Goal: Information Seeking & Learning: Compare options

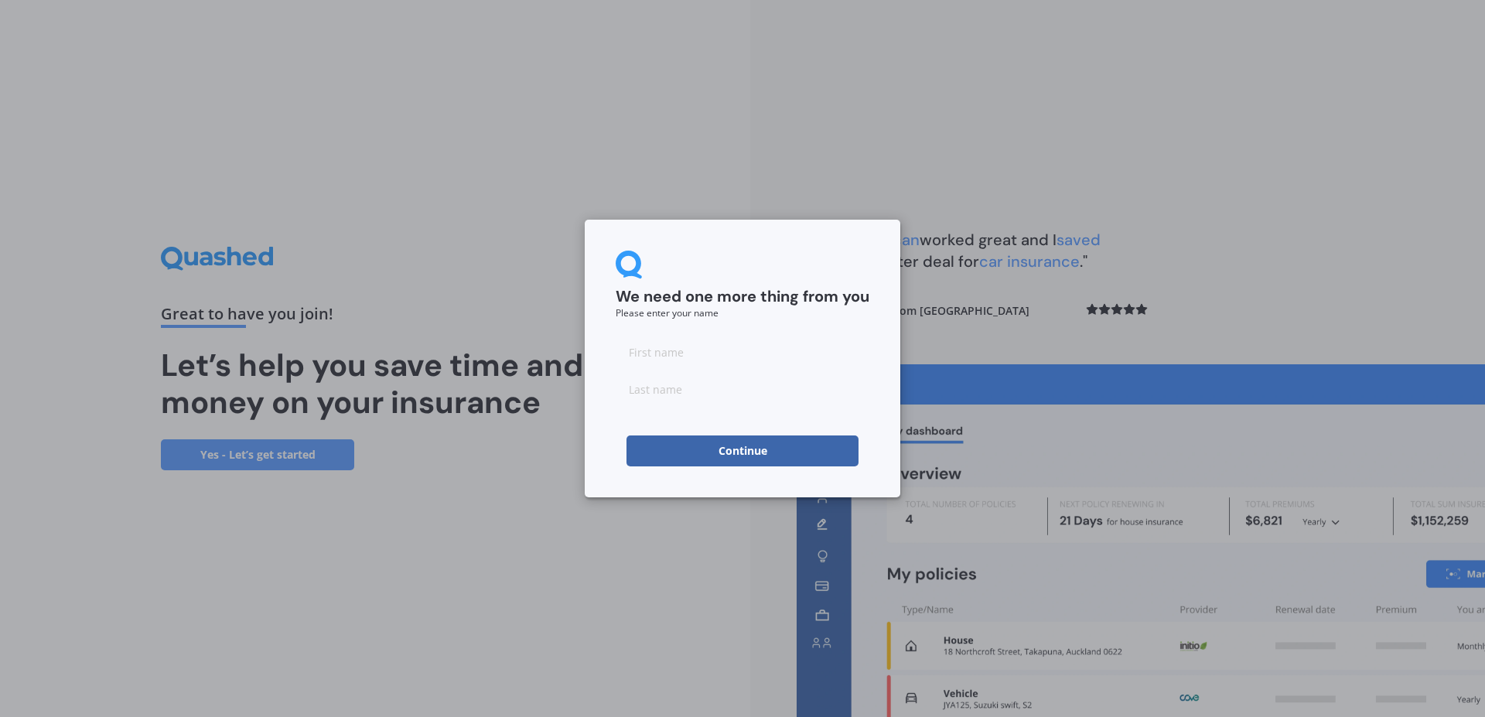
click at [713, 345] on input at bounding box center [743, 351] width 254 height 31
type input "[PERSON_NAME]"
click at [694, 391] on input at bounding box center [743, 388] width 254 height 31
type input "Tottenham"
click at [725, 448] on button "Continue" at bounding box center [742, 450] width 232 height 31
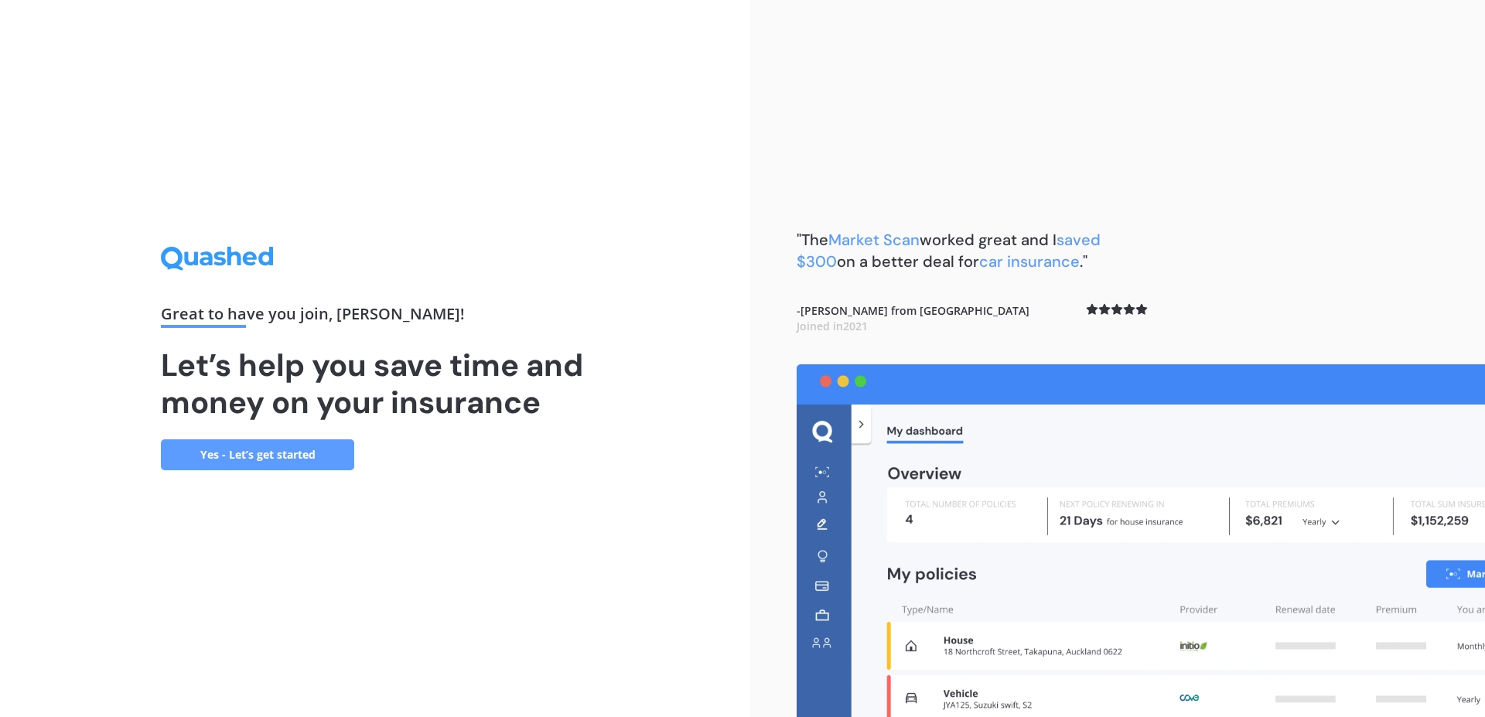
click at [306, 453] on link "Yes - Let’s get started" at bounding box center [257, 454] width 193 height 31
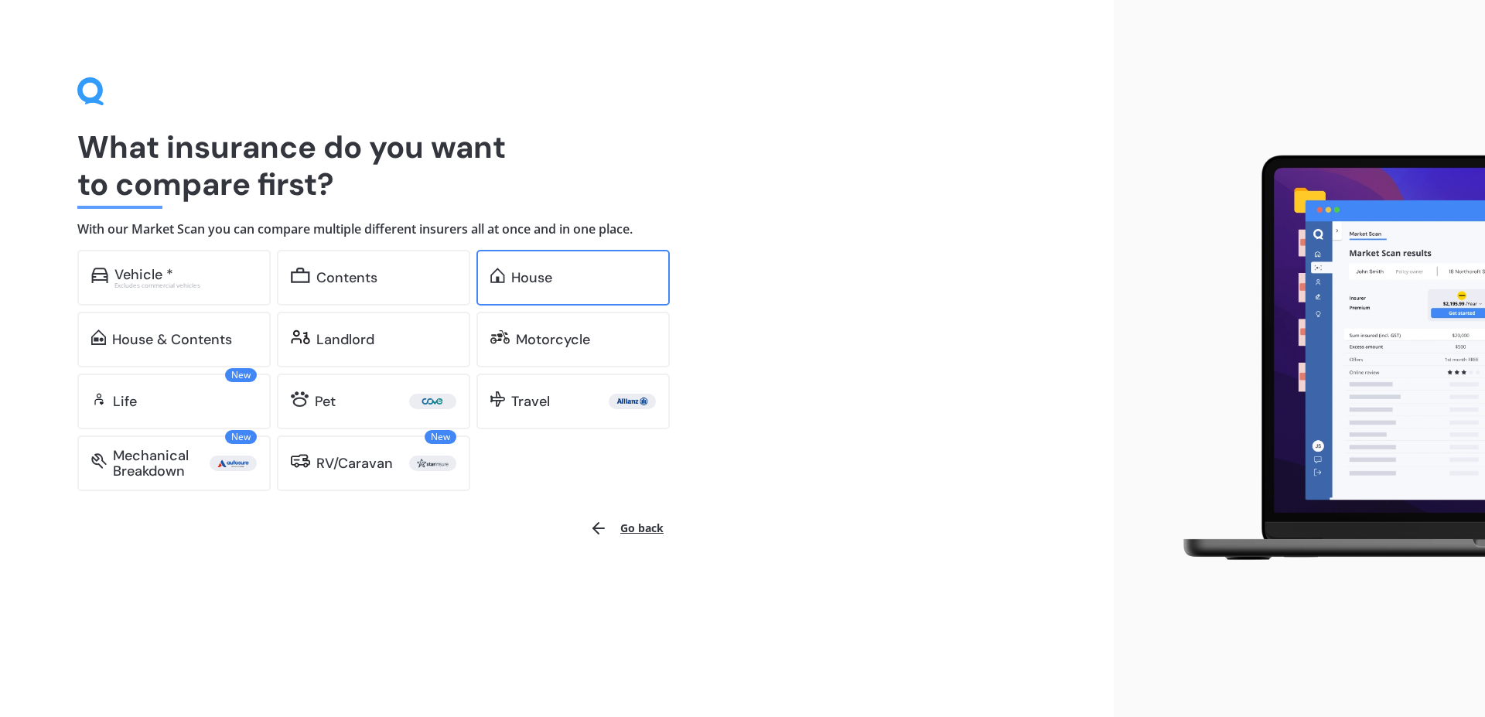
click at [539, 274] on div "House" at bounding box center [531, 277] width 41 height 15
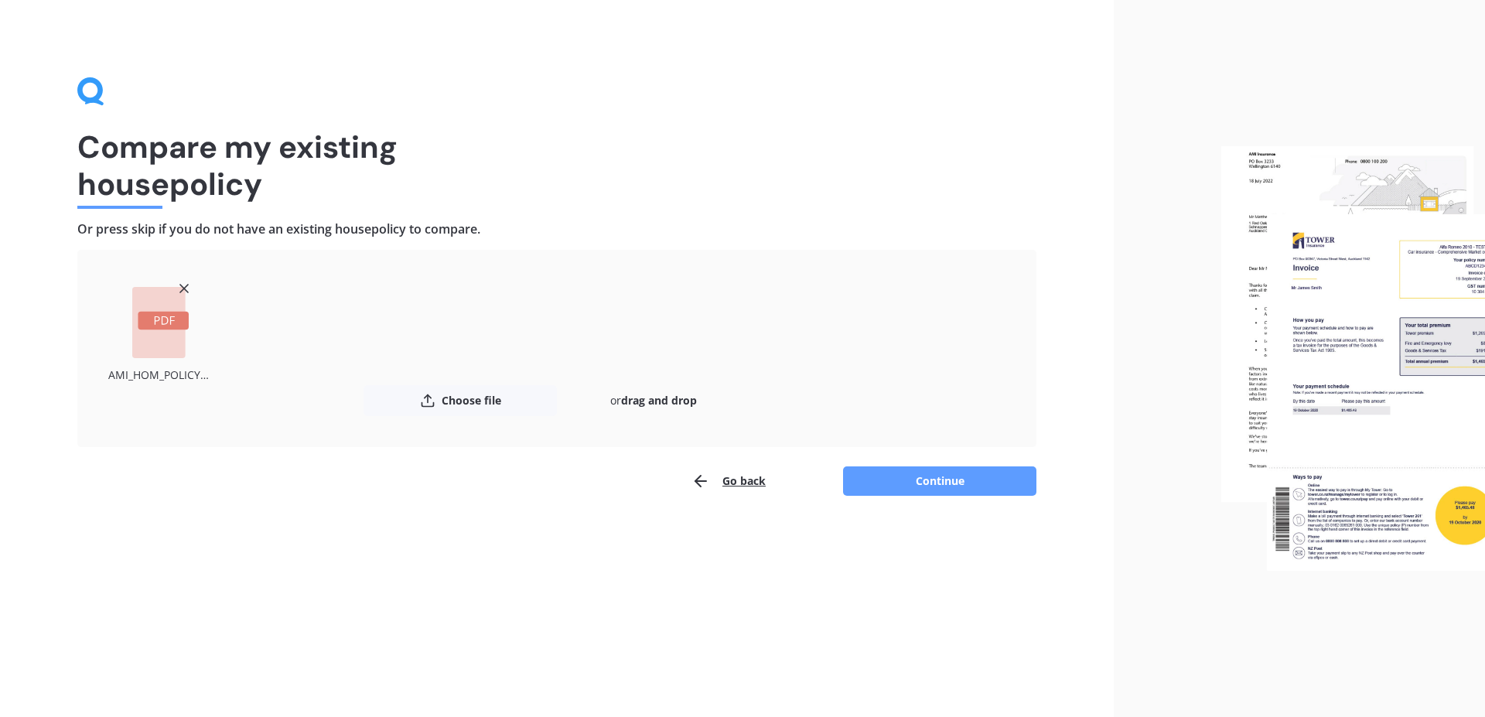
click at [1298, 384] on img at bounding box center [1353, 358] width 264 height 425
click at [925, 476] on button "Continue" at bounding box center [939, 480] width 193 height 29
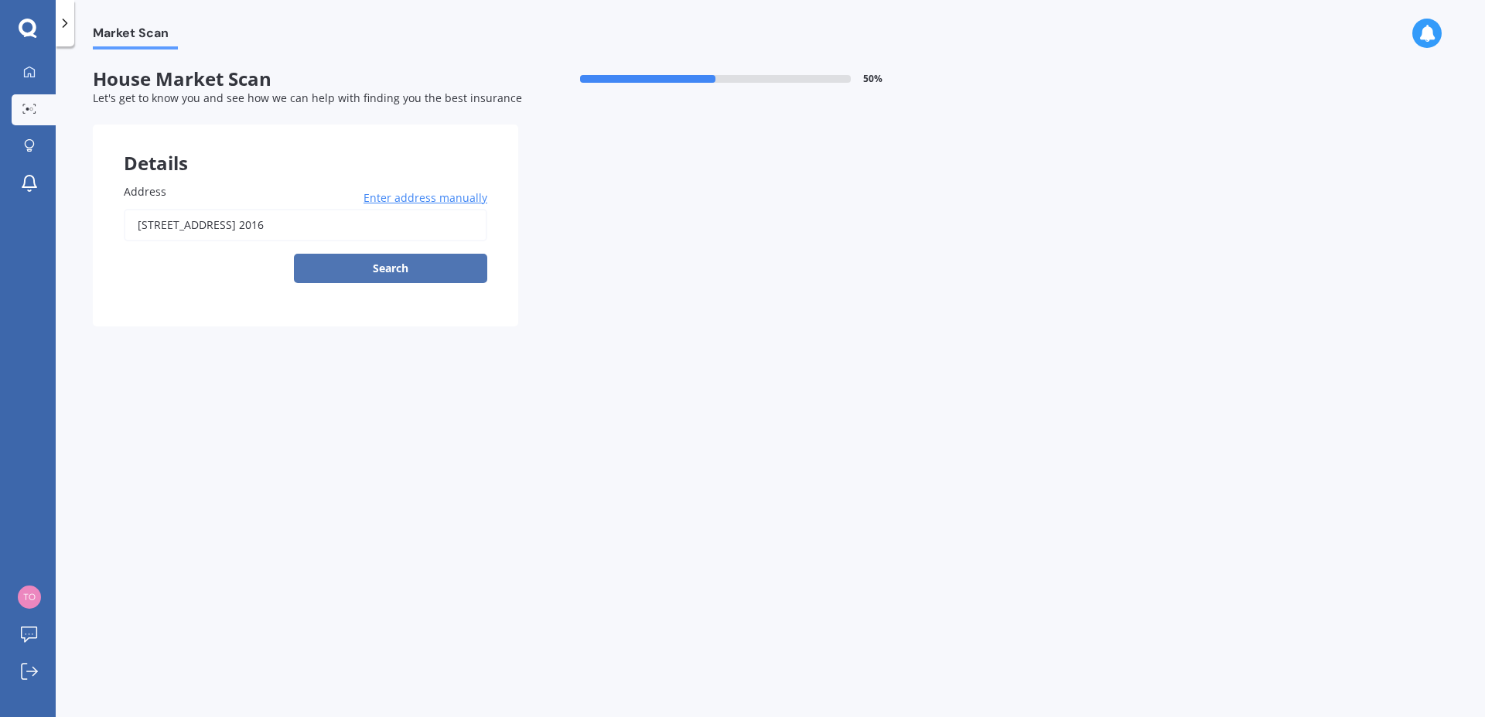
click at [384, 264] on button "Search" at bounding box center [390, 268] width 193 height 29
click at [466, 230] on input "[STREET_ADDRESS] 2016" at bounding box center [305, 225] width 363 height 32
type input "[STREET_ADDRESS] 2016"
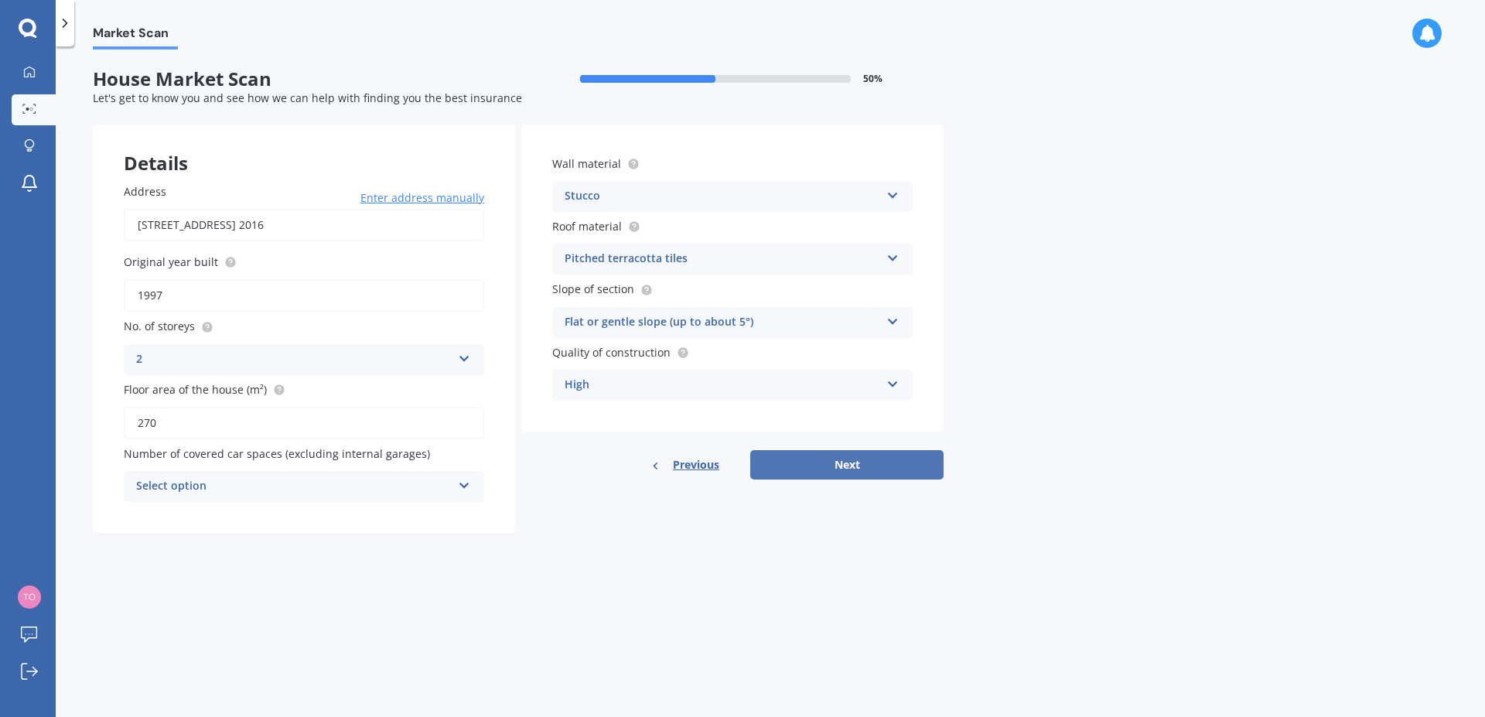
click at [859, 462] on button "Next" at bounding box center [846, 464] width 193 height 29
click at [215, 489] on div "Select option" at bounding box center [297, 486] width 308 height 17
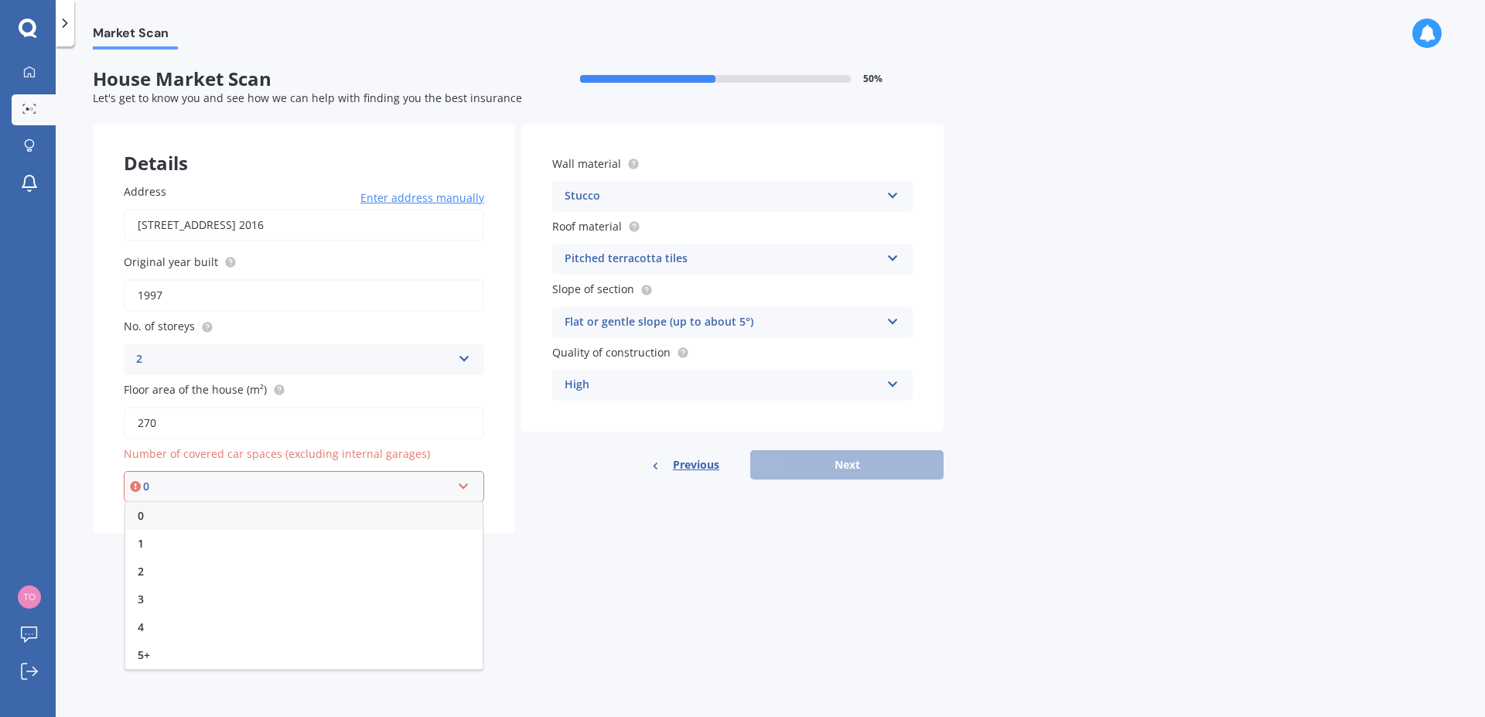
click at [157, 515] on div "0" at bounding box center [303, 516] width 357 height 28
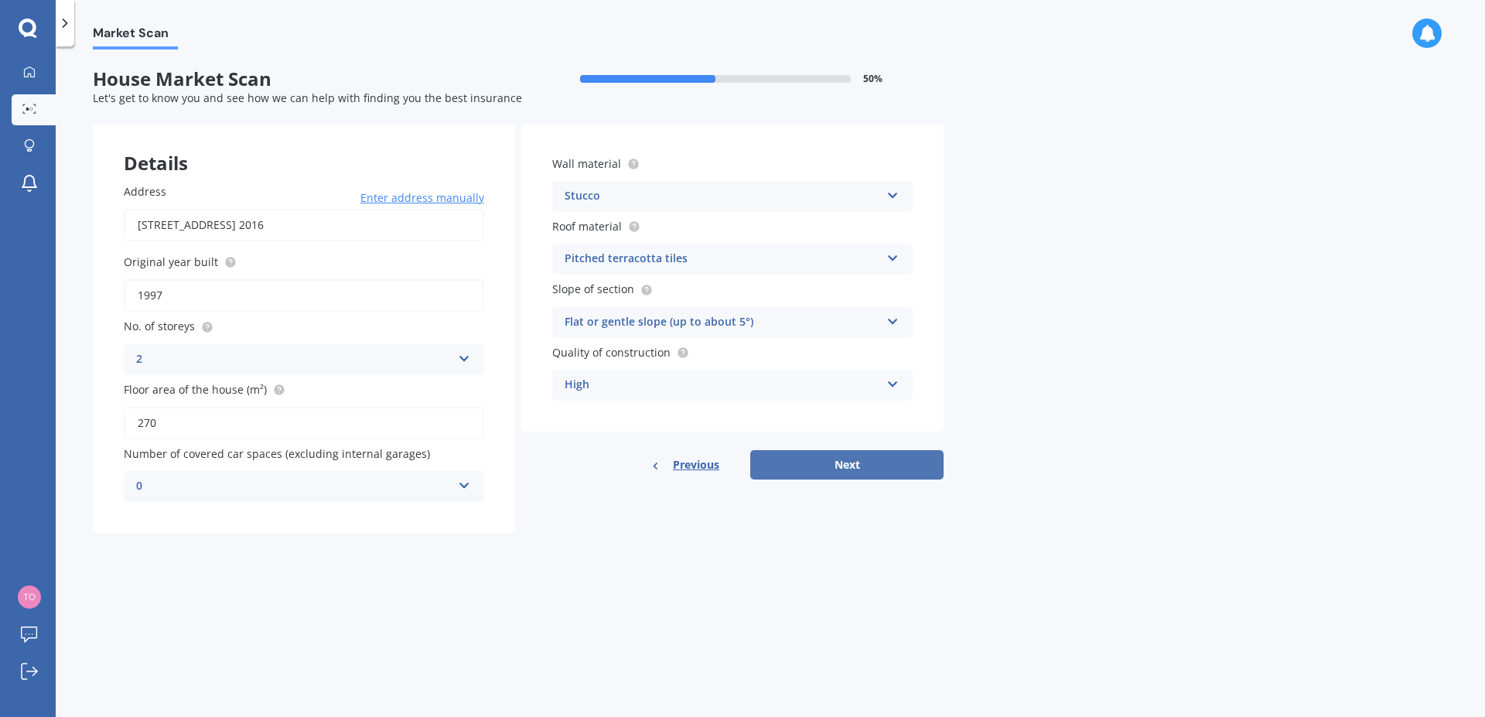
click at [868, 462] on button "Next" at bounding box center [846, 464] width 193 height 29
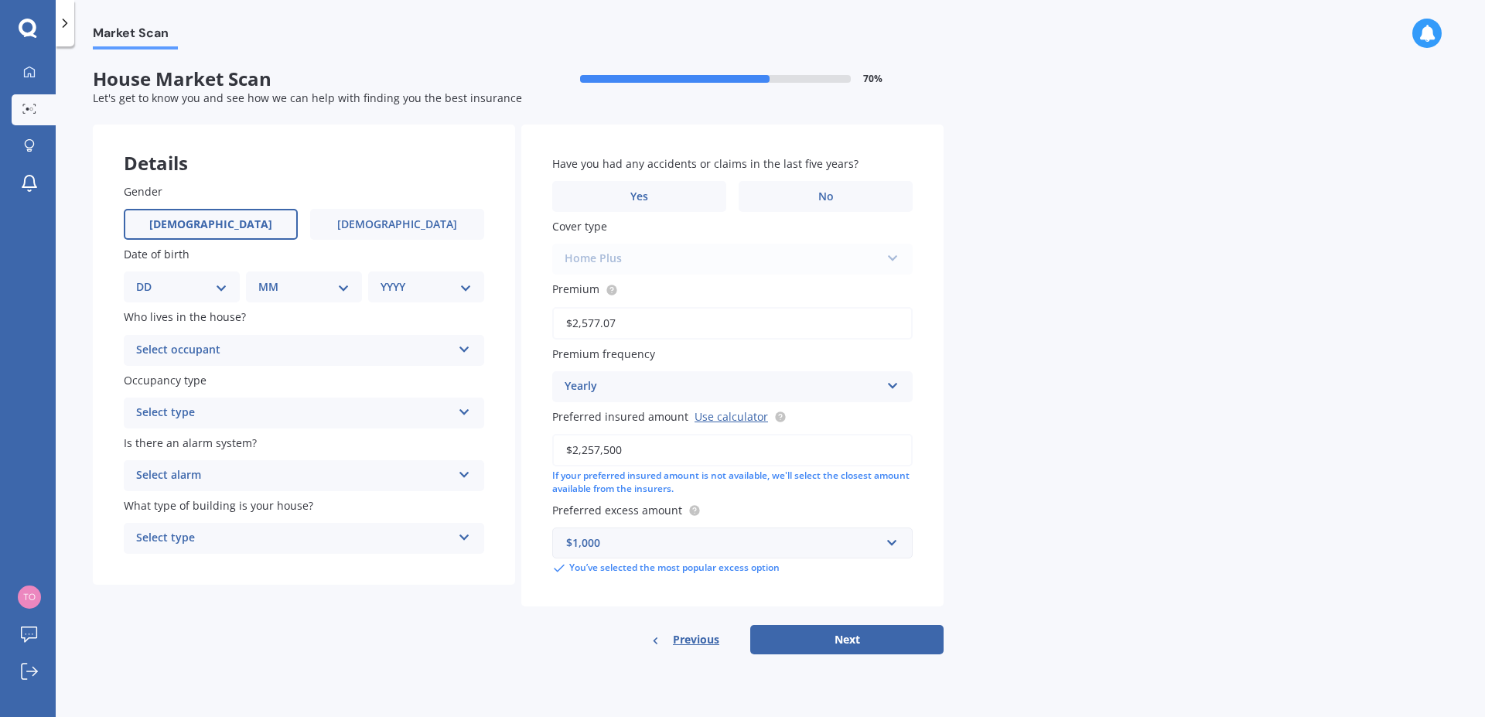
click at [249, 222] on label "[DEMOGRAPHIC_DATA]" at bounding box center [211, 224] width 174 height 31
click at [0, 0] on input "[DEMOGRAPHIC_DATA]" at bounding box center [0, 0] width 0 height 0
click at [136, 278] on select "DD 01 02 03 04 05 06 07 08 09 10 11 12 13 14 15 16 17 18 19 20 21 22 23 24 25 2…" at bounding box center [181, 286] width 91 height 17
select select "08"
click option "08" at bounding box center [0, 0] width 0 height 0
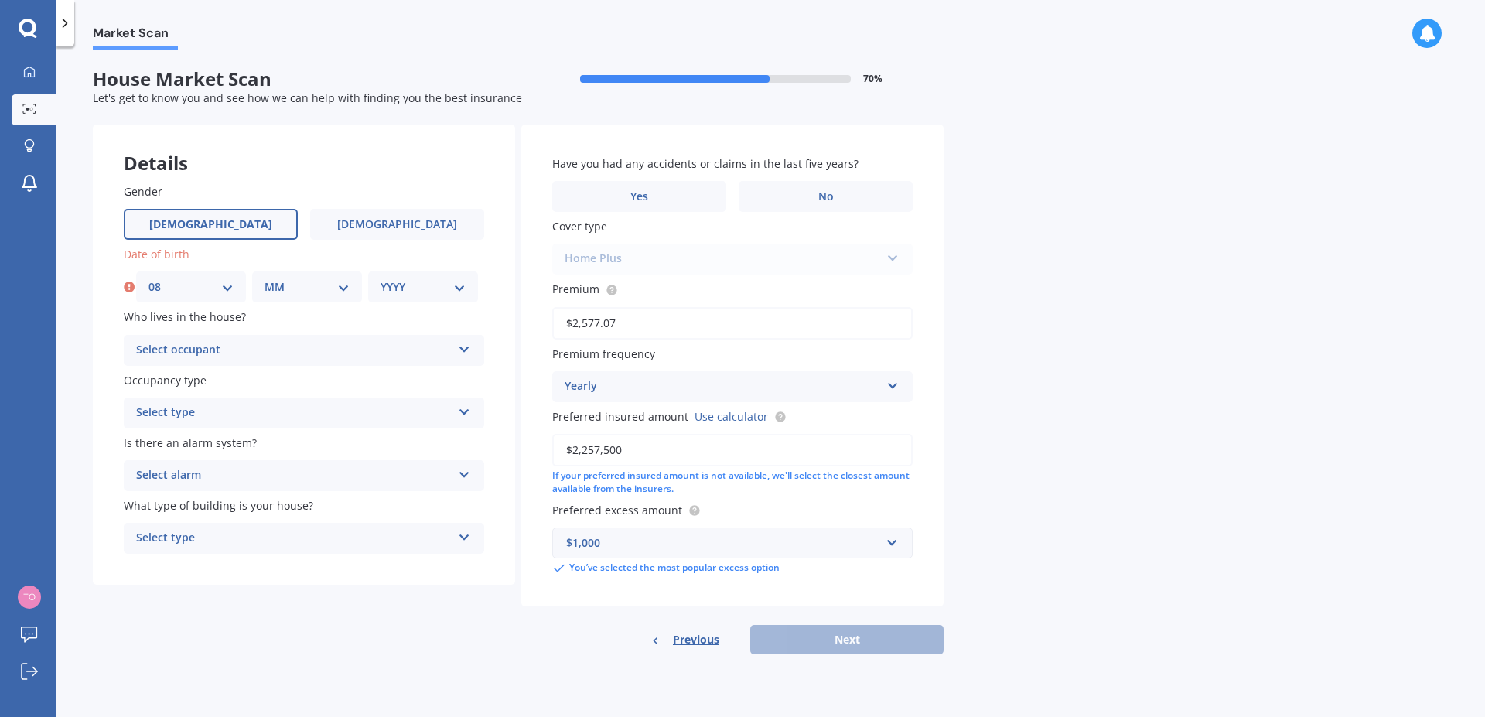
click at [264, 278] on select "MM 01 02 03 04 05 06 07 08 09 10 11 12" at bounding box center [306, 286] width 85 height 17
select select "02"
click option "02" at bounding box center [0, 0] width 0 height 0
click at [380, 278] on select "YYYY 2009 2008 2007 2006 2005 2004 2003 2002 2001 2000 1999 1998 1997 1996 1995…" at bounding box center [422, 286] width 85 height 17
select select "1963"
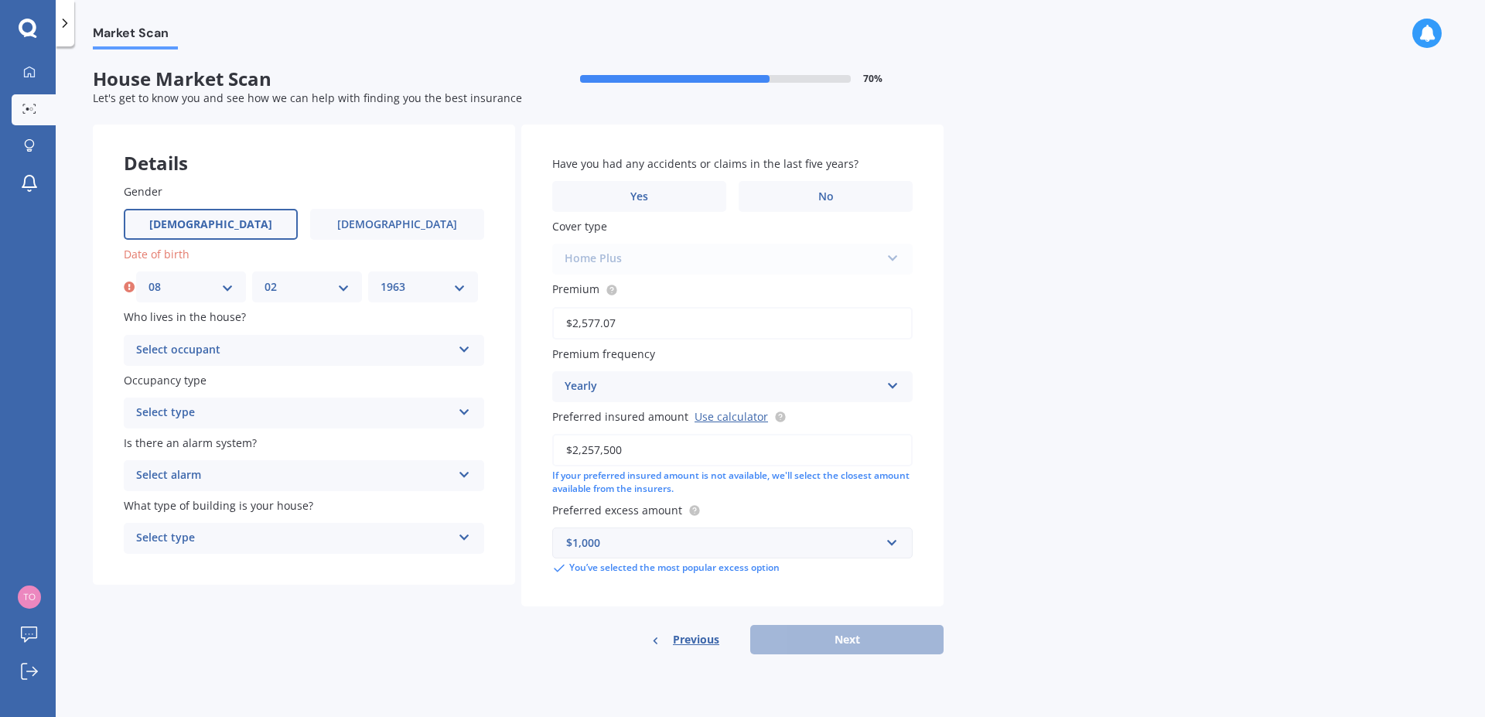
click option "1963" at bounding box center [0, 0] width 0 height 0
click at [462, 351] on icon at bounding box center [464, 346] width 13 height 11
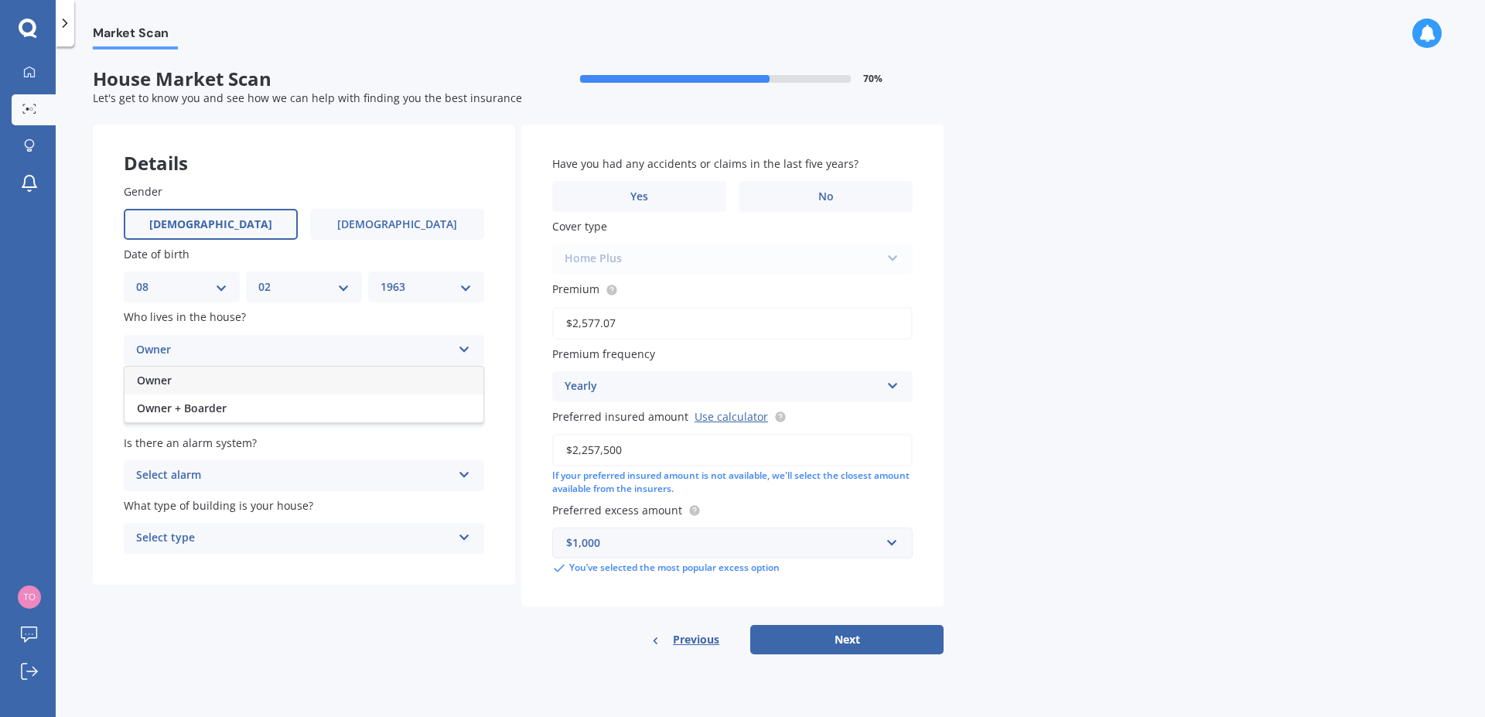
click at [312, 378] on div "Owner" at bounding box center [303, 381] width 359 height 28
click at [462, 414] on icon at bounding box center [464, 409] width 13 height 11
click at [358, 440] on div "Permanent" at bounding box center [303, 443] width 359 height 28
click at [460, 477] on icon at bounding box center [464, 471] width 13 height 11
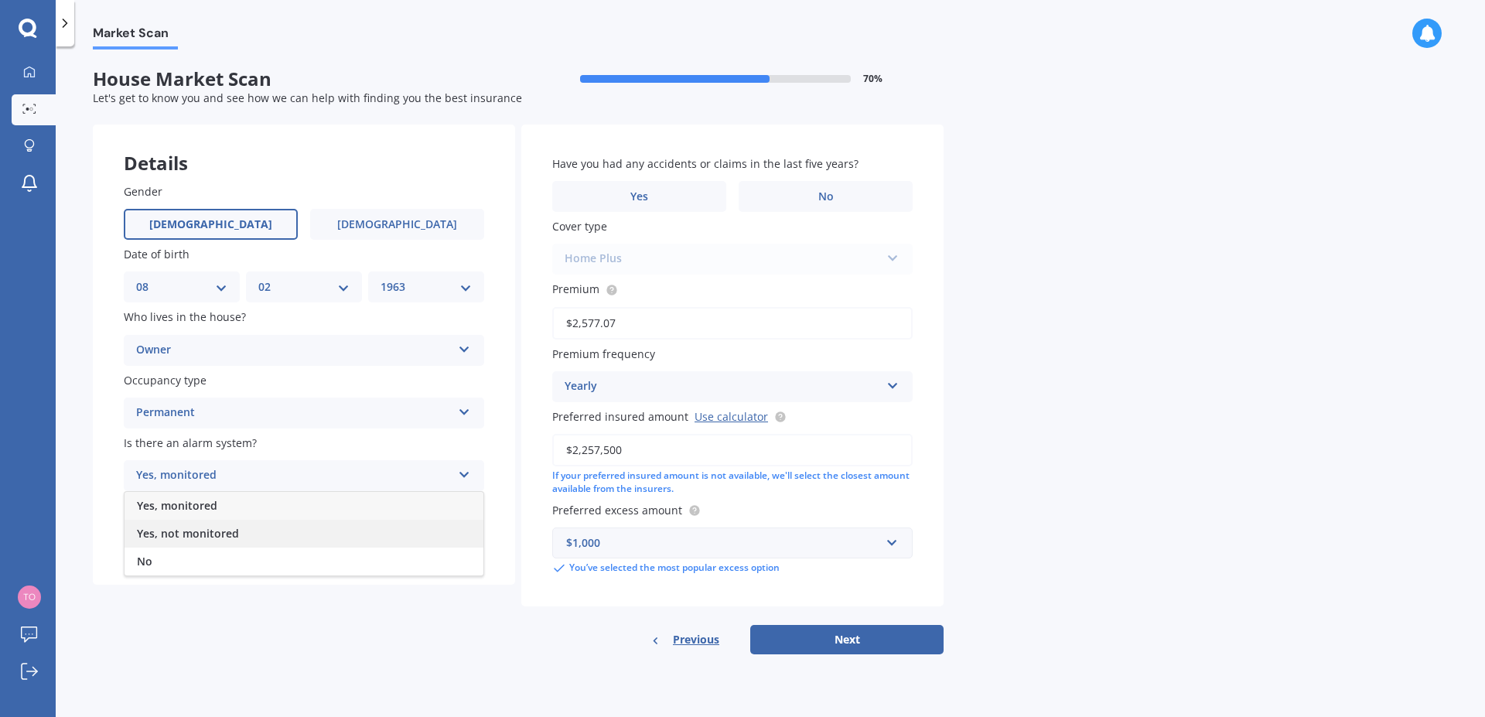
click at [276, 527] on div "Yes, not monitored" at bounding box center [303, 534] width 359 height 28
click at [461, 537] on icon at bounding box center [464, 534] width 13 height 11
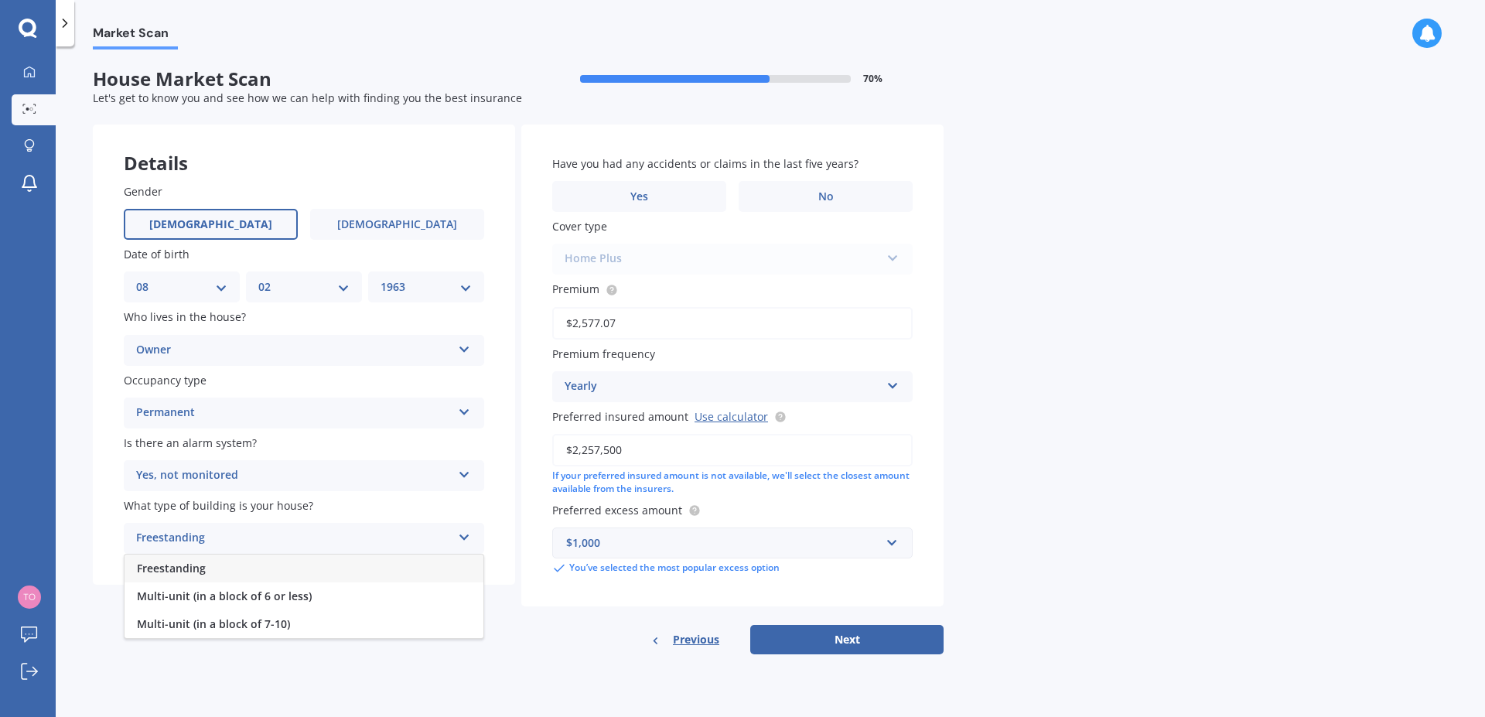
click at [401, 561] on div "Freestanding" at bounding box center [303, 568] width 359 height 28
click at [892, 259] on div "Home Plus Premier House Market Value House Home Plus" at bounding box center [732, 259] width 360 height 31
click at [894, 546] on input "text" at bounding box center [727, 542] width 346 height 29
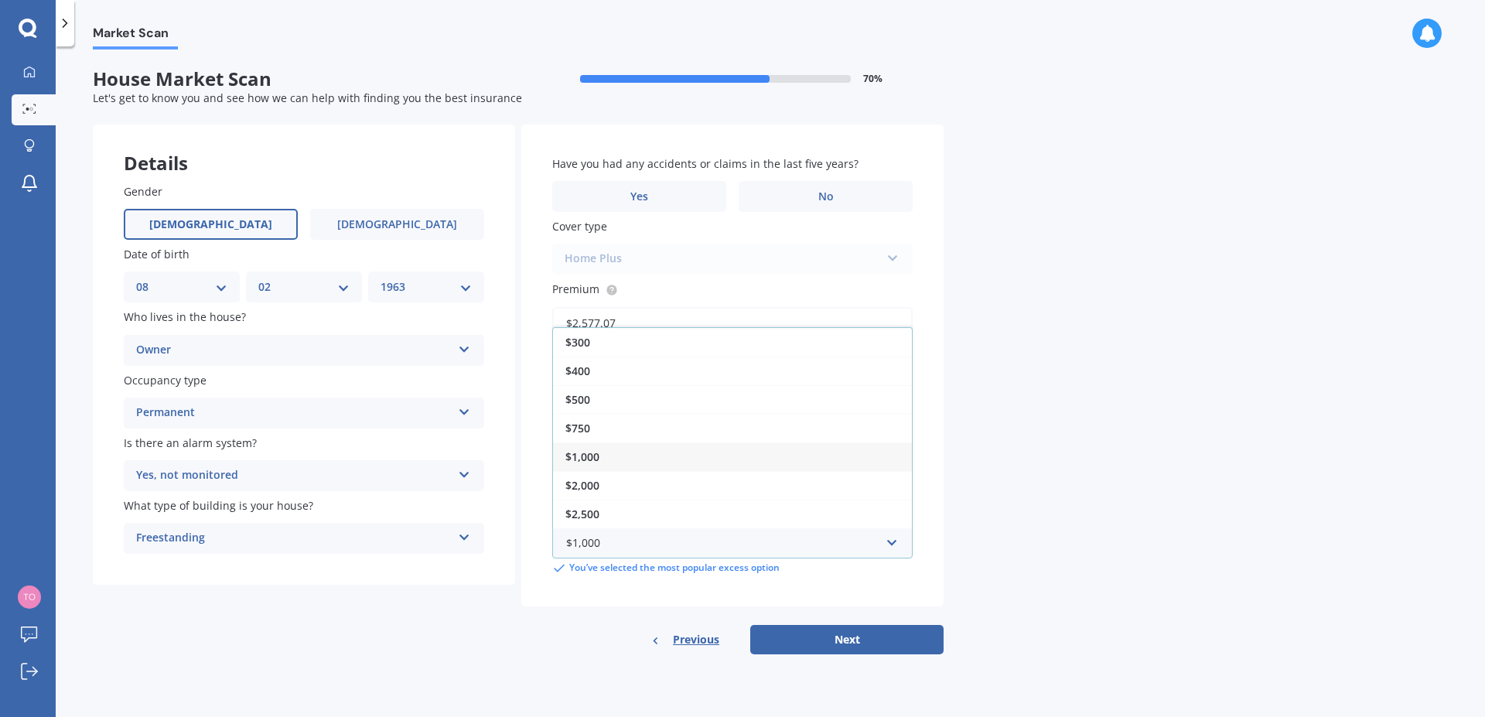
click at [595, 455] on span "$1,000" at bounding box center [582, 456] width 34 height 15
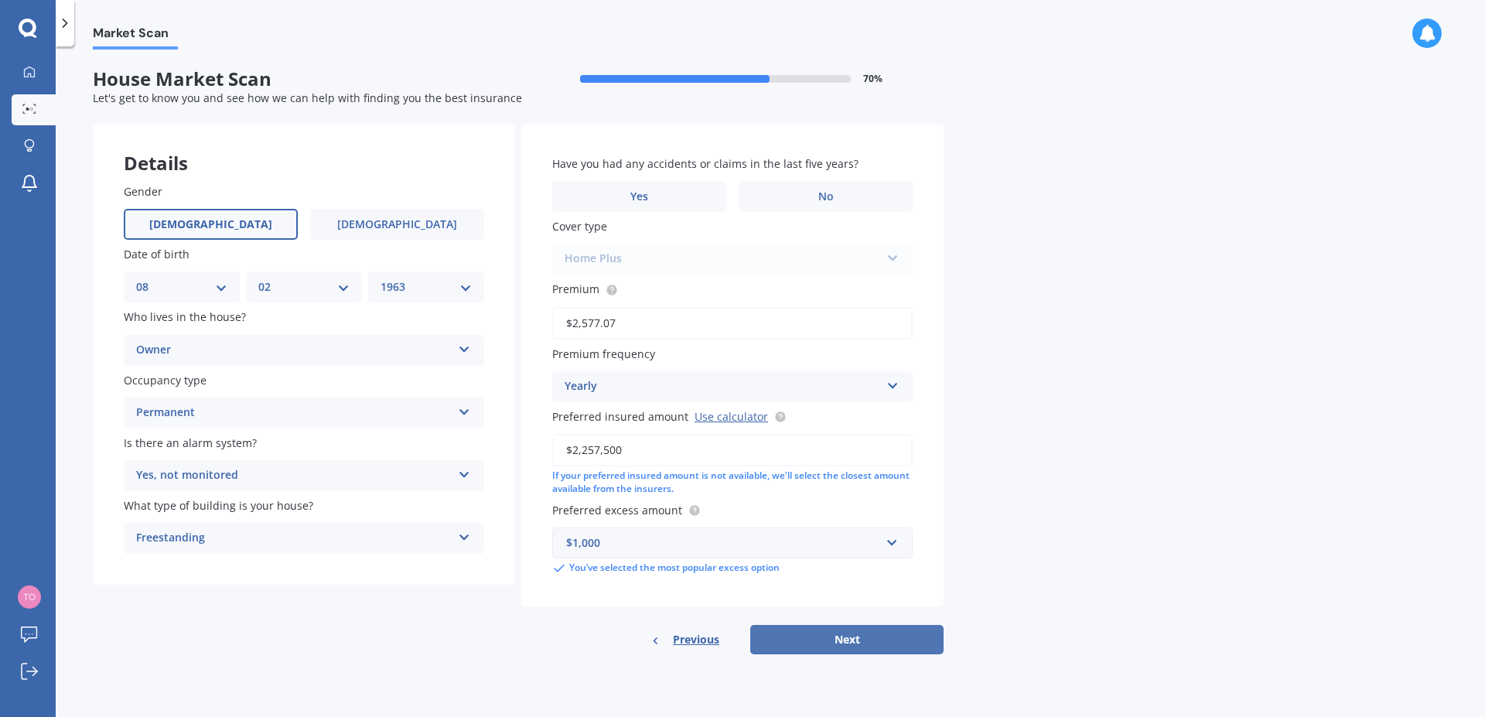
click at [839, 644] on button "Next" at bounding box center [846, 639] width 193 height 29
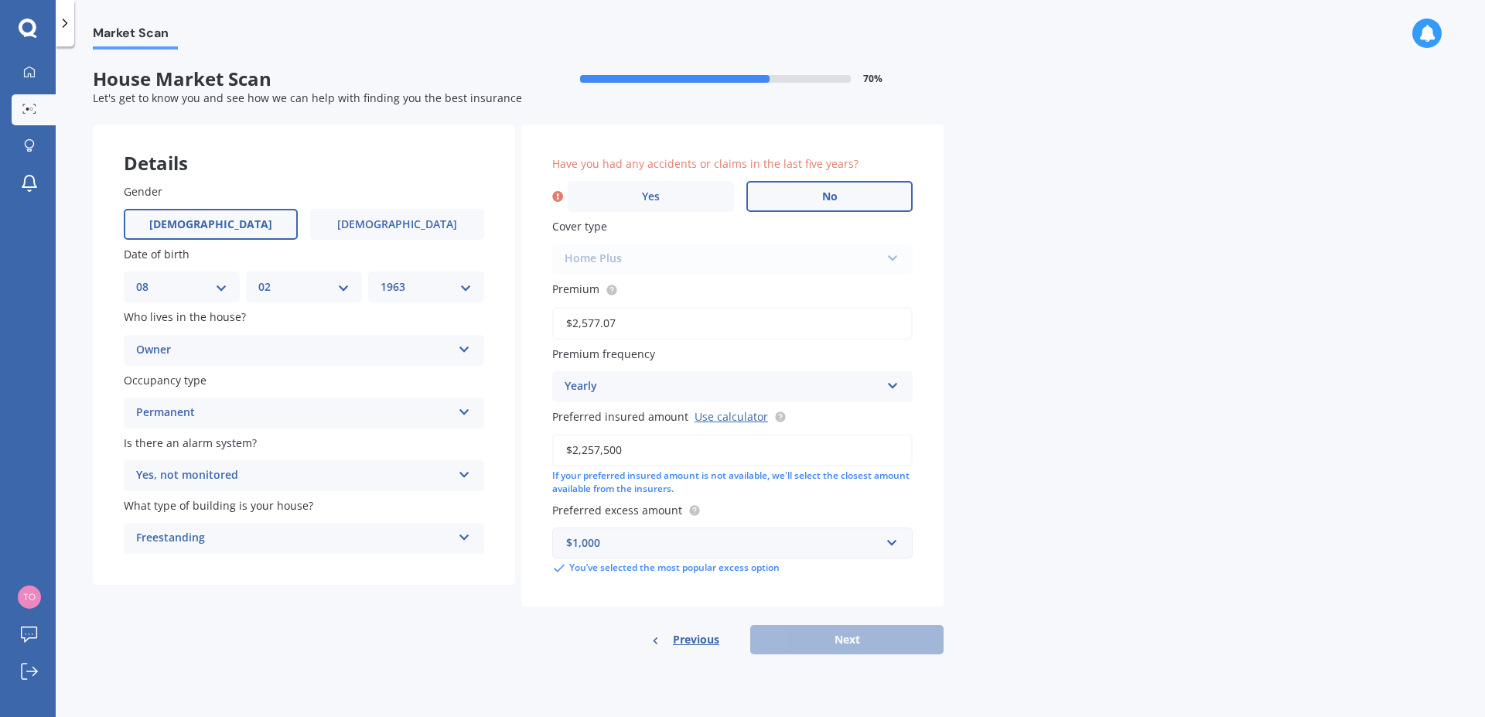
click at [848, 195] on label "No" at bounding box center [829, 196] width 166 height 31
click at [0, 0] on input "No" at bounding box center [0, 0] width 0 height 0
click at [861, 637] on button "Next" at bounding box center [846, 639] width 193 height 29
select select "08"
select select "02"
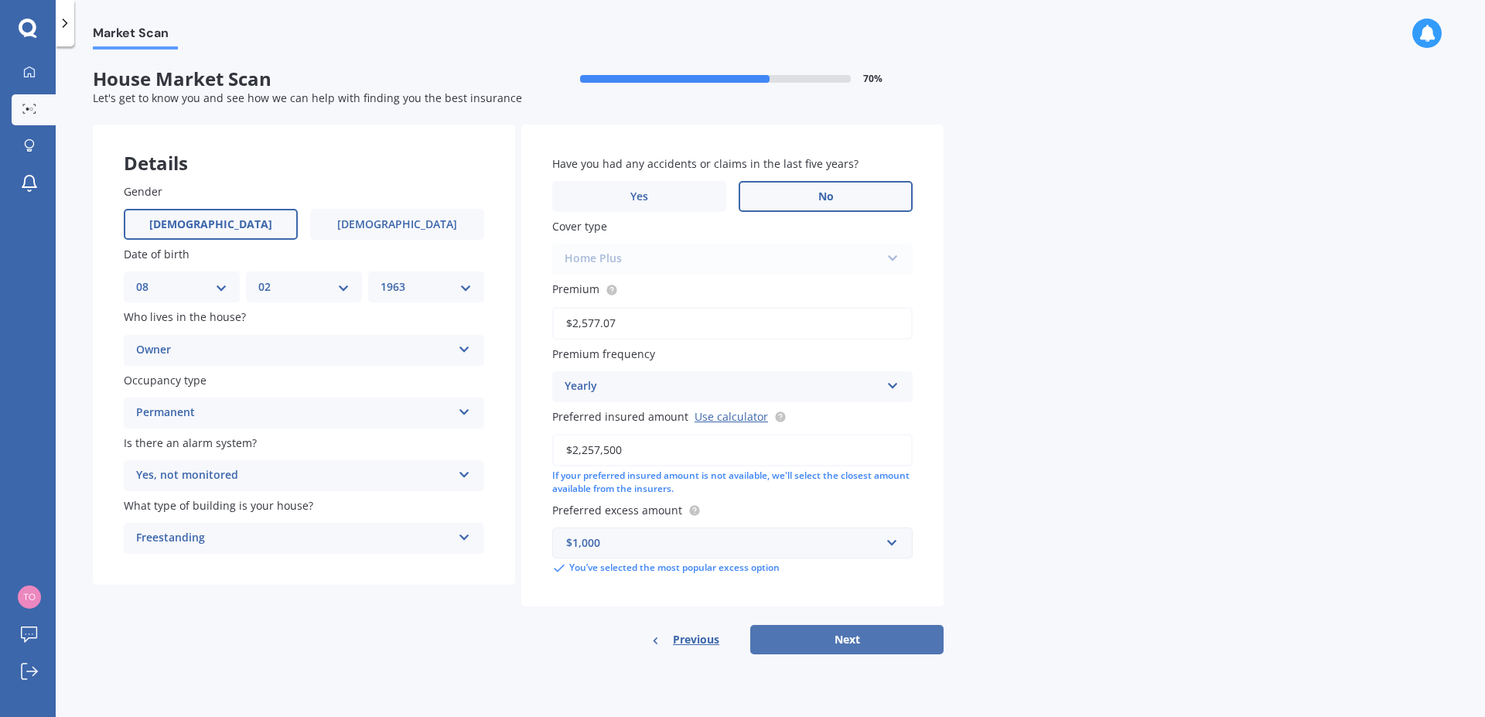
select select "1963"
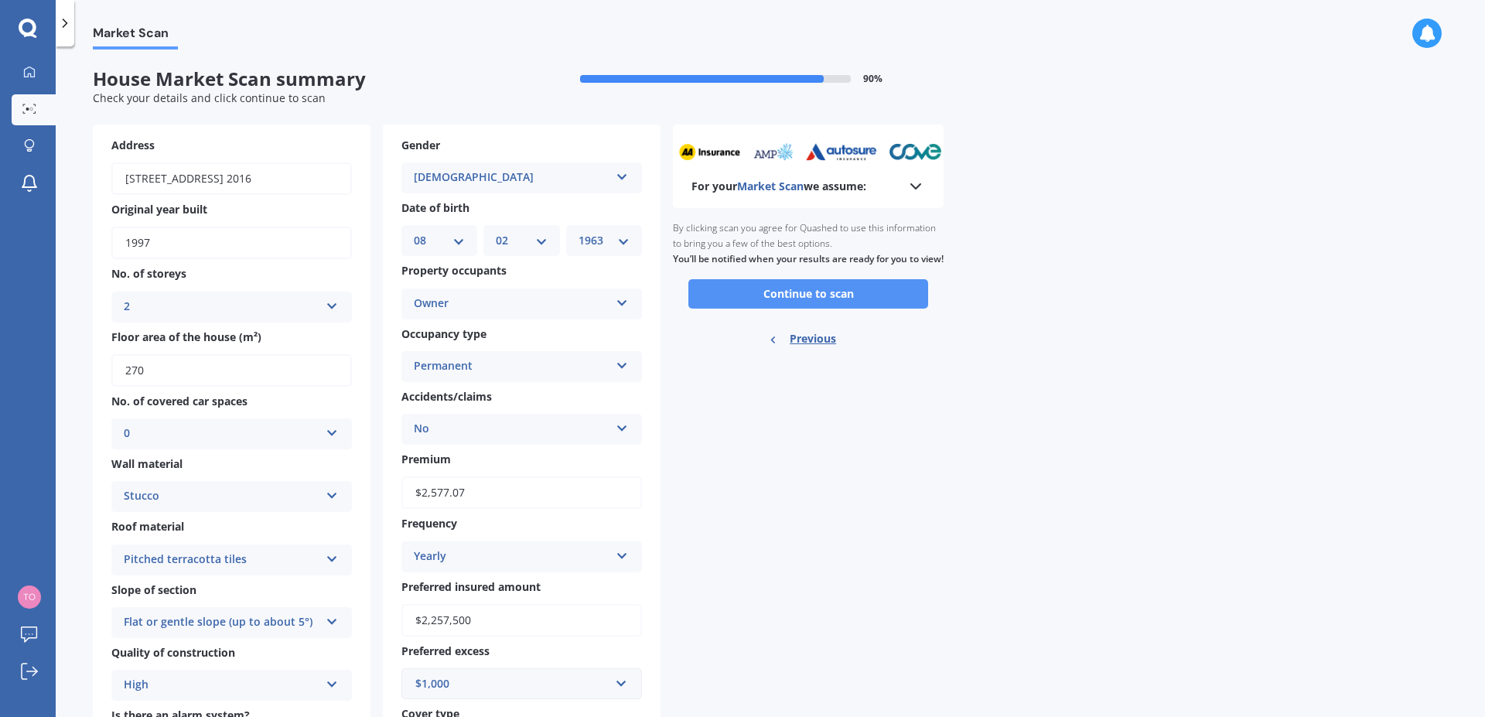
click at [841, 308] on button "Continue to scan" at bounding box center [808, 293] width 240 height 29
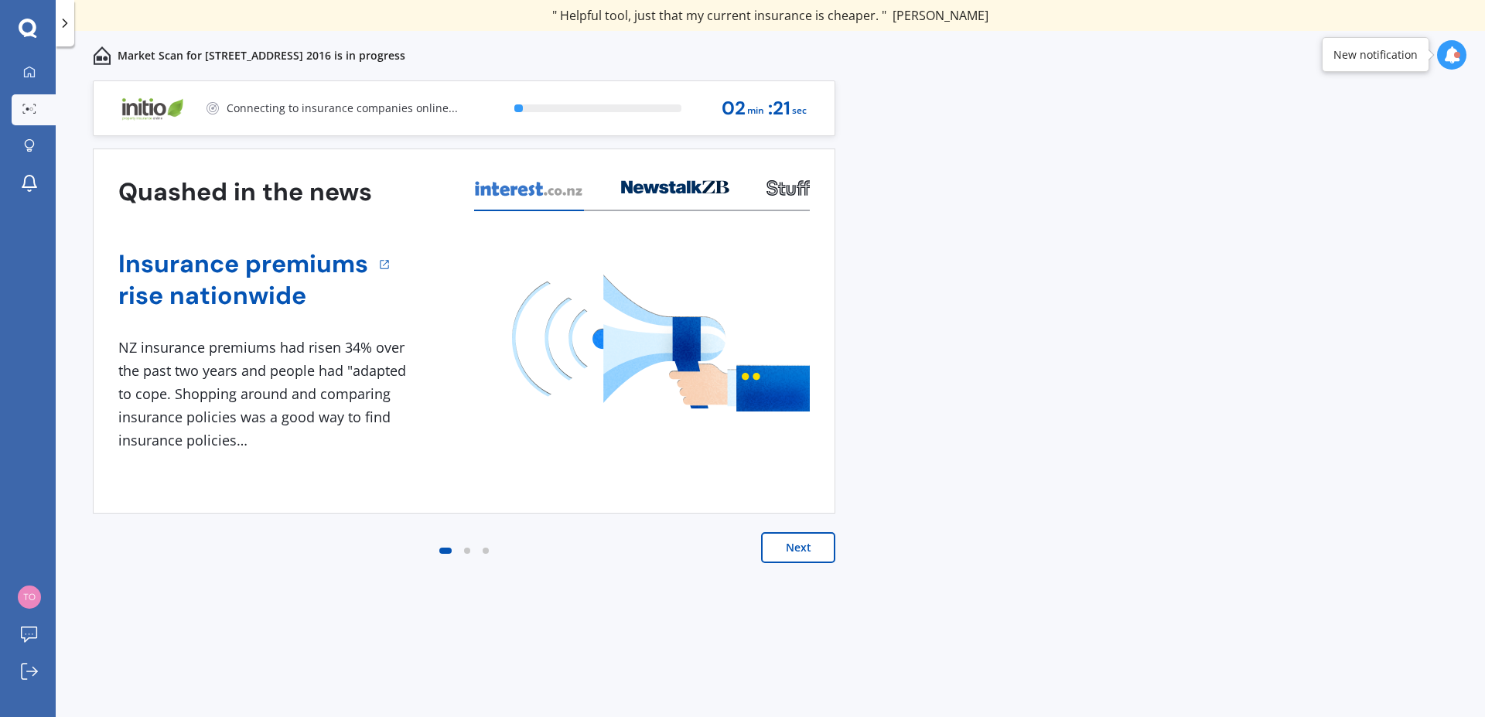
click at [808, 546] on button "Next" at bounding box center [798, 547] width 74 height 31
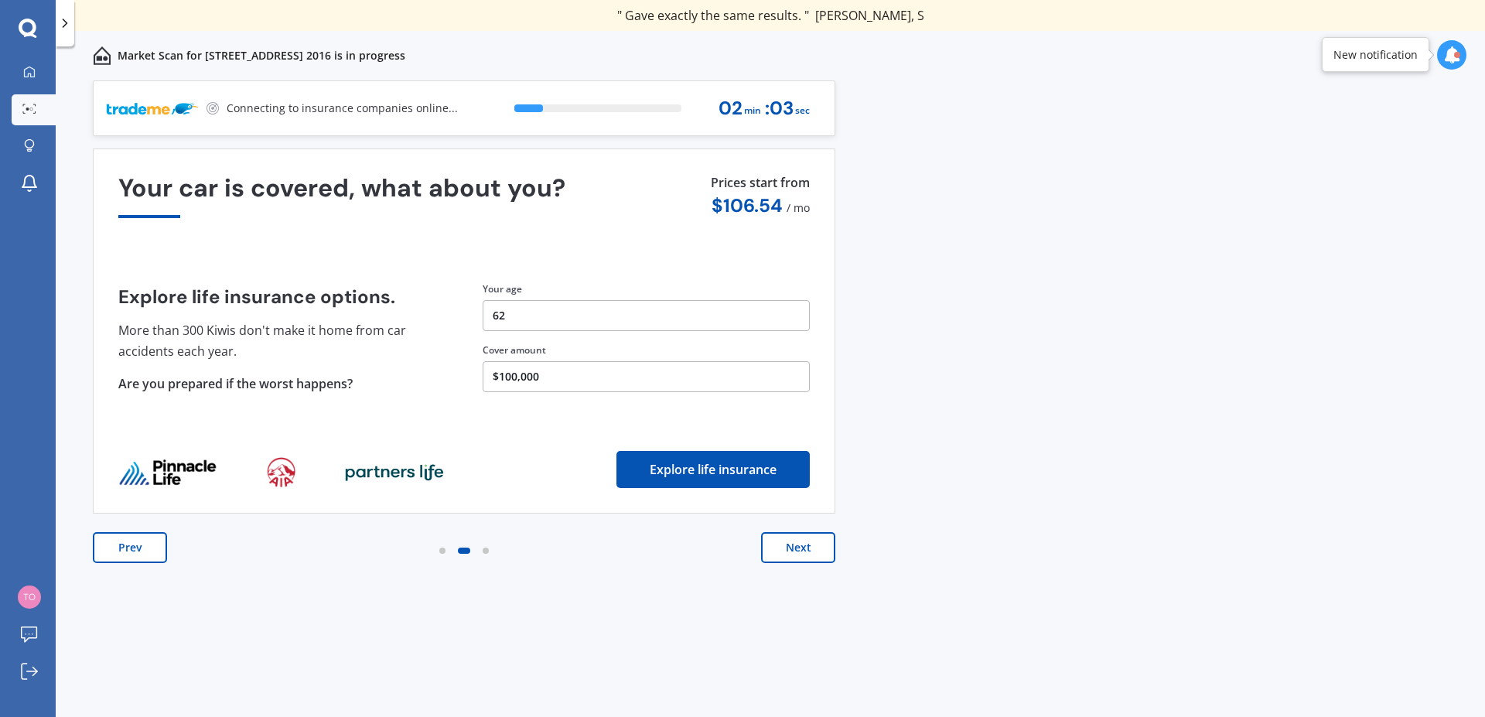
click at [811, 544] on button "Next" at bounding box center [798, 547] width 74 height 31
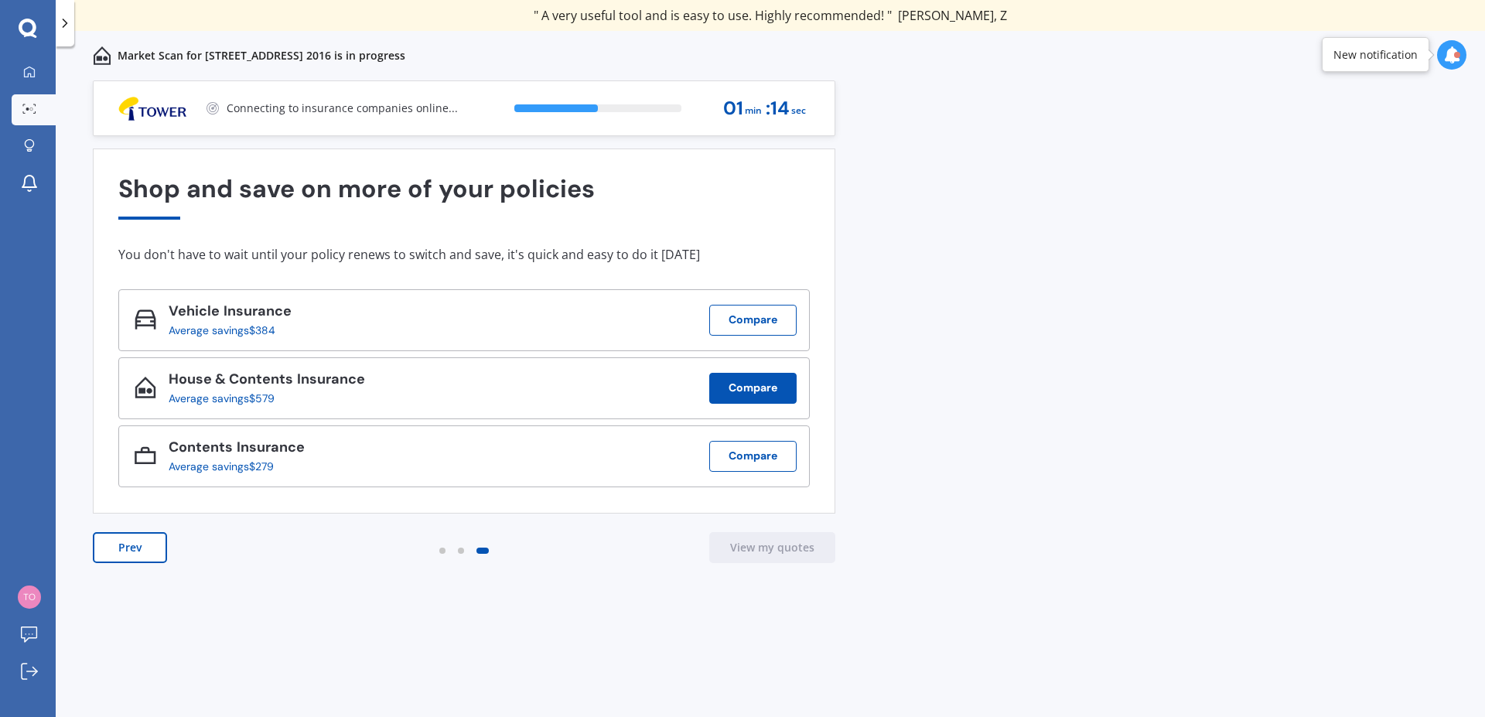
click at [752, 383] on button "Compare" at bounding box center [752, 388] width 87 height 31
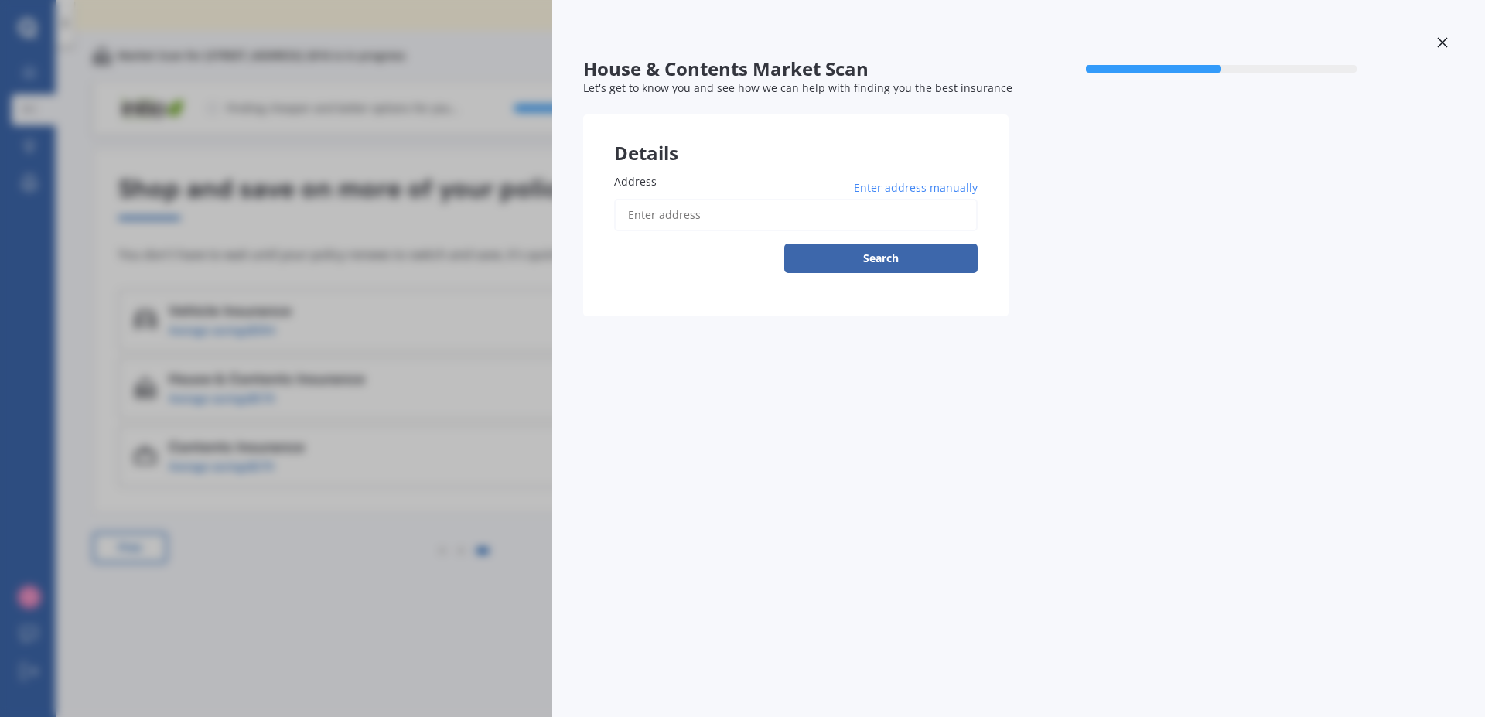
click at [921, 183] on span "Enter address manually" at bounding box center [916, 187] width 124 height 15
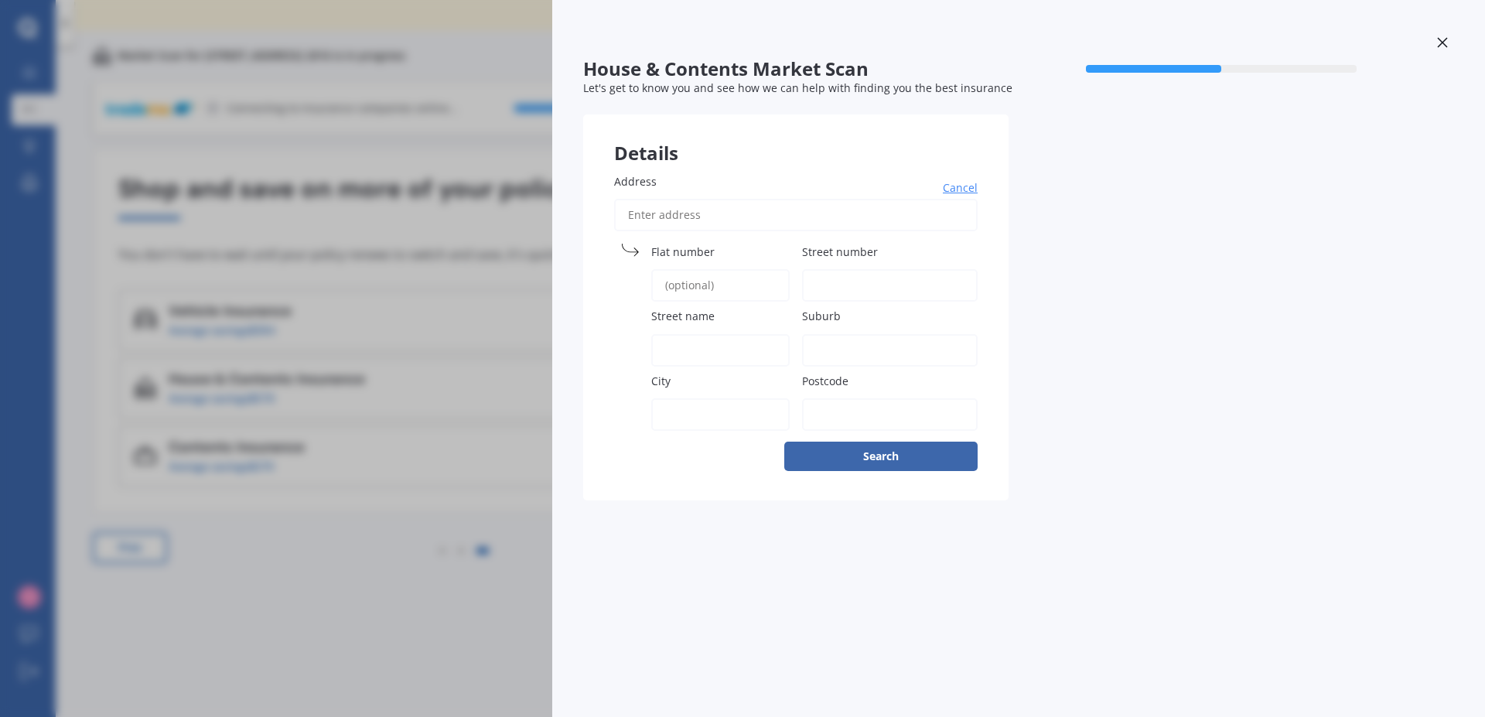
click at [727, 215] on input "Address" at bounding box center [795, 215] width 363 height 32
type input "[STREET_ADDRESS] 2016"
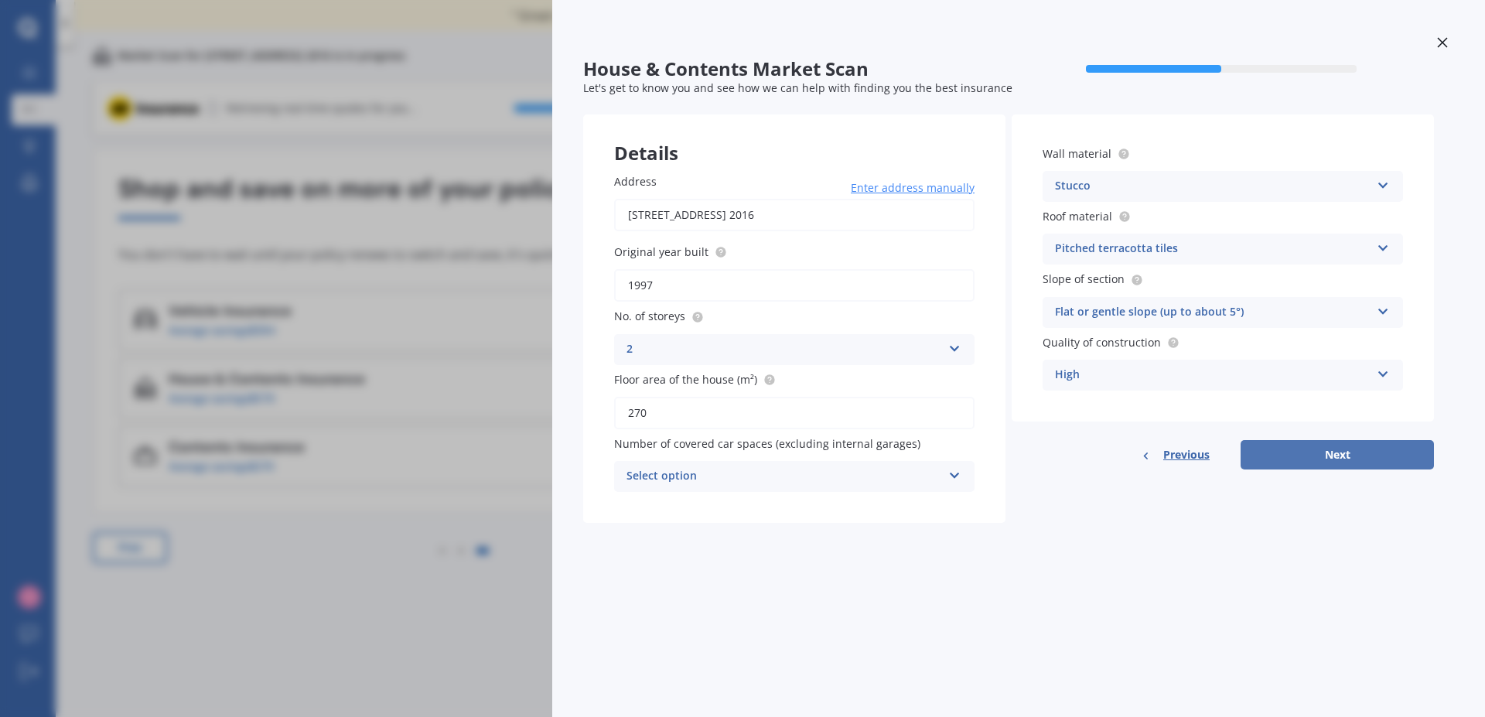
click at [1341, 451] on button "Next" at bounding box center [1336, 454] width 193 height 29
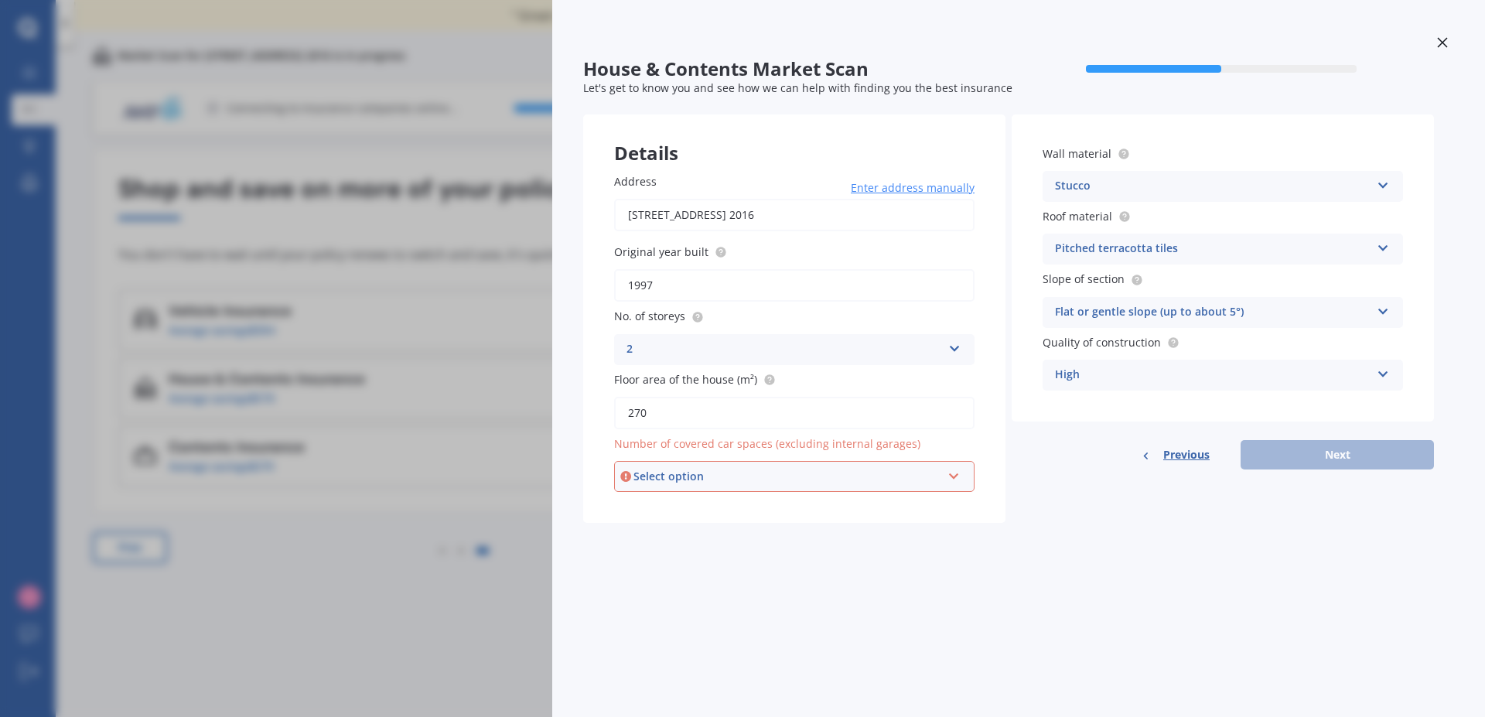
click at [957, 479] on icon at bounding box center [953, 473] width 13 height 11
click at [679, 508] on div "0" at bounding box center [794, 506] width 357 height 28
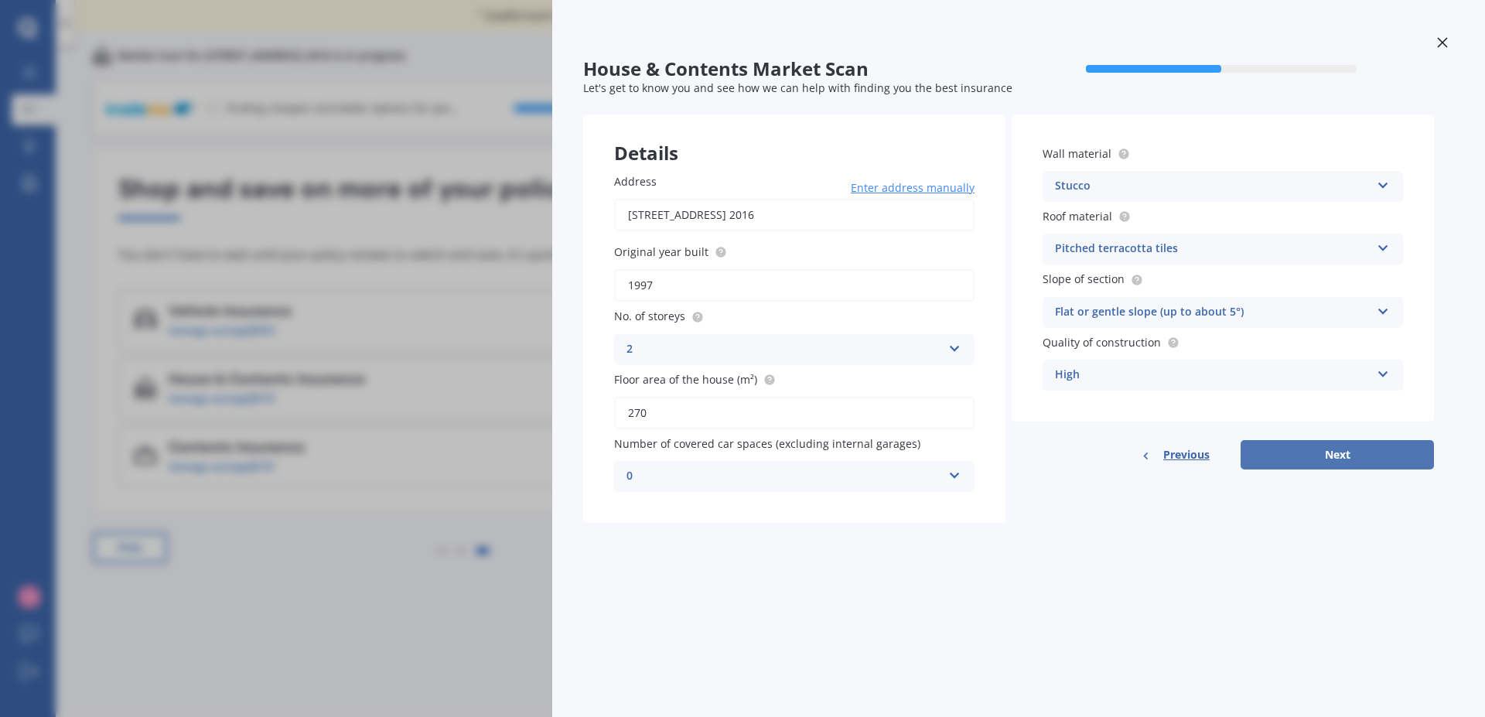
click at [1359, 452] on button "Next" at bounding box center [1336, 454] width 193 height 29
select select "08"
select select "02"
select select "1963"
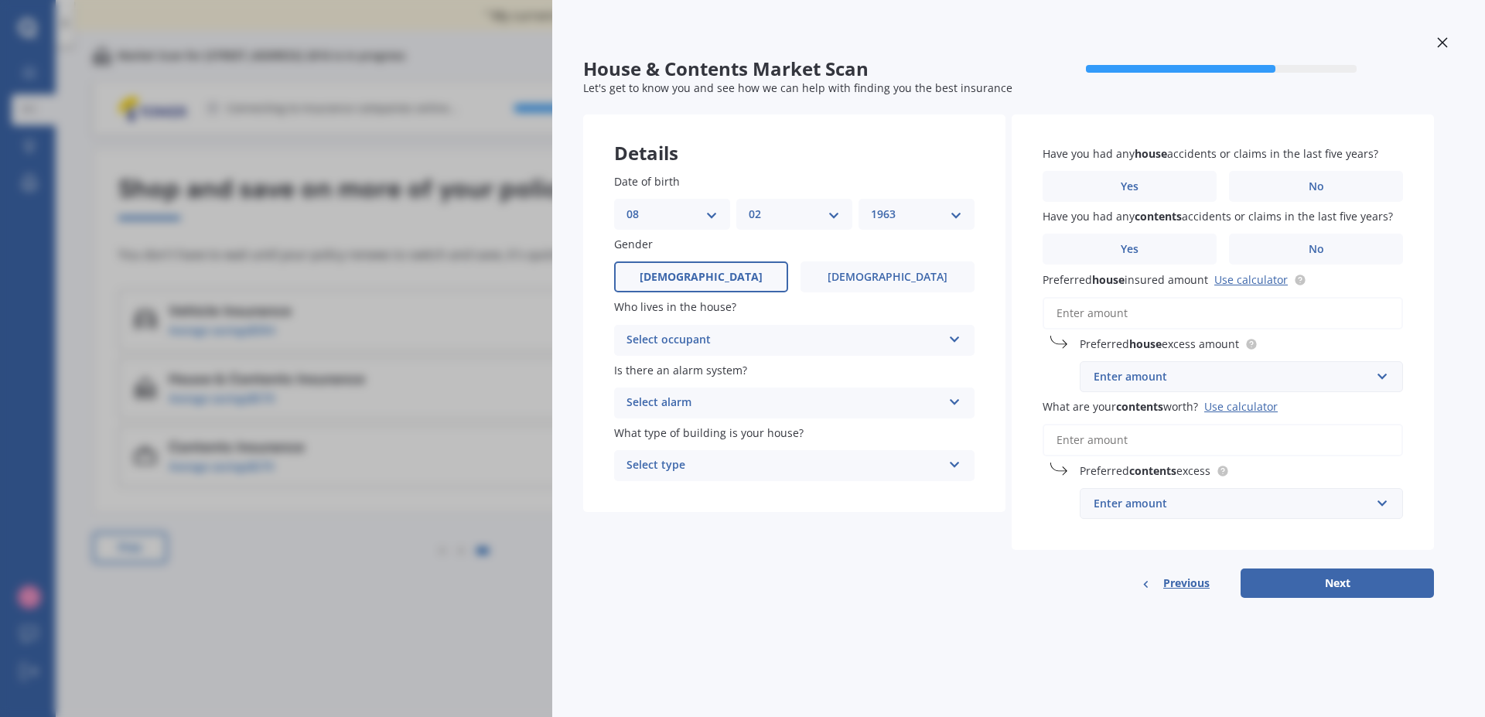
click at [953, 464] on icon at bounding box center [954, 461] width 13 height 11
click at [814, 493] on div "Freestanding" at bounding box center [794, 496] width 359 height 28
click at [958, 400] on icon at bounding box center [954, 399] width 13 height 11
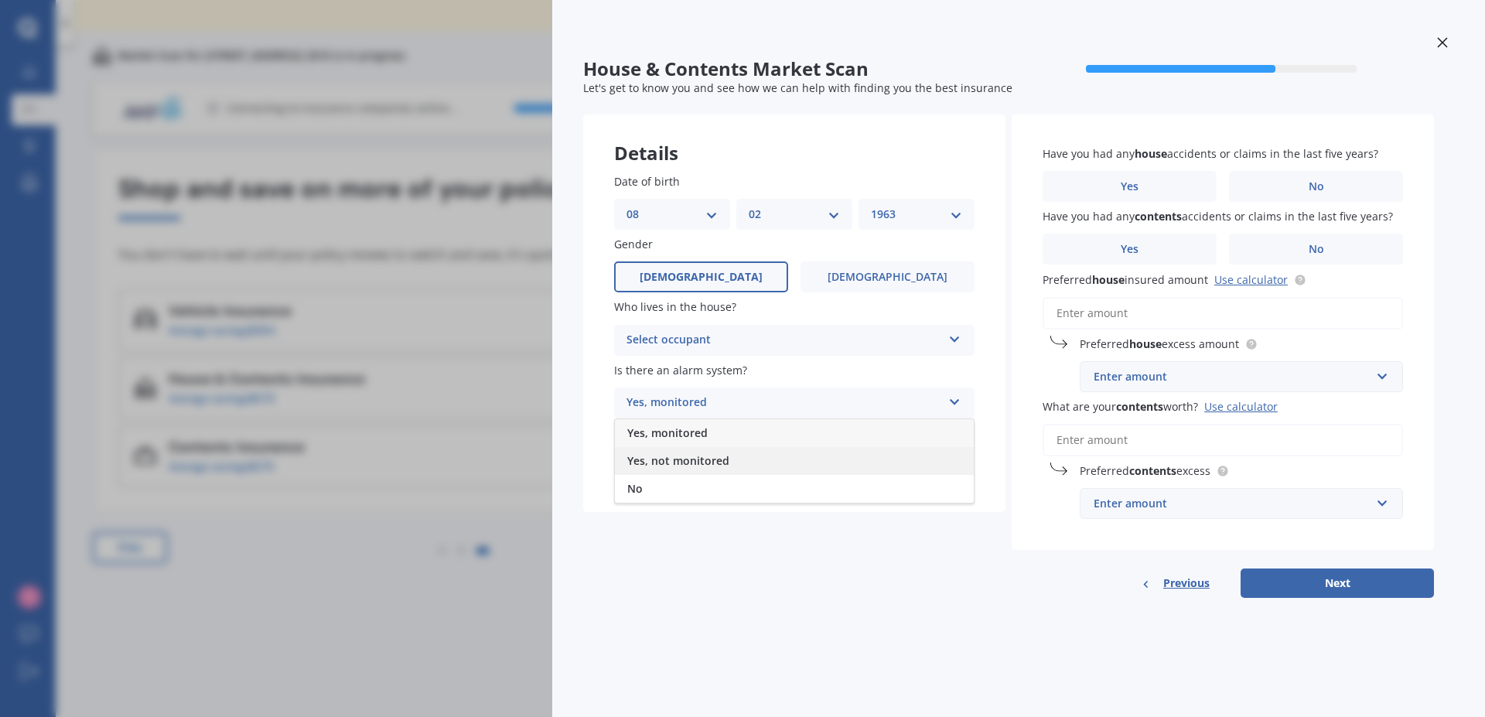
click at [751, 459] on div "Yes, not monitored" at bounding box center [794, 461] width 359 height 28
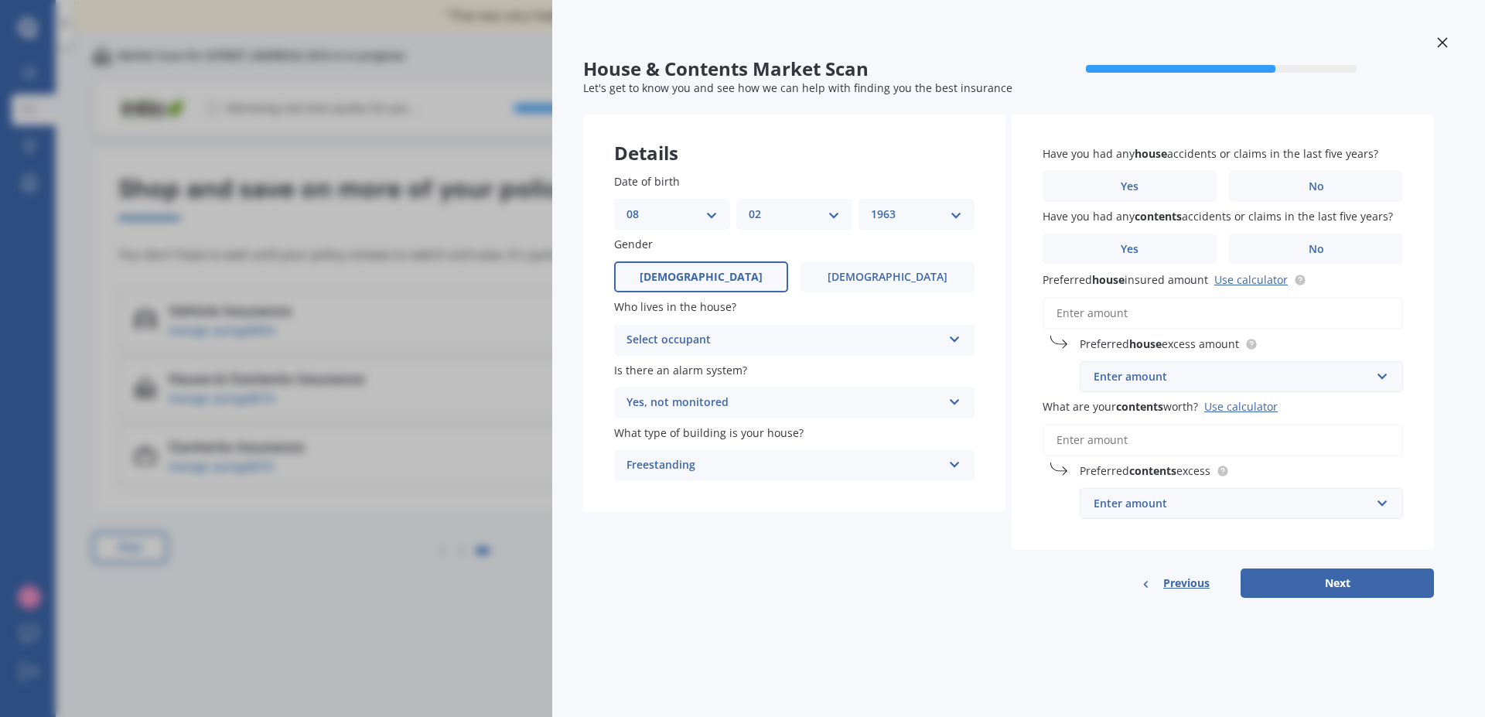
click at [955, 342] on icon at bounding box center [954, 336] width 13 height 11
click at [824, 364] on div "Owner" at bounding box center [794, 370] width 359 height 28
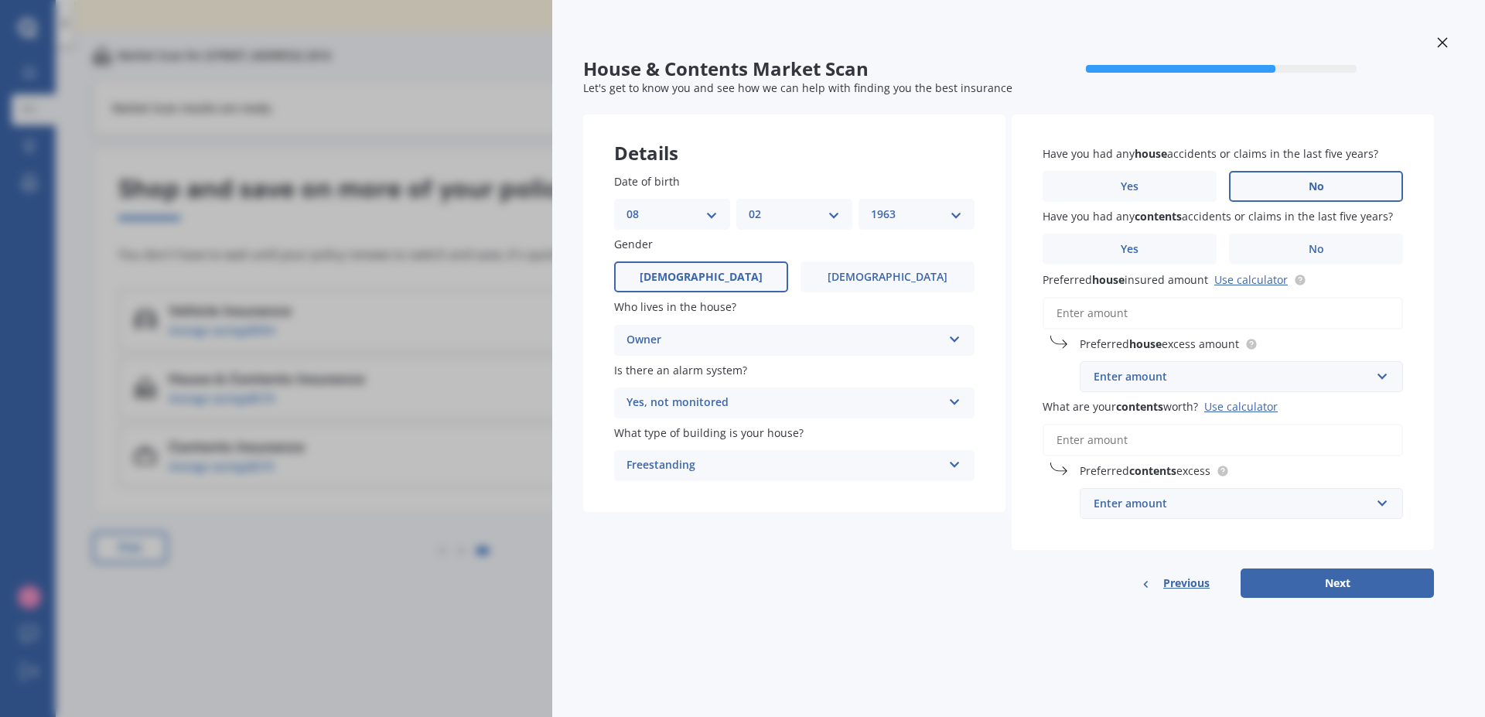
click at [1318, 187] on span "No" at bounding box center [1315, 186] width 15 height 13
click at [0, 0] on input "No" at bounding box center [0, 0] width 0 height 0
click at [1320, 251] on span "No" at bounding box center [1315, 249] width 15 height 13
click at [0, 0] on input "No" at bounding box center [0, 0] width 0 height 0
click at [1443, 41] on icon at bounding box center [1442, 42] width 10 height 10
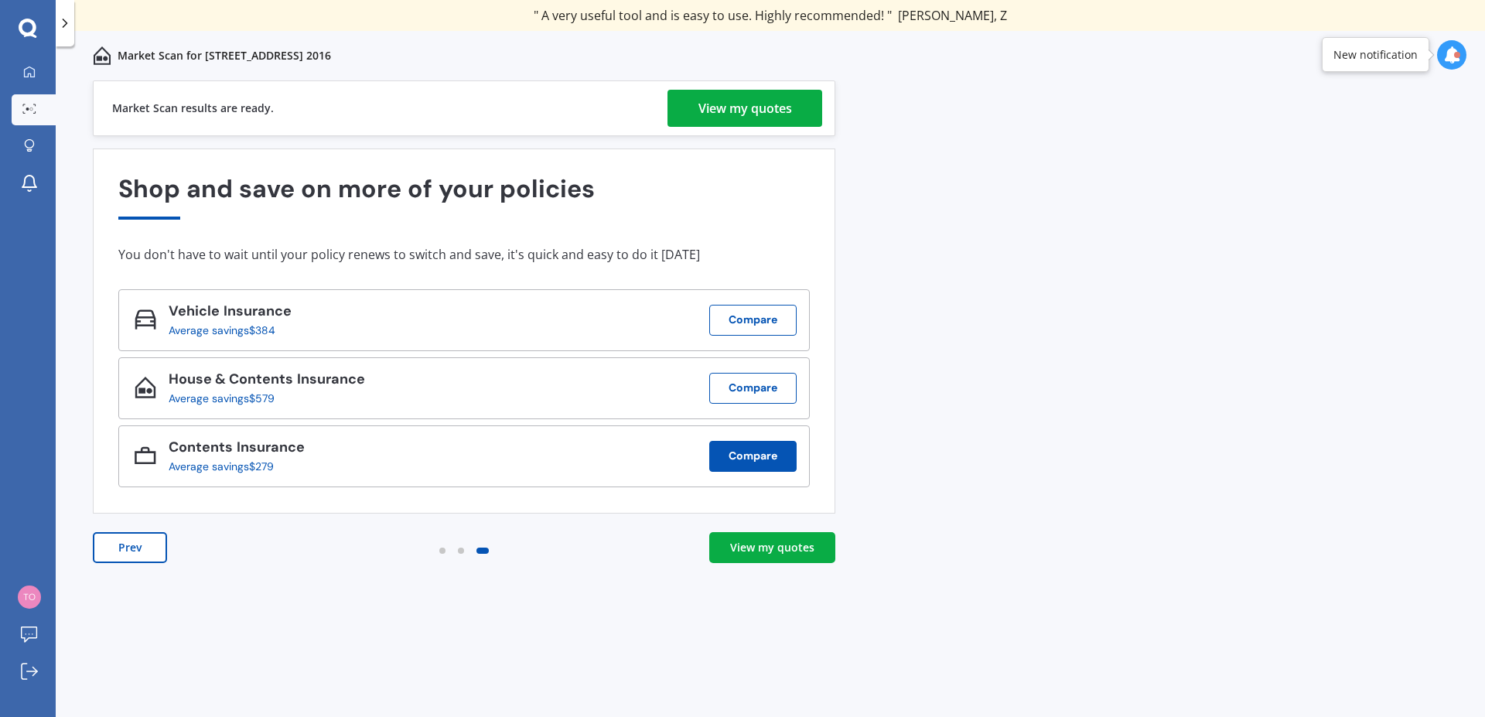
click at [746, 453] on button "Compare" at bounding box center [752, 456] width 87 height 31
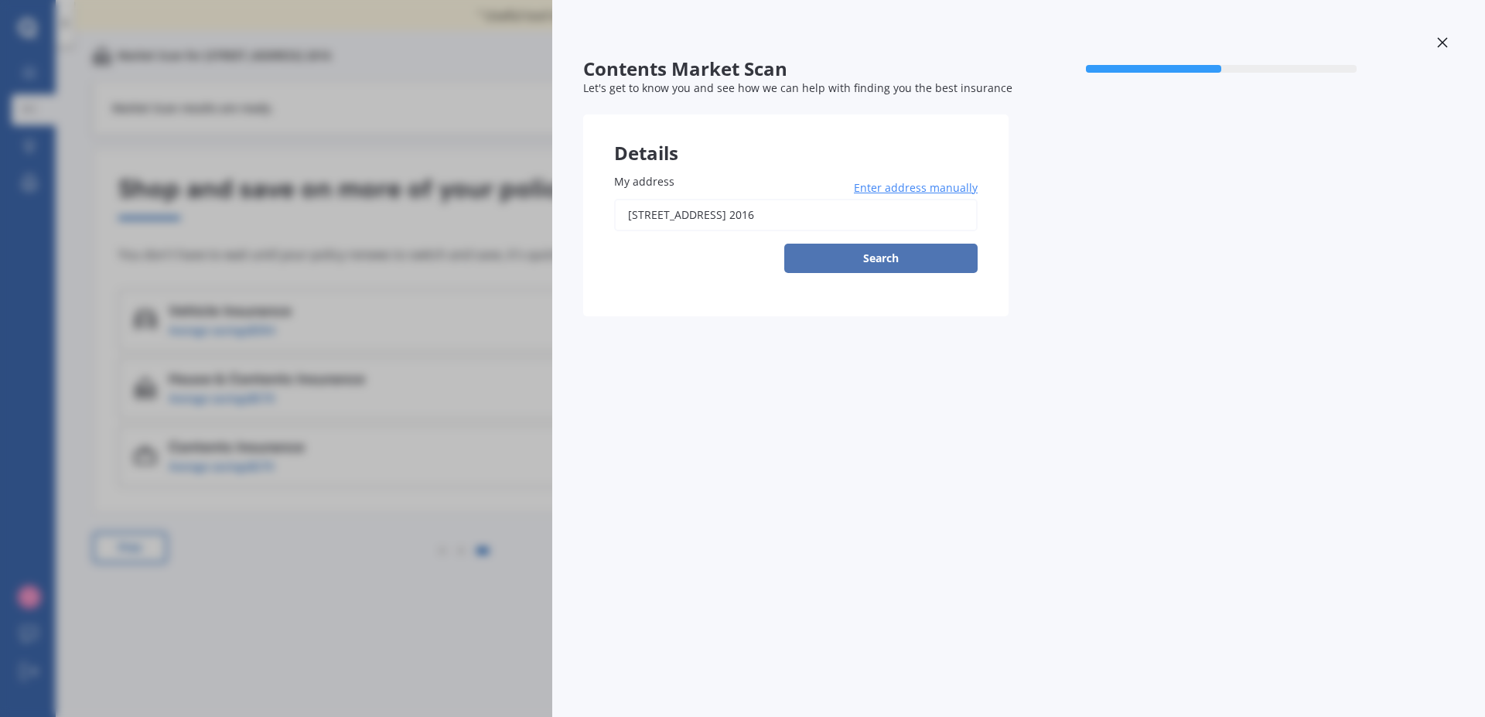
click at [899, 254] on button "Search" at bounding box center [880, 258] width 193 height 29
type input "[STREET_ADDRESS] 2016"
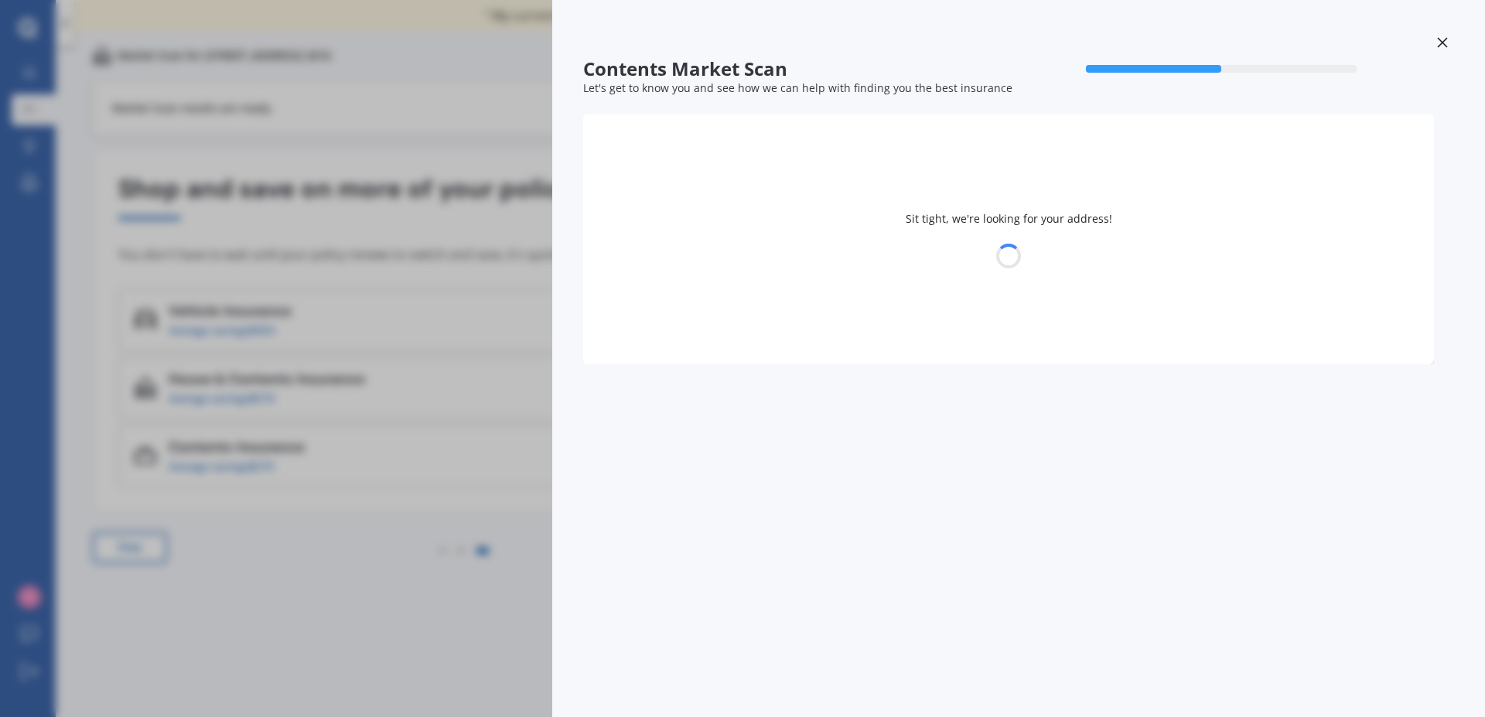
select select "08"
select select "02"
select select "1963"
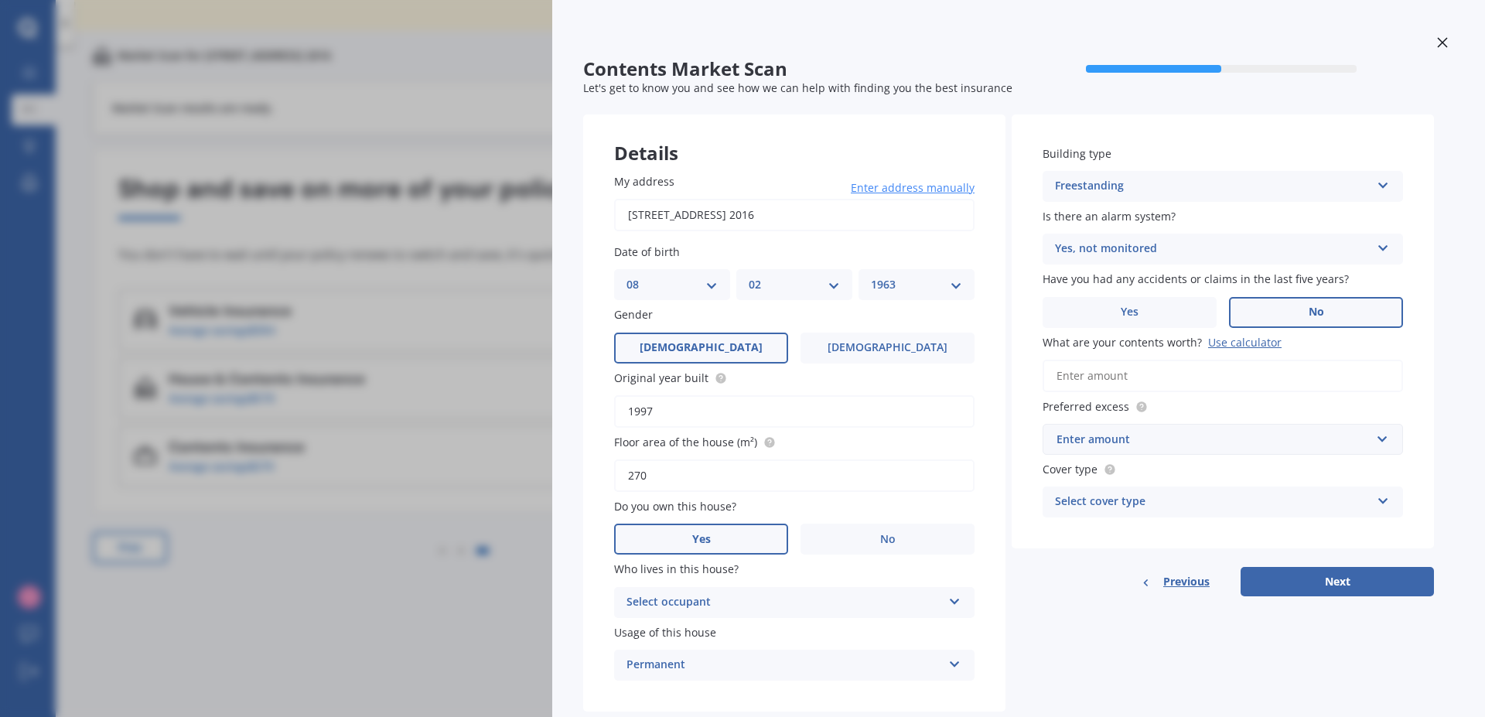
scroll to position [40, 0]
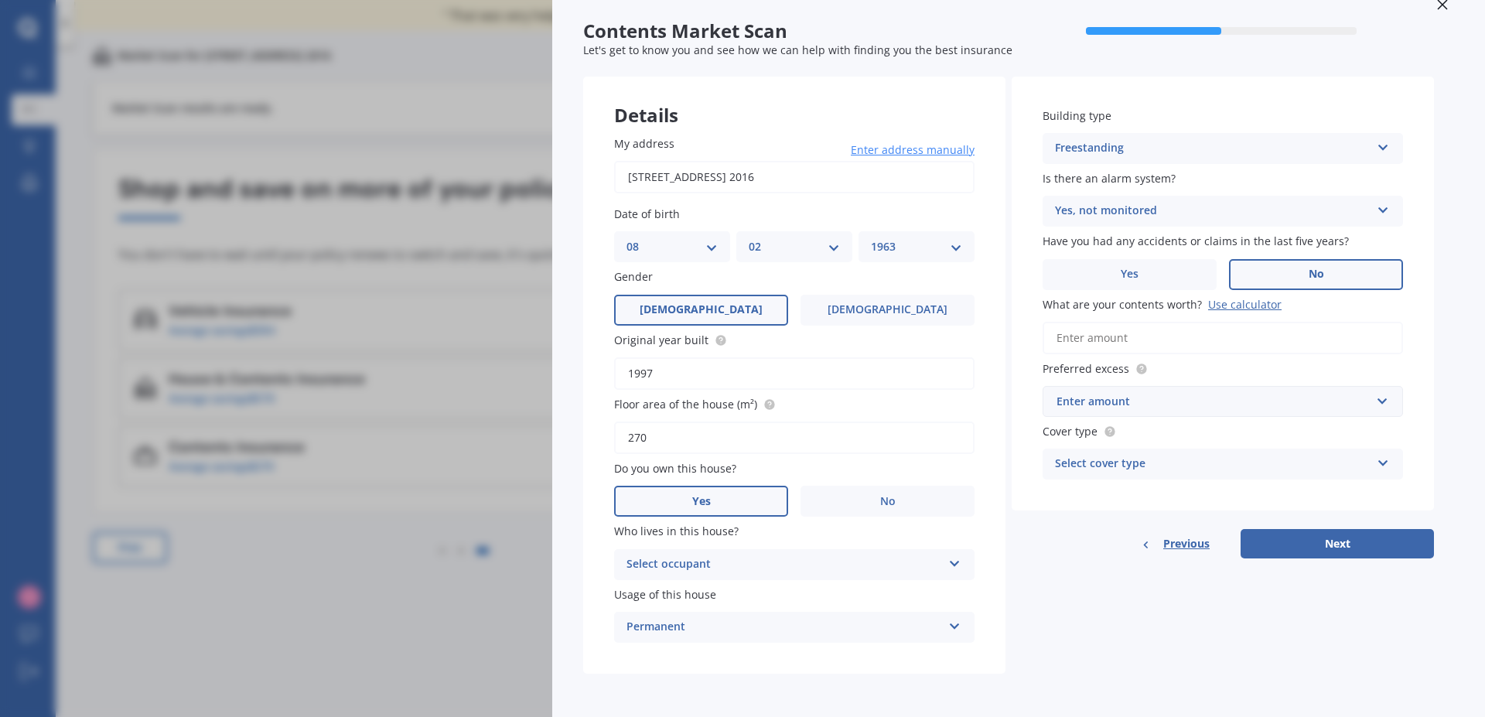
click at [955, 553] on div "Select occupant Owner" at bounding box center [794, 564] width 360 height 31
click at [854, 563] on div "Owner" at bounding box center [783, 564] width 315 height 19
click at [957, 564] on icon at bounding box center [953, 561] width 13 height 11
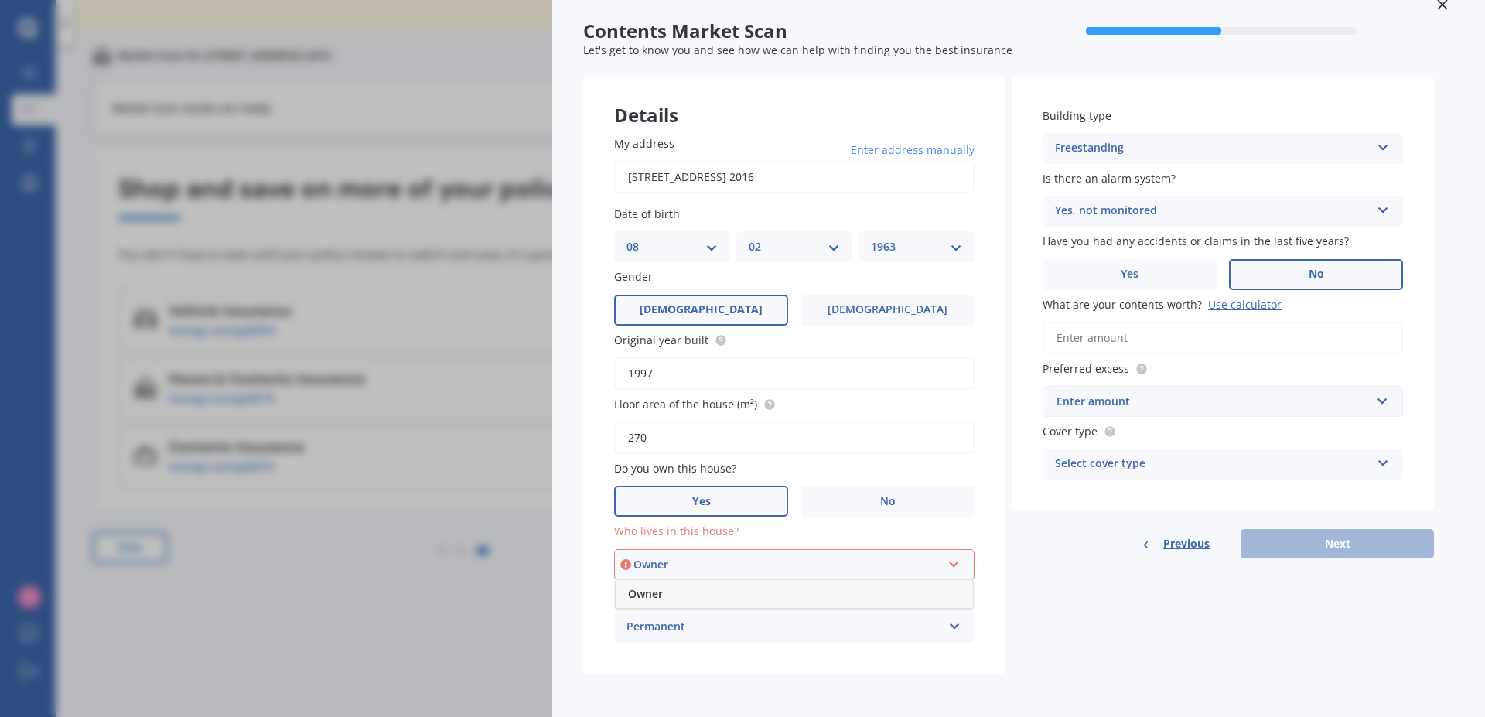
click at [693, 594] on div "Owner" at bounding box center [794, 594] width 357 height 28
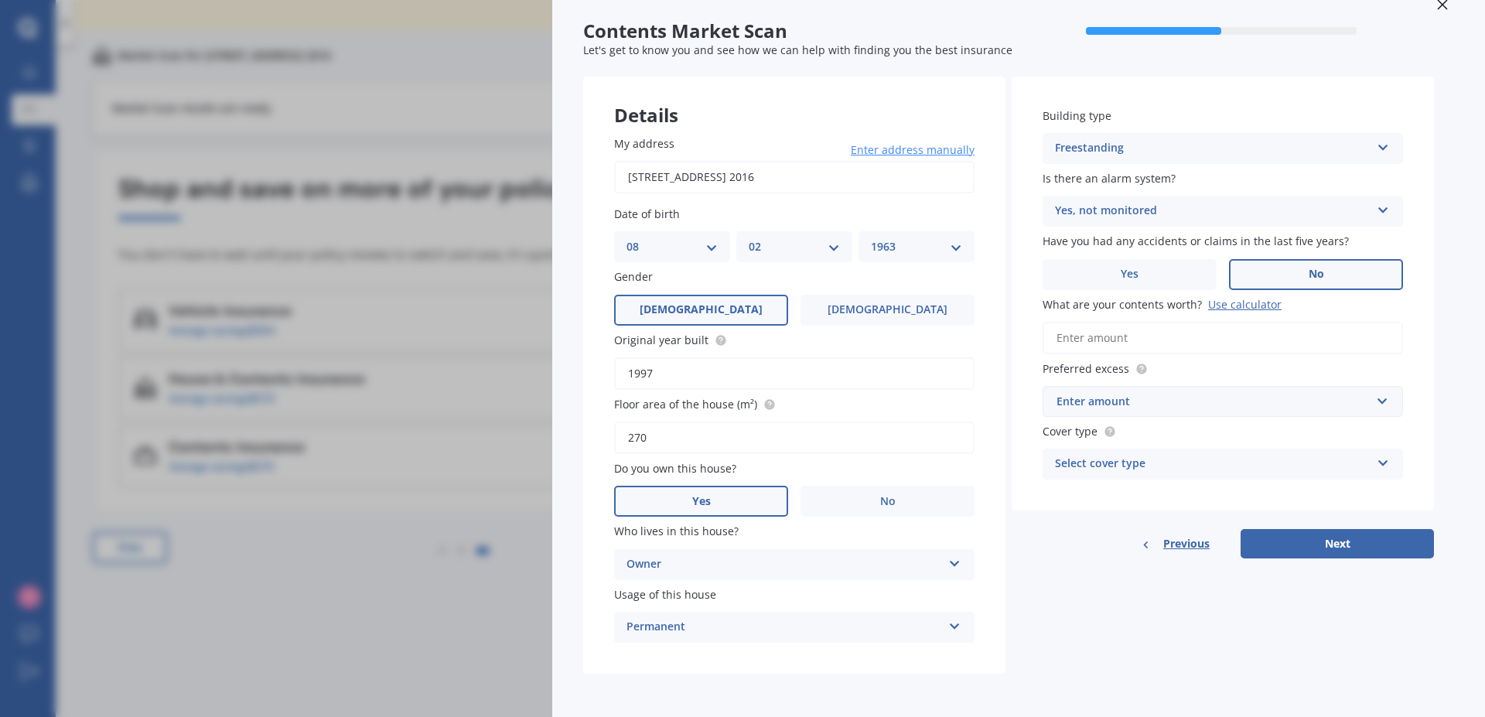
click at [1168, 340] on input "What are your contents worth? Use calculator" at bounding box center [1222, 338] width 360 height 32
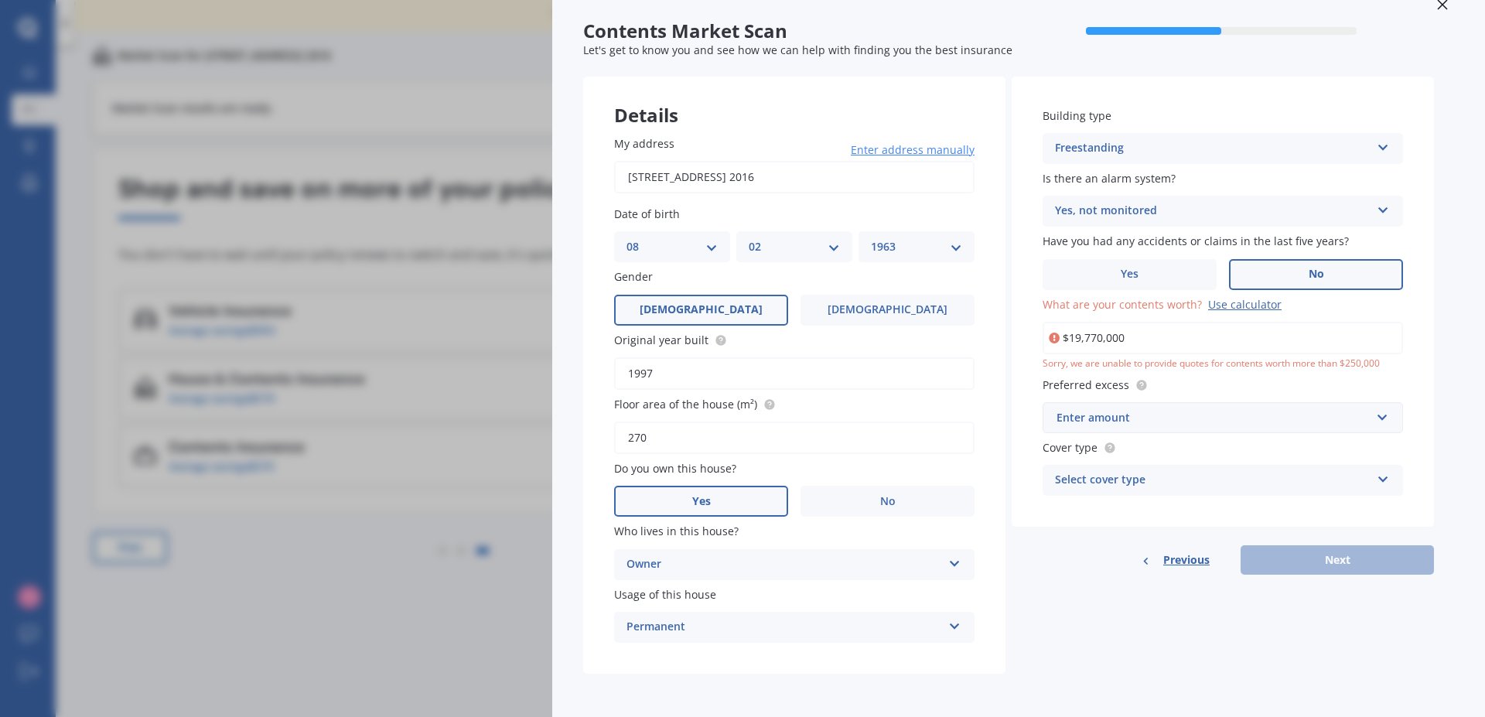
click at [1115, 337] on input "$19,770,000" at bounding box center [1222, 338] width 360 height 32
drag, startPoint x: 1102, startPoint y: 336, endPoint x: 1140, endPoint y: 329, distance: 38.5
click at [1140, 329] on input "$19,770,000" at bounding box center [1222, 338] width 360 height 32
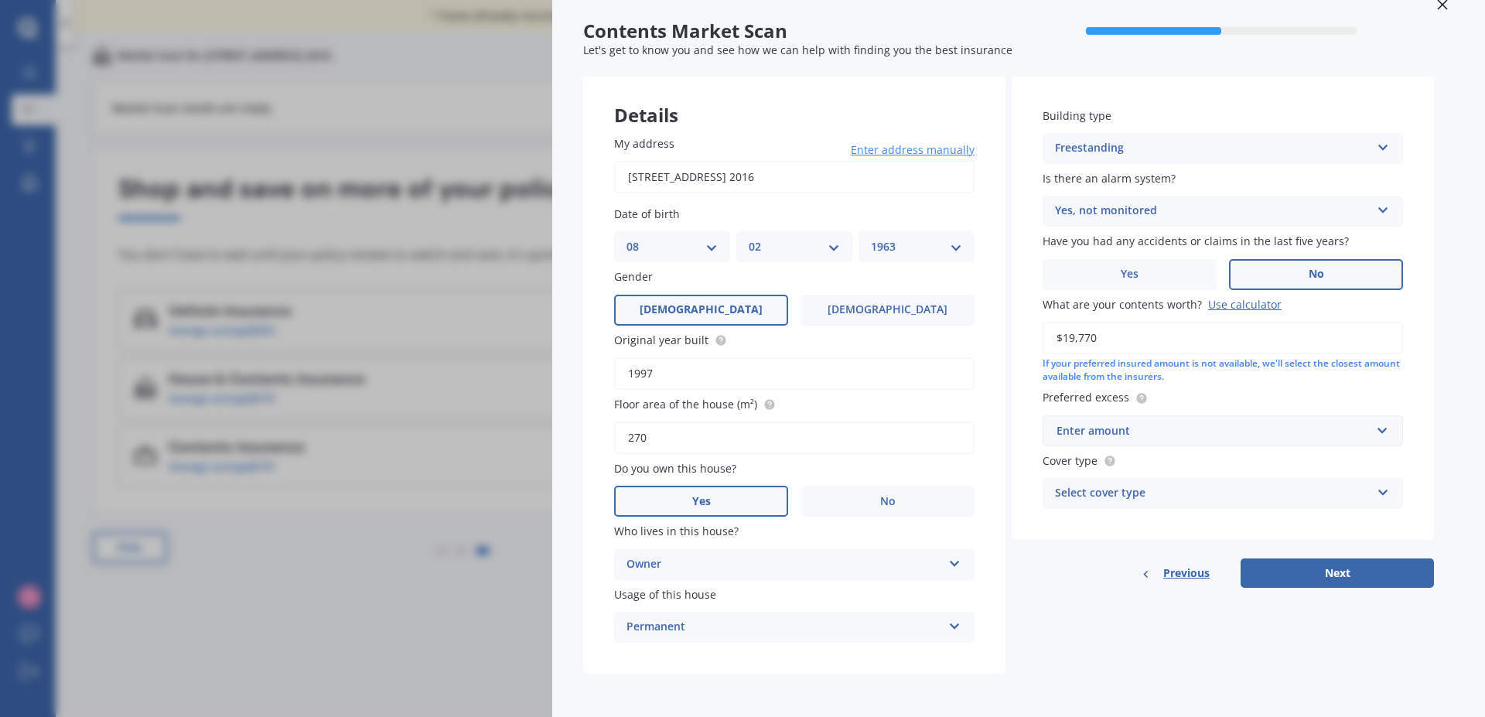
type input "$19,770"
click at [1322, 395] on label "Preferred excess" at bounding box center [1219, 397] width 354 height 16
click at [1383, 431] on input "text" at bounding box center [1217, 430] width 346 height 29
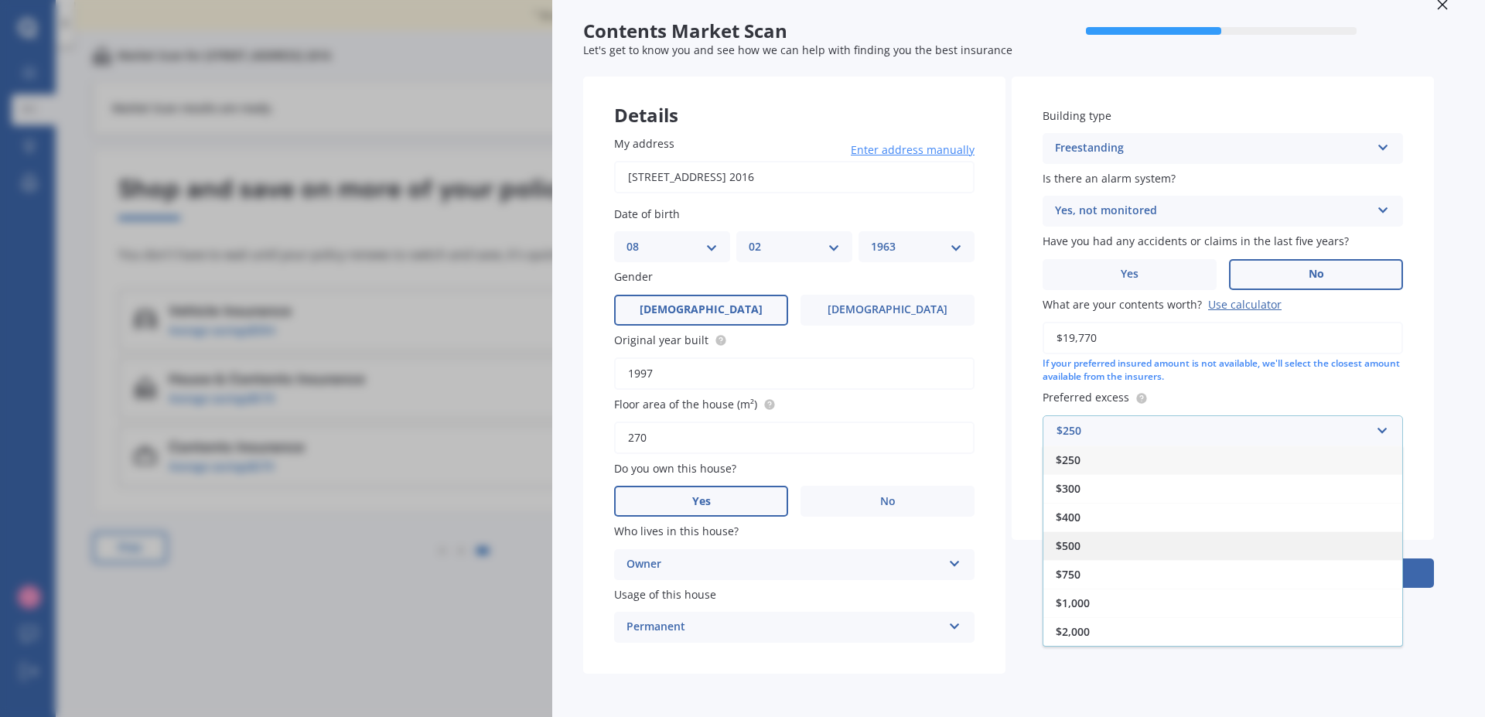
click at [1084, 542] on div "$500" at bounding box center [1222, 545] width 359 height 29
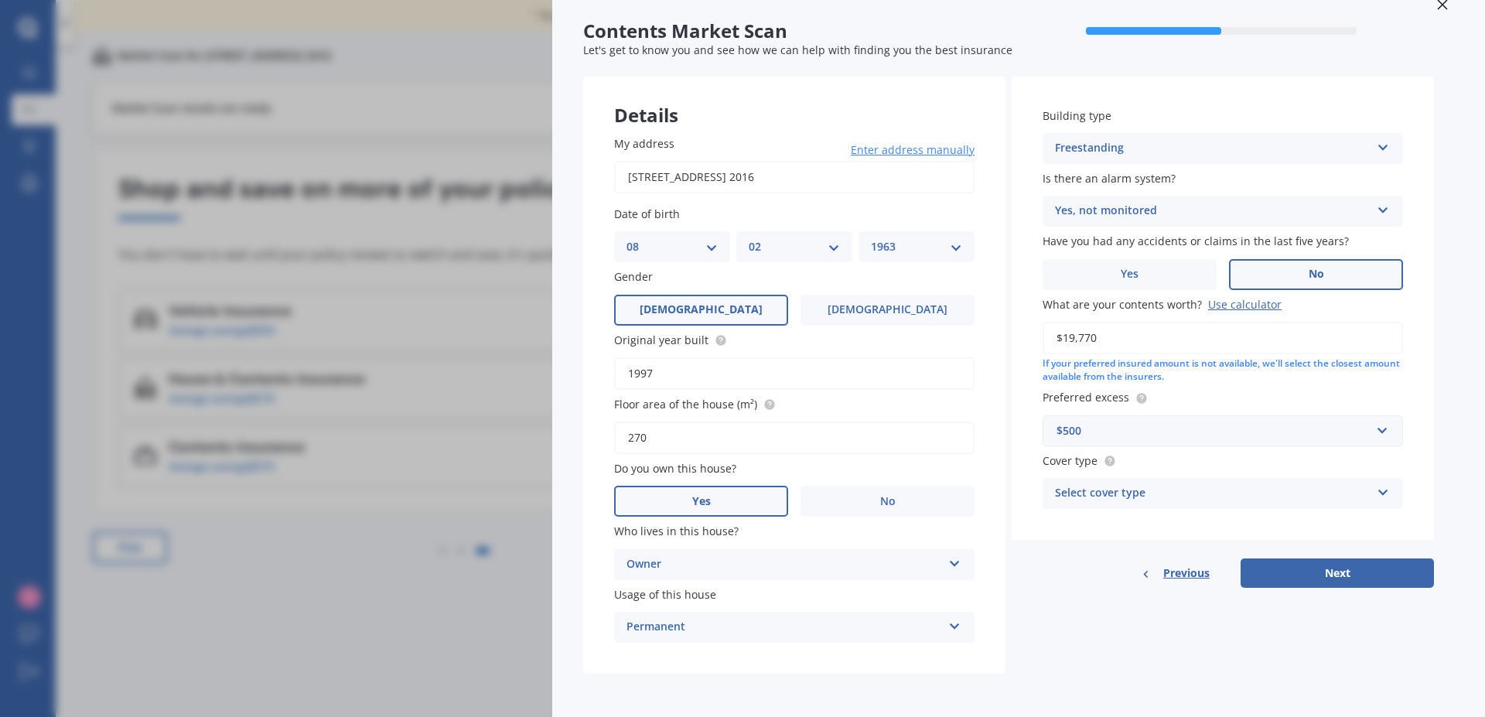
click at [1383, 490] on icon at bounding box center [1382, 489] width 13 height 11
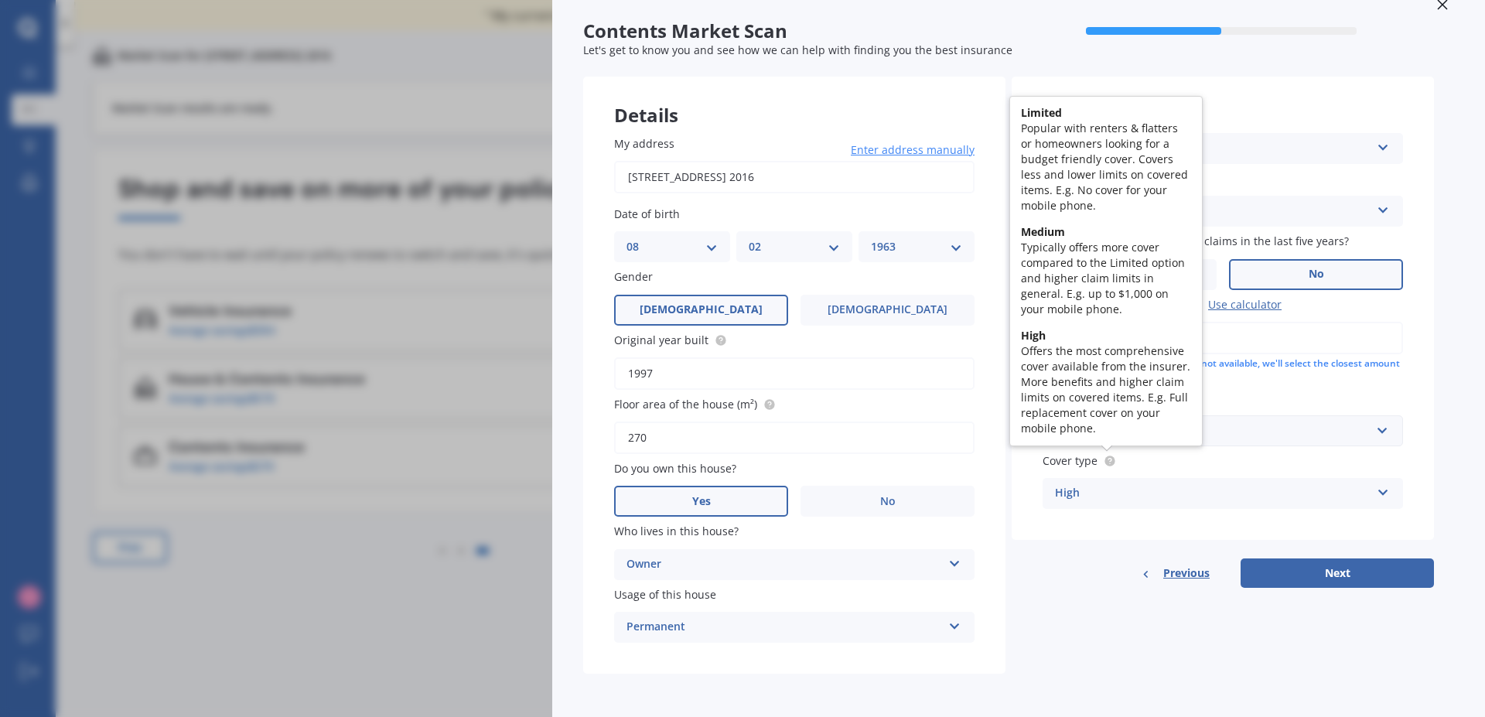
click at [1105, 459] on circle at bounding box center [1109, 460] width 10 height 10
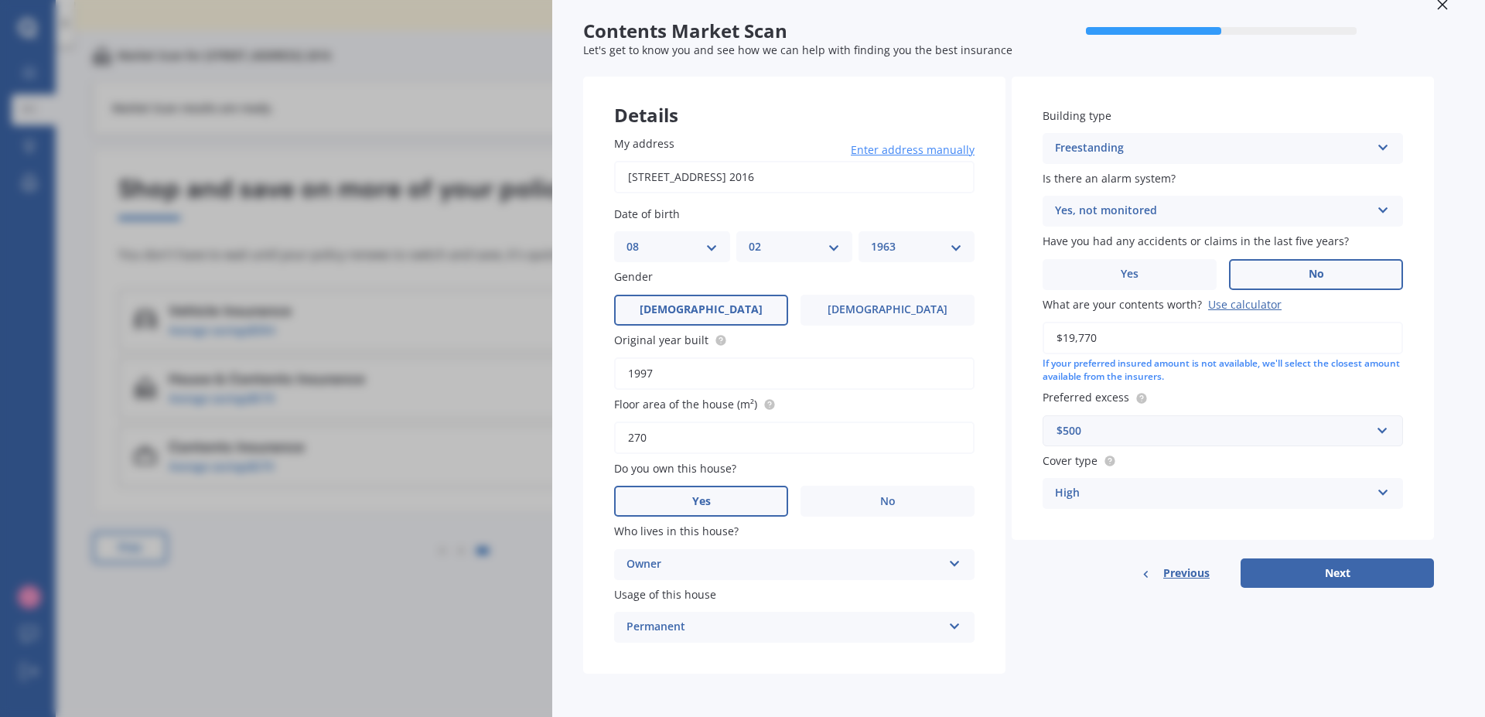
click at [1383, 495] on icon at bounding box center [1382, 489] width 13 height 11
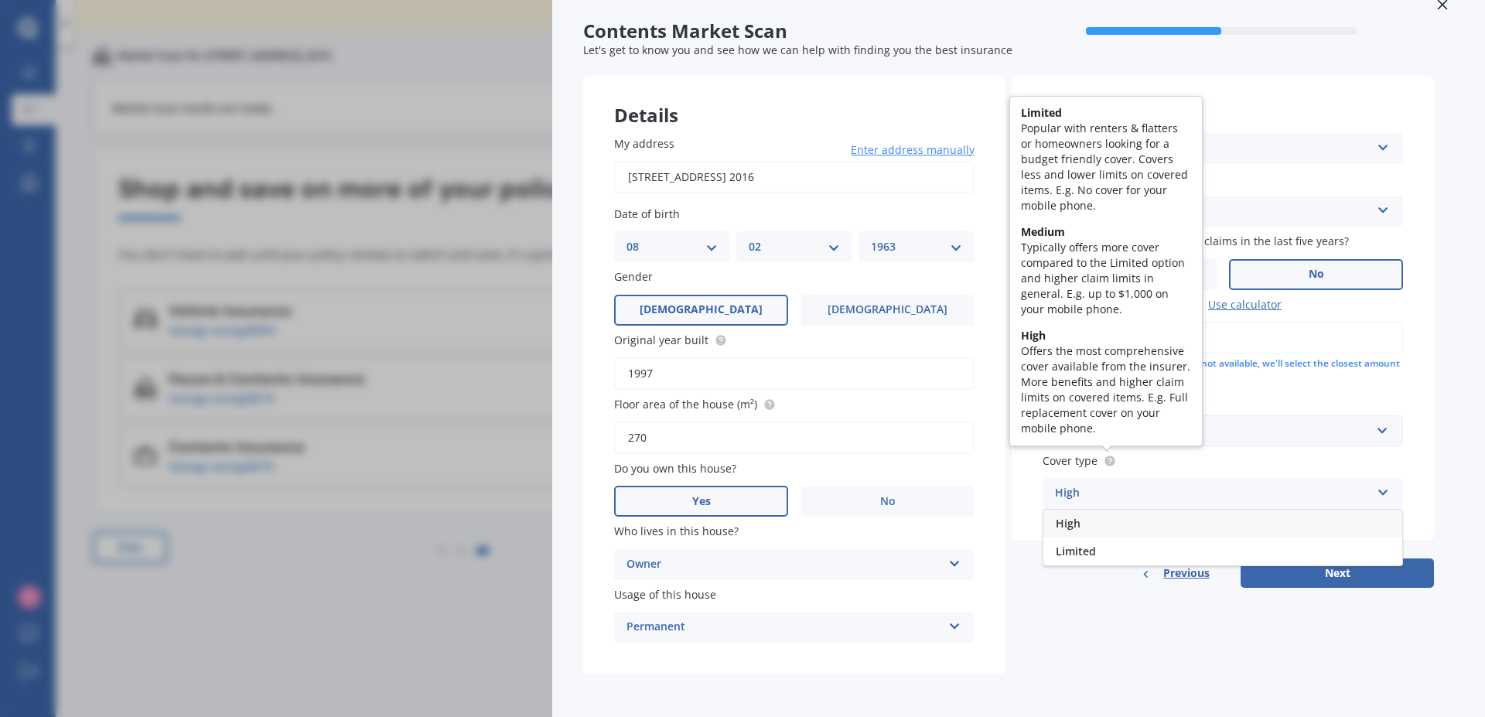
click at [1104, 459] on circle at bounding box center [1109, 460] width 10 height 10
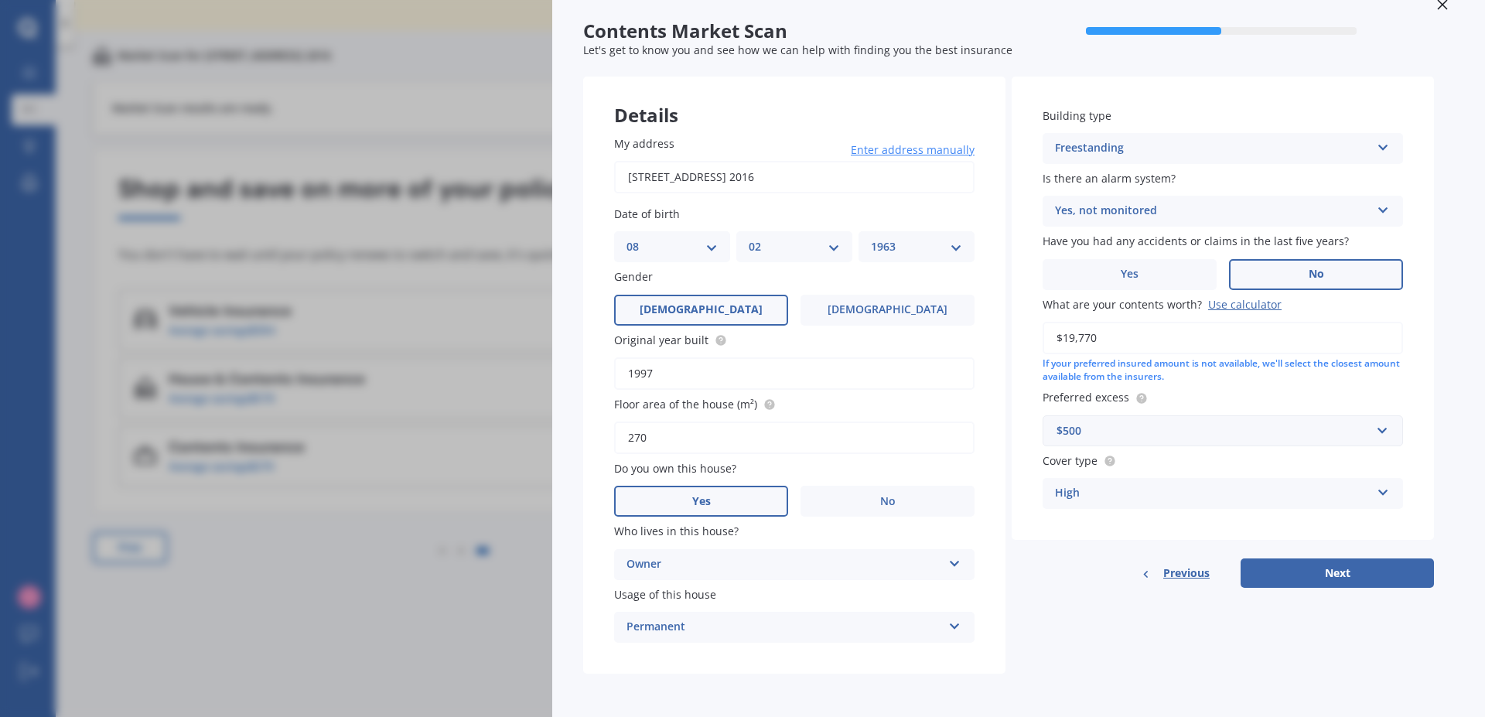
click at [1383, 489] on icon at bounding box center [1382, 489] width 13 height 11
click at [1103, 547] on div "Limited" at bounding box center [1222, 551] width 359 height 28
click at [1296, 571] on button "Next" at bounding box center [1336, 572] width 193 height 29
select select "08"
select select "02"
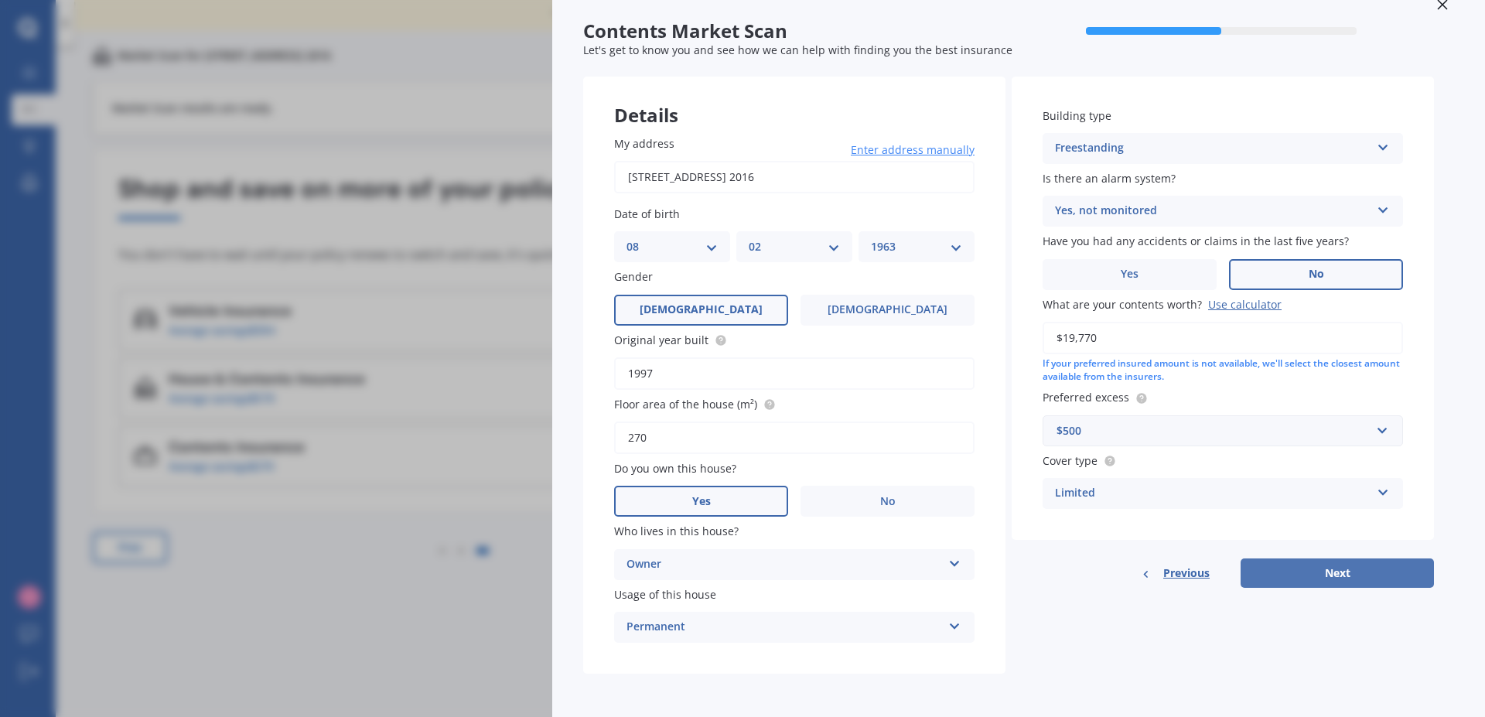
select select "1963"
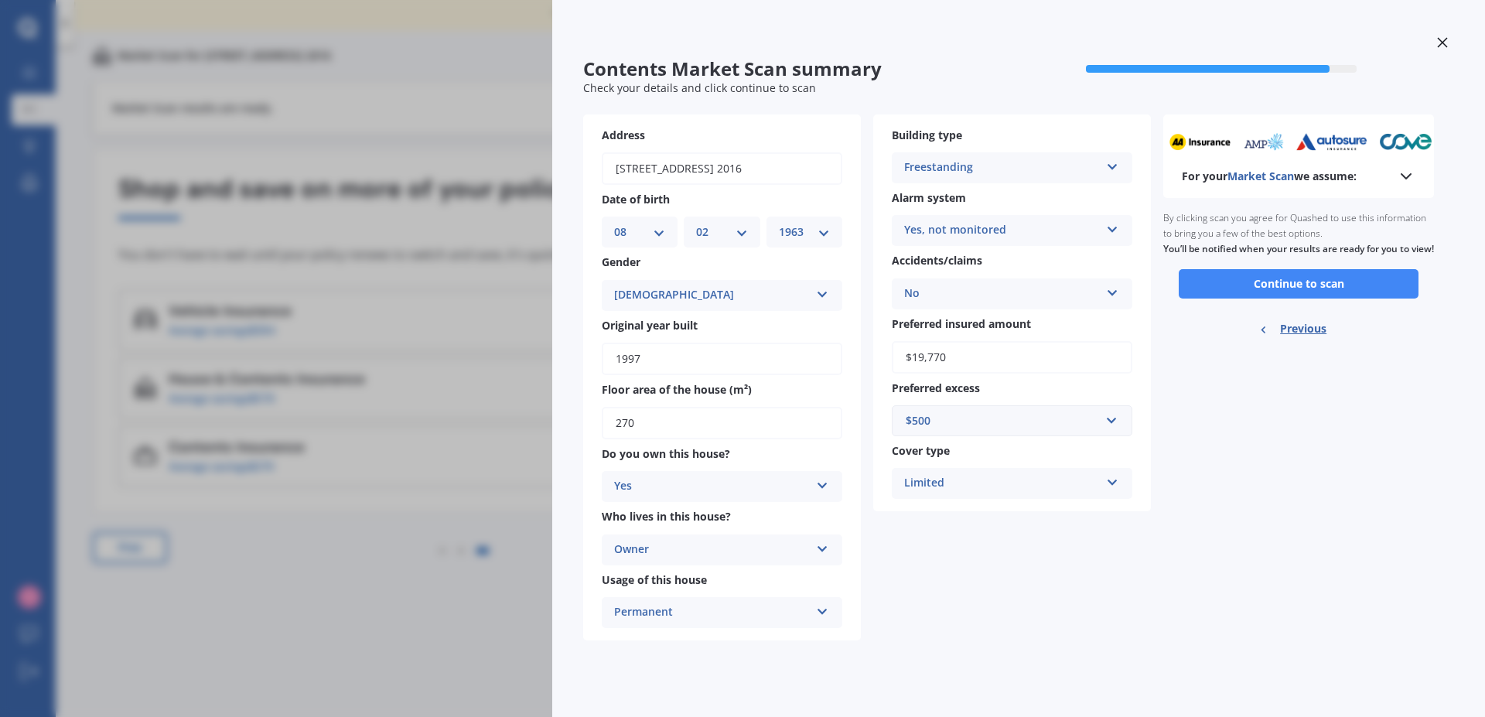
scroll to position [0, 0]
click at [1294, 294] on button "Continue to scan" at bounding box center [1298, 283] width 240 height 29
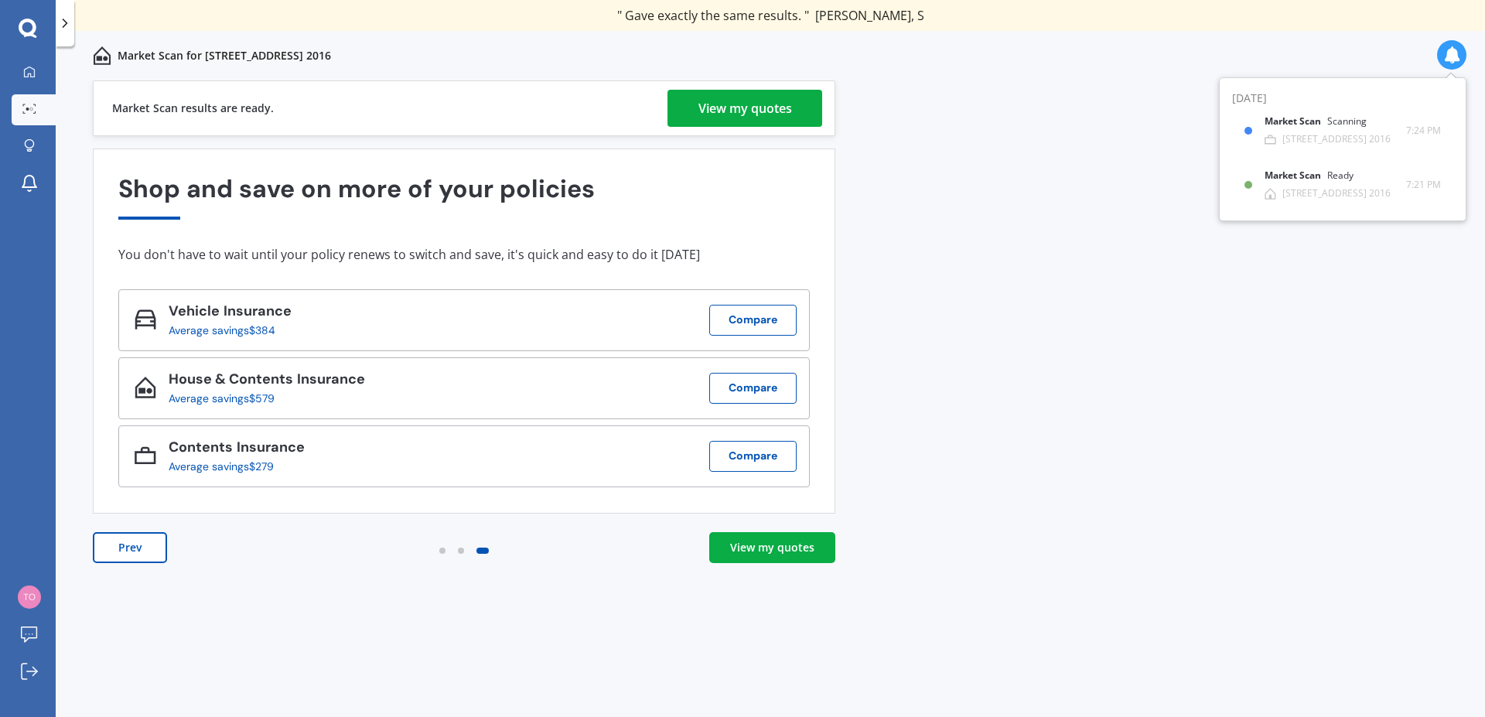
click at [792, 547] on div "View my quotes" at bounding box center [772, 547] width 84 height 15
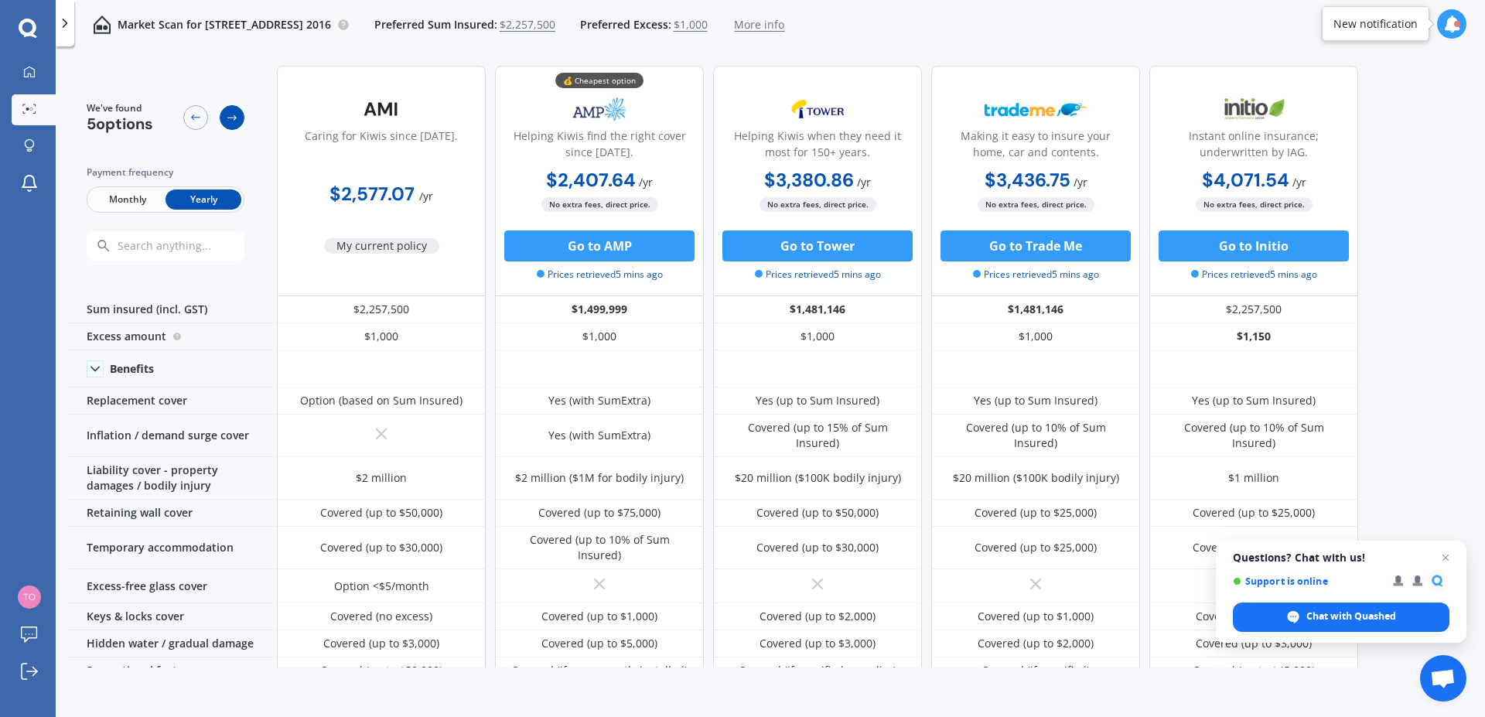
click at [237, 117] on icon at bounding box center [232, 117] width 12 height 12
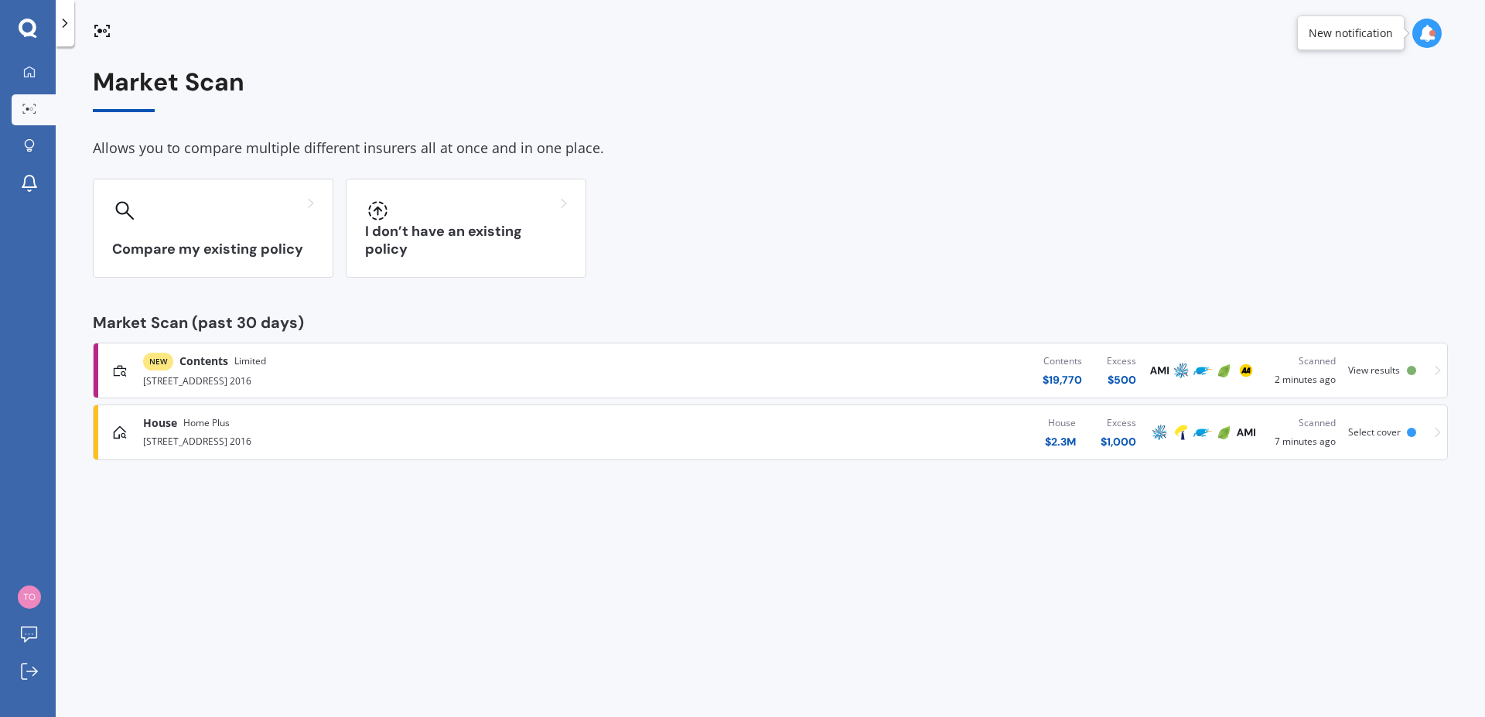
click at [1373, 367] on span "View results" at bounding box center [1374, 369] width 52 height 13
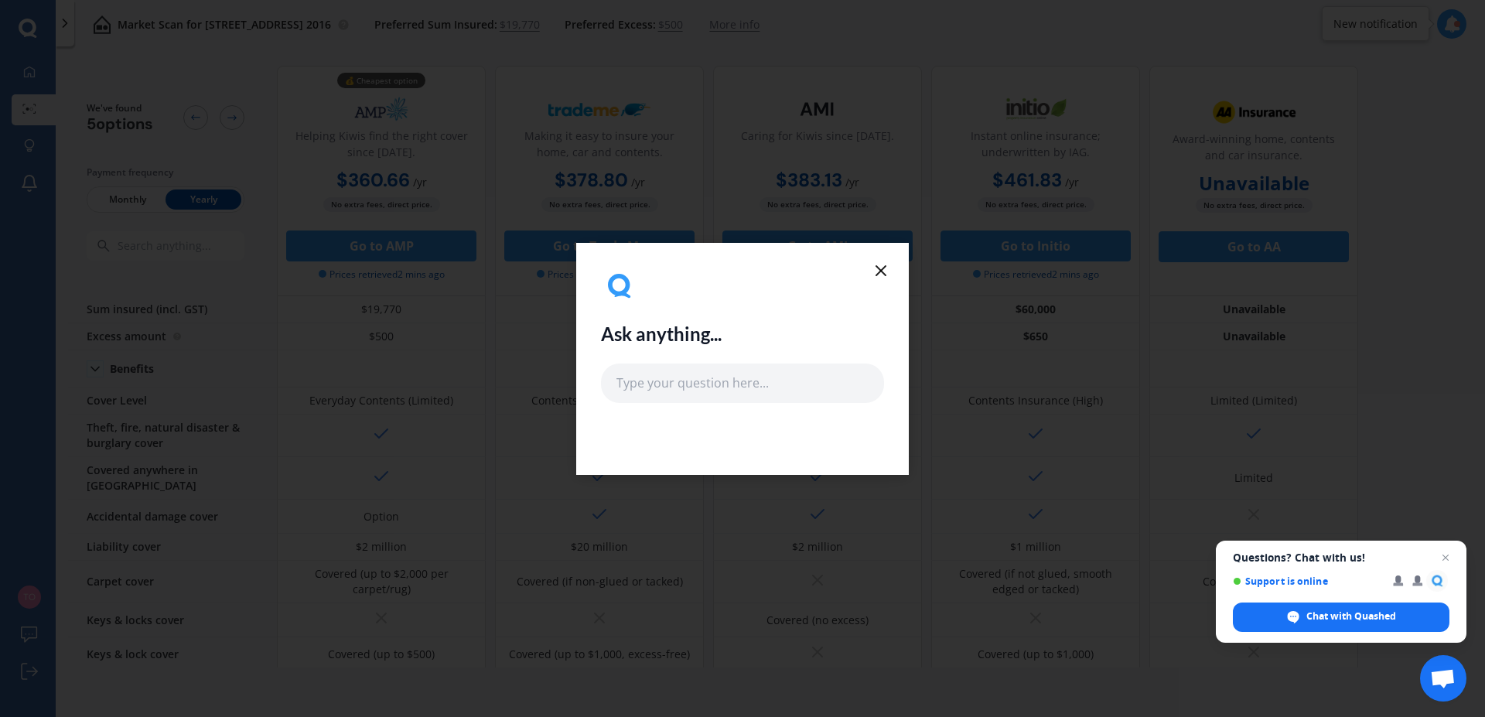
click at [883, 266] on icon at bounding box center [880, 270] width 19 height 19
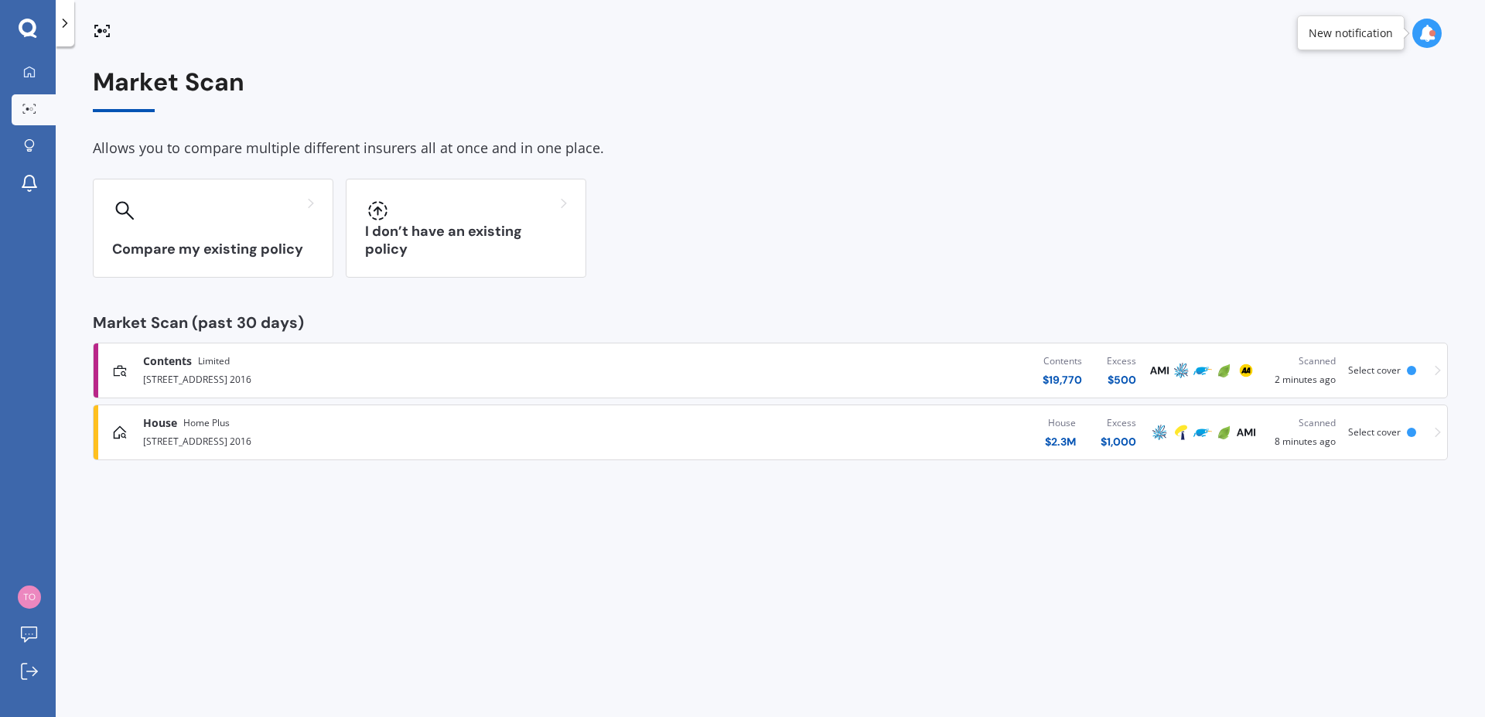
click at [273, 363] on div "Contents Limited" at bounding box center [386, 360] width 487 height 15
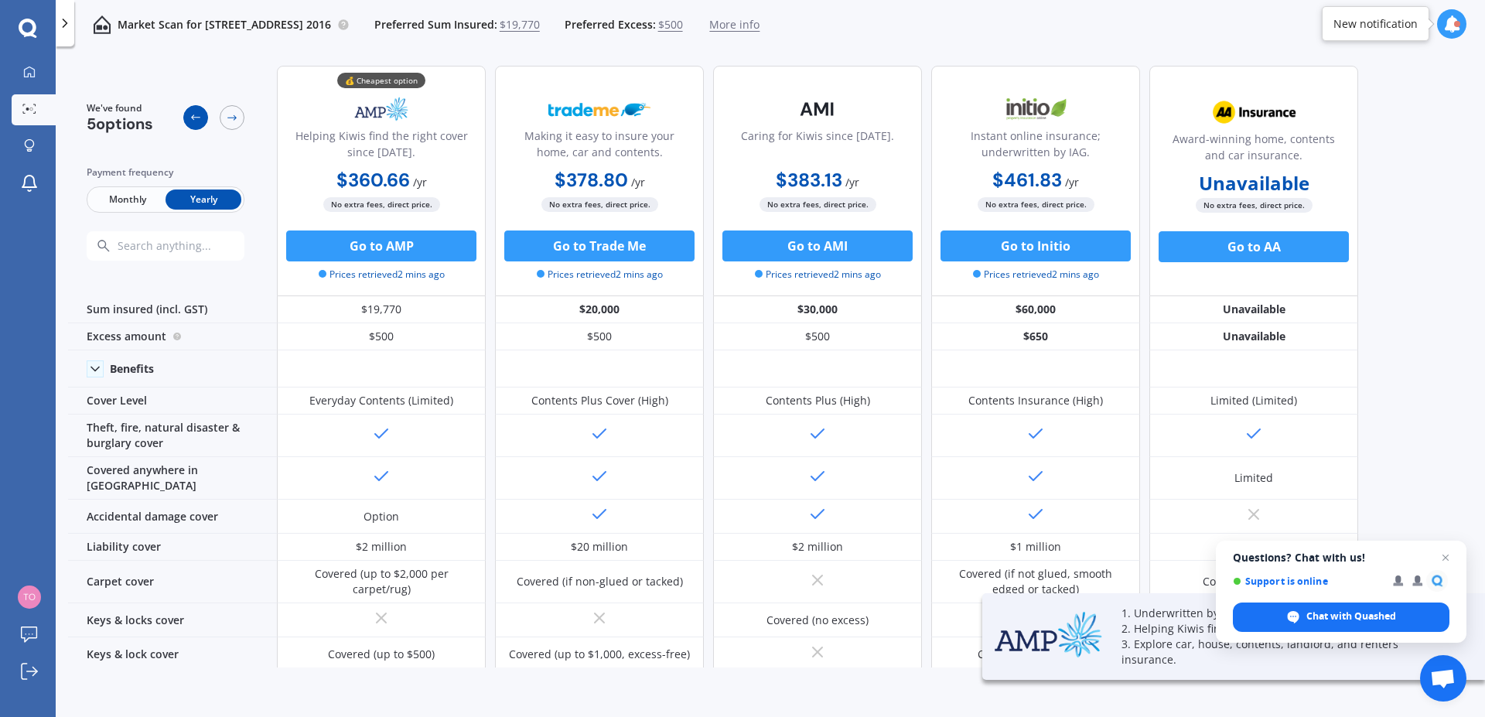
click at [186, 114] on div at bounding box center [195, 117] width 25 height 25
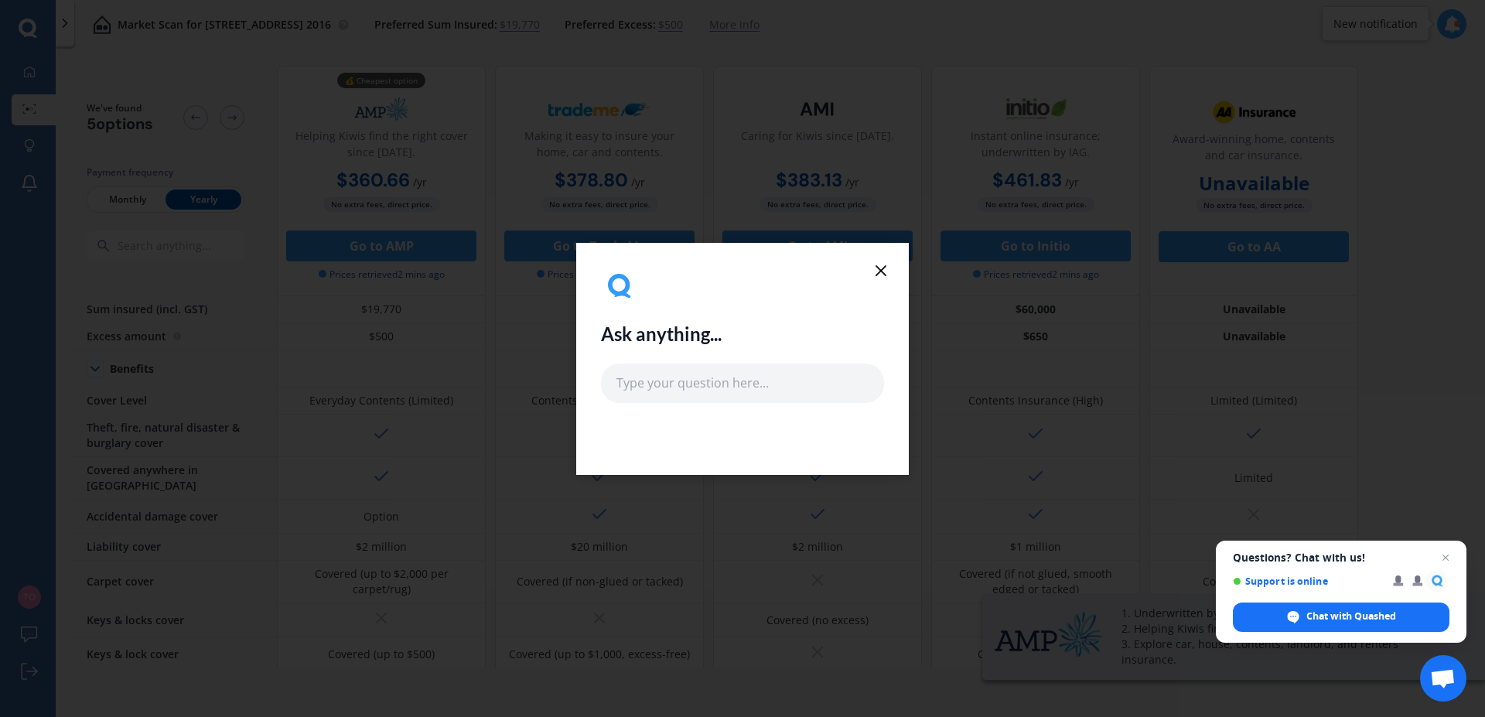
click at [882, 275] on icon at bounding box center [880, 270] width 19 height 19
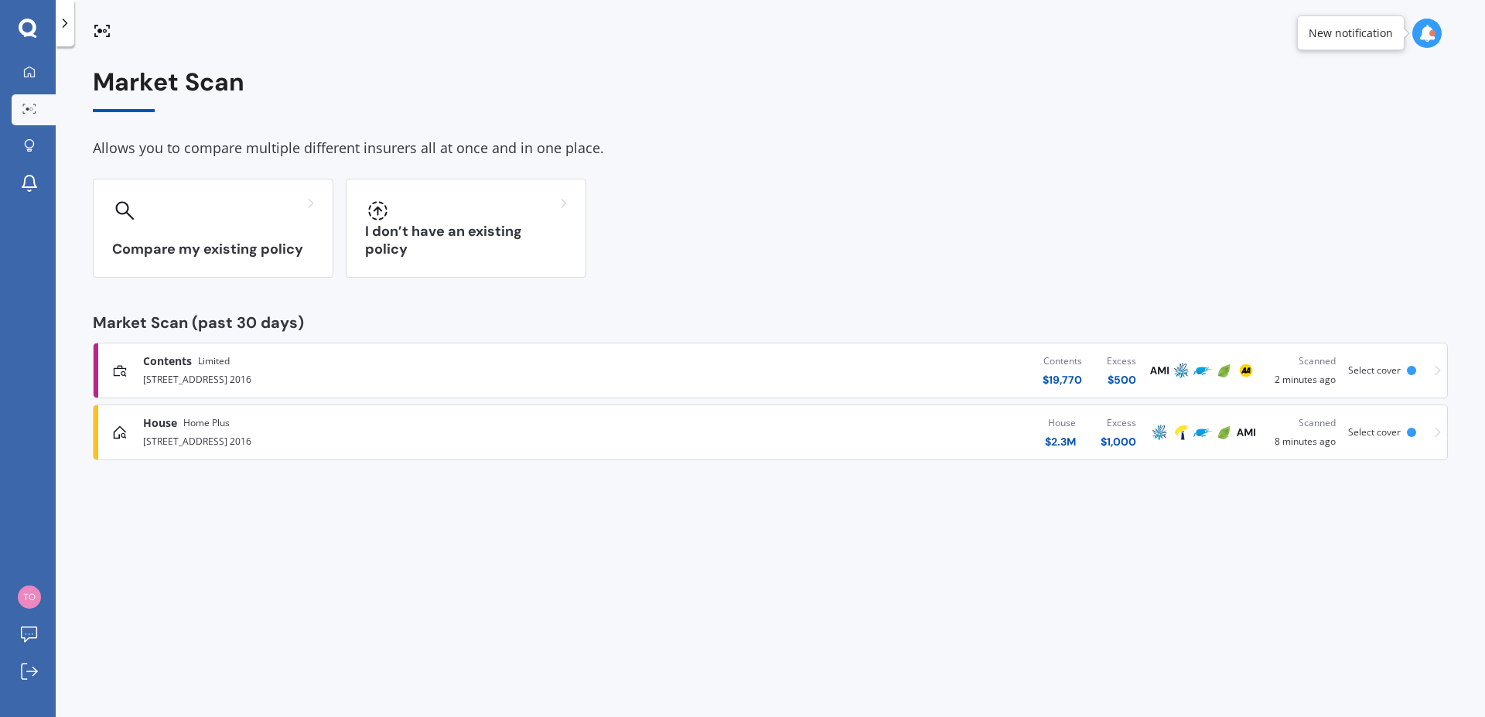
click at [1061, 374] on div "$ 19,770" at bounding box center [1061, 379] width 39 height 15
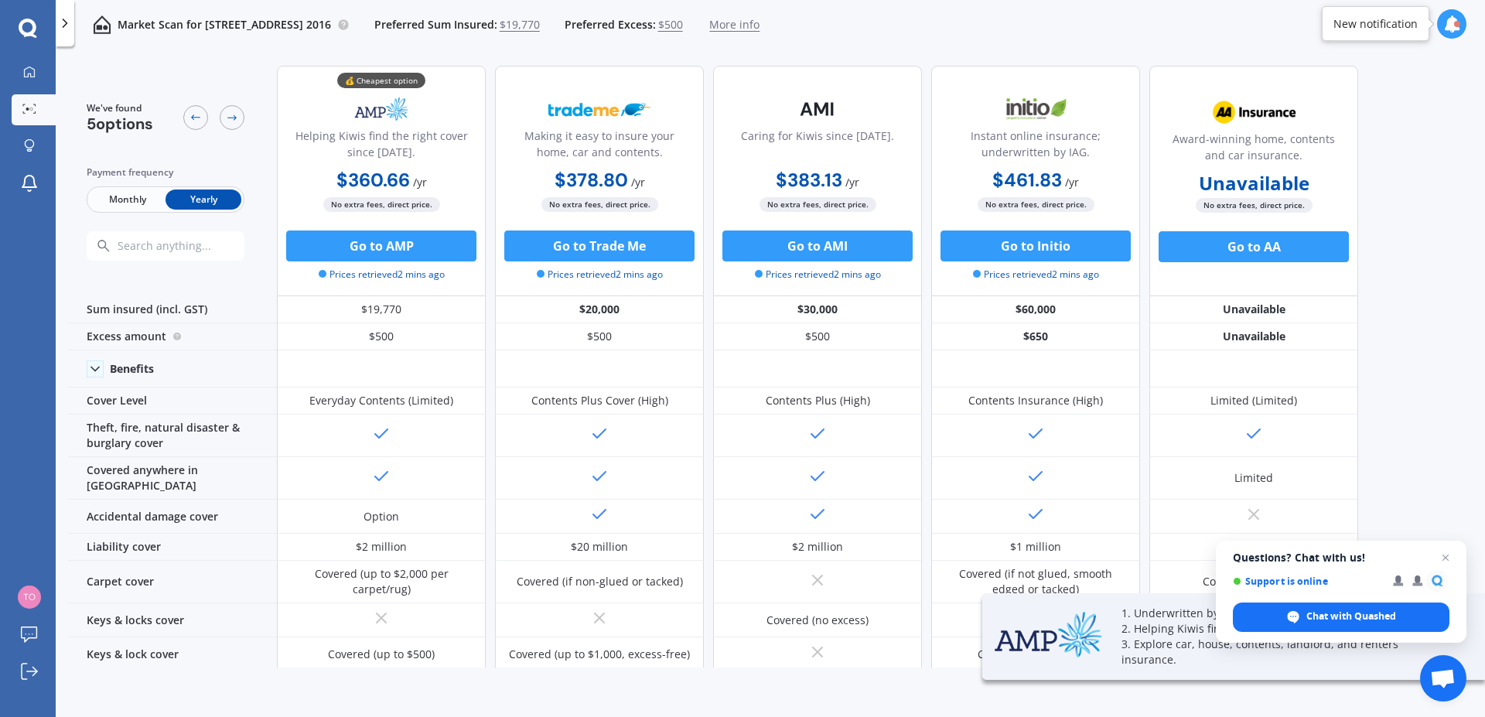
click at [540, 24] on span "$19,770" at bounding box center [520, 24] width 40 height 15
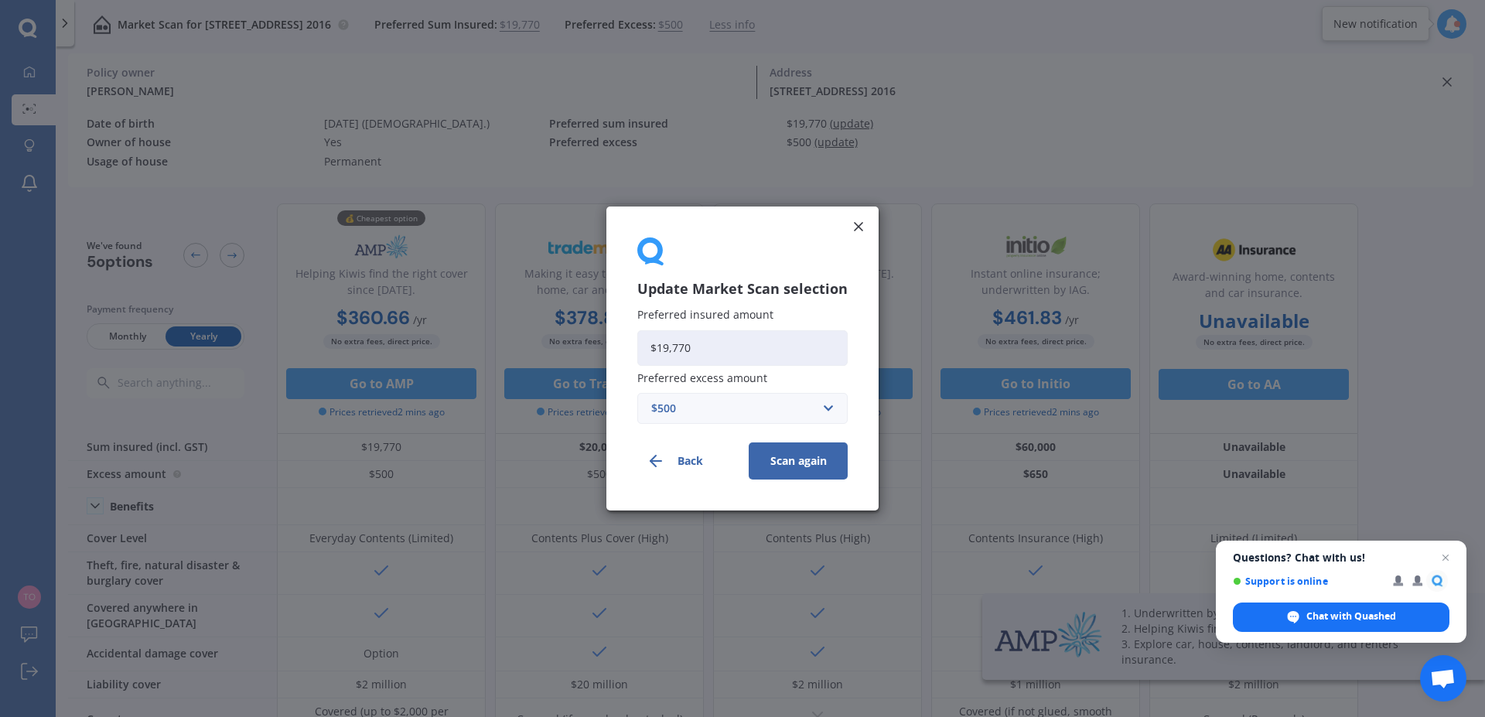
click at [671, 346] on input "$19,770" at bounding box center [742, 348] width 210 height 36
type input "$197,770"
click at [794, 464] on button "Scan again" at bounding box center [798, 460] width 99 height 37
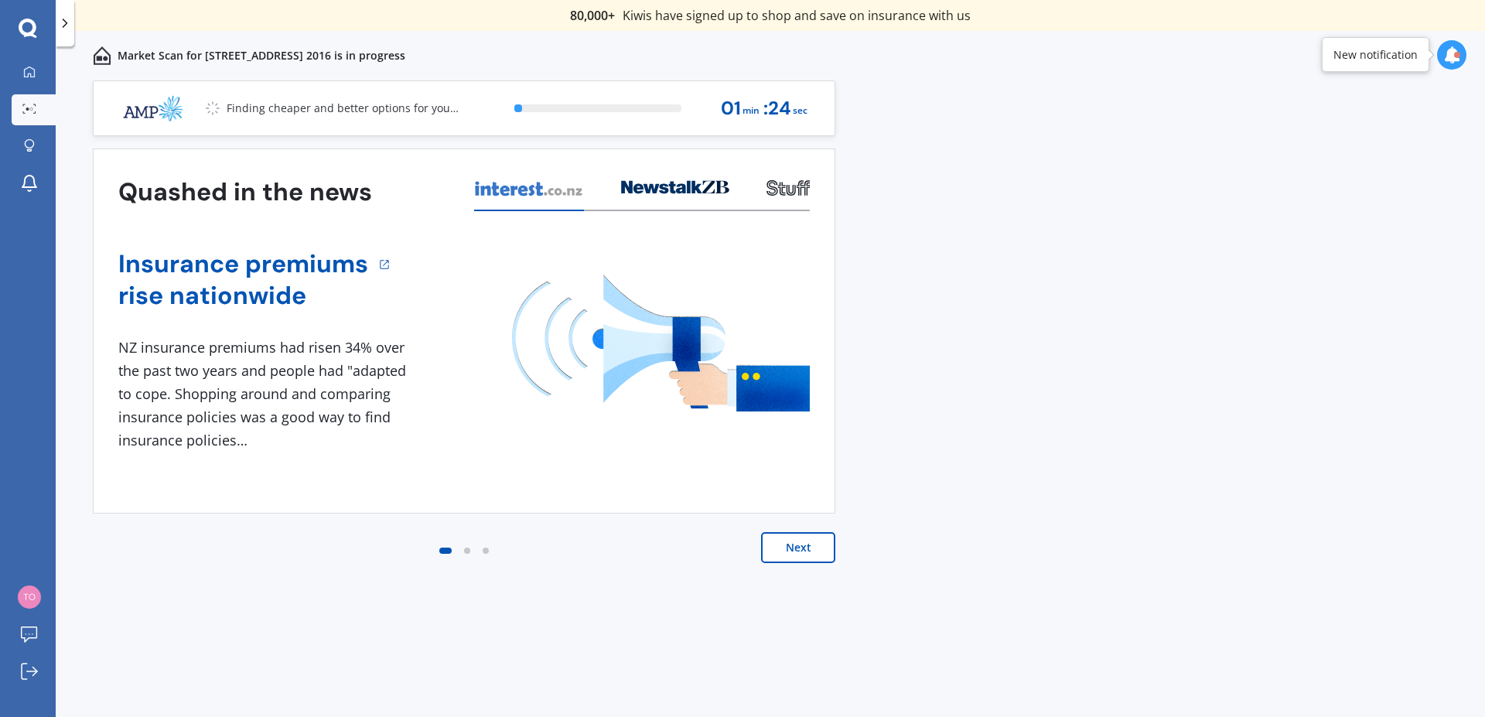
click at [785, 547] on button "Next" at bounding box center [798, 547] width 74 height 31
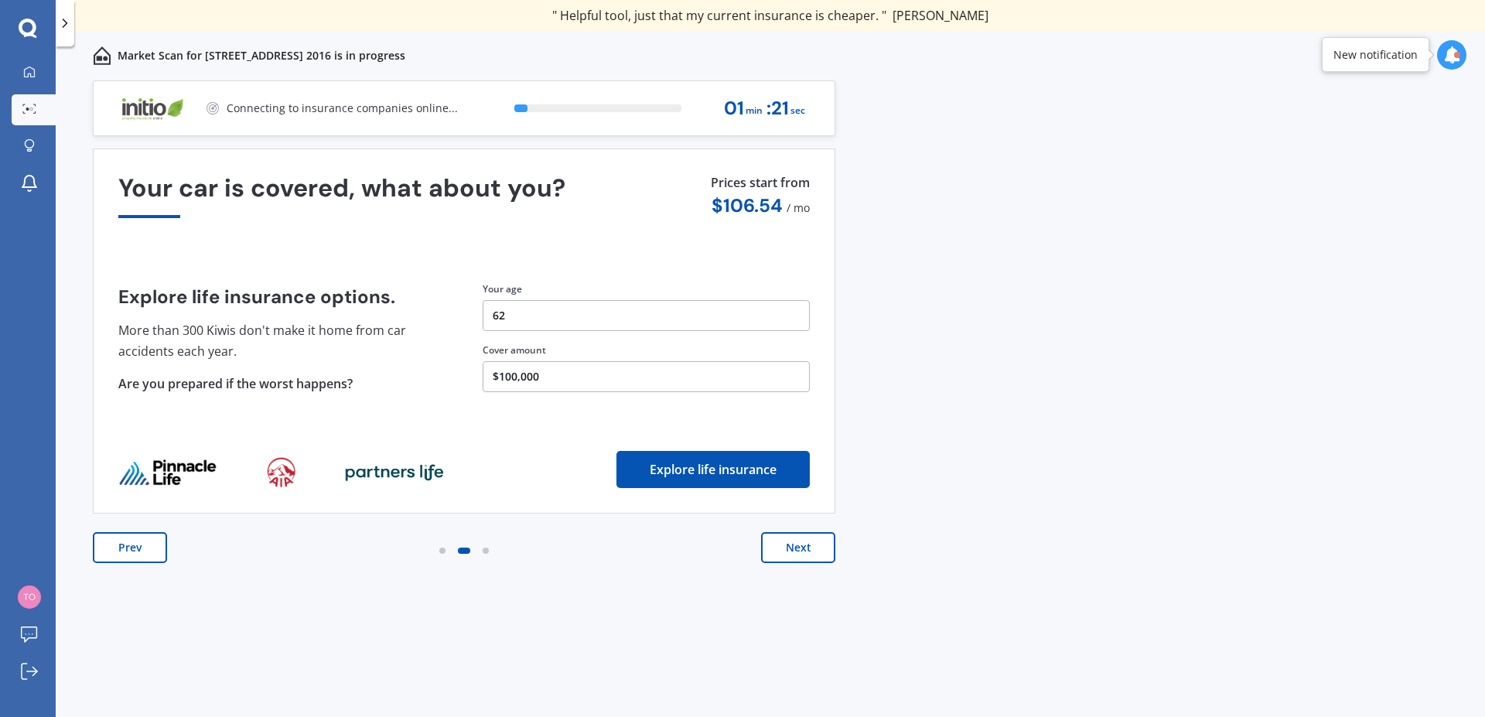
click at [796, 544] on button "Next" at bounding box center [798, 547] width 74 height 31
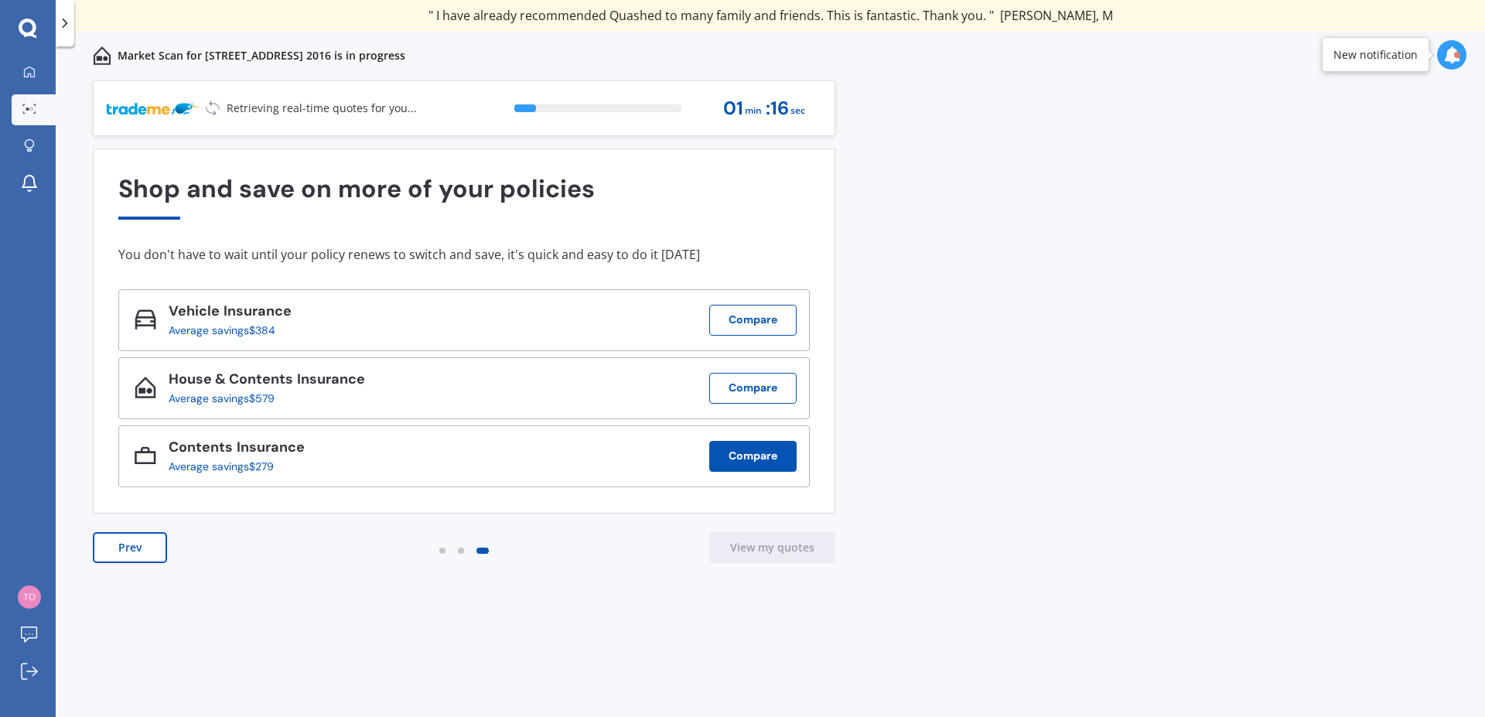
click at [750, 452] on button "Compare" at bounding box center [752, 456] width 87 height 31
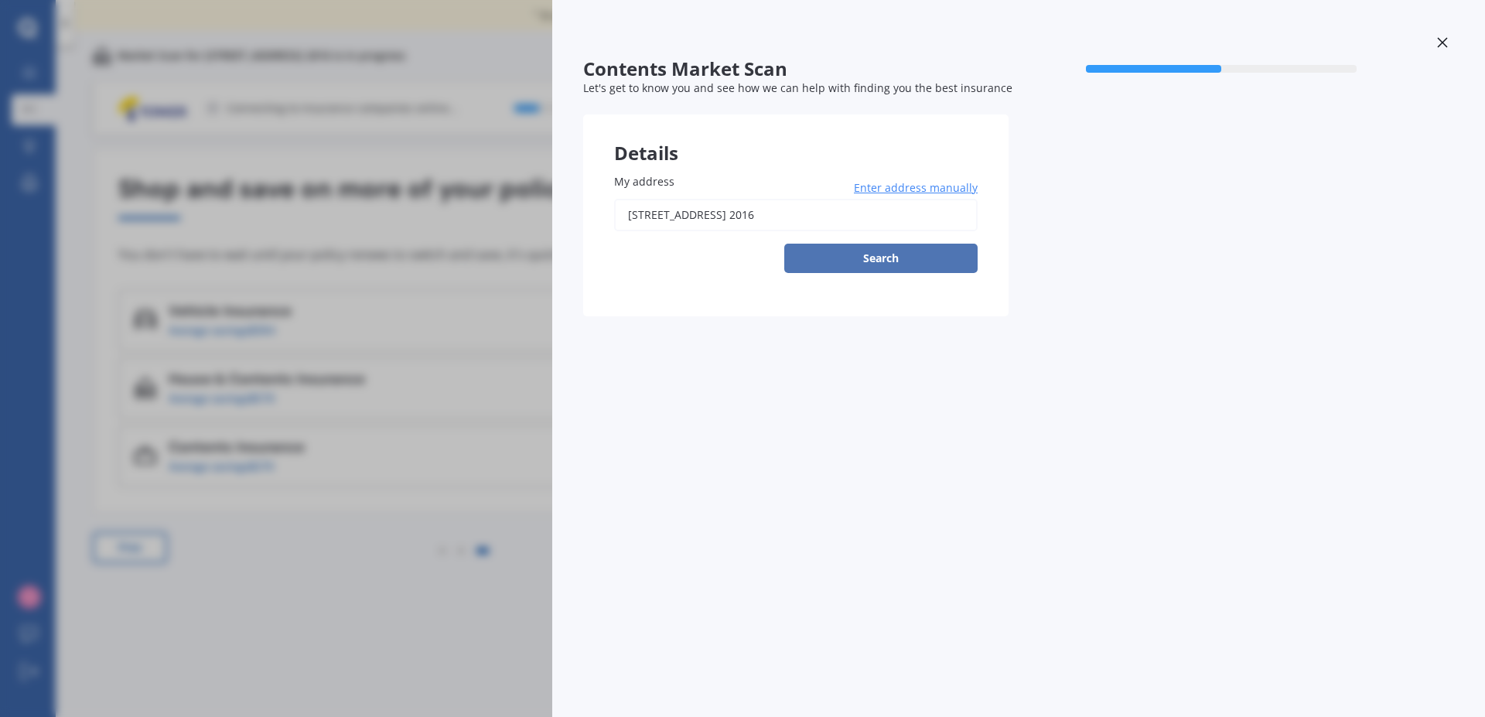
click at [932, 259] on button "Search" at bounding box center [880, 258] width 193 height 29
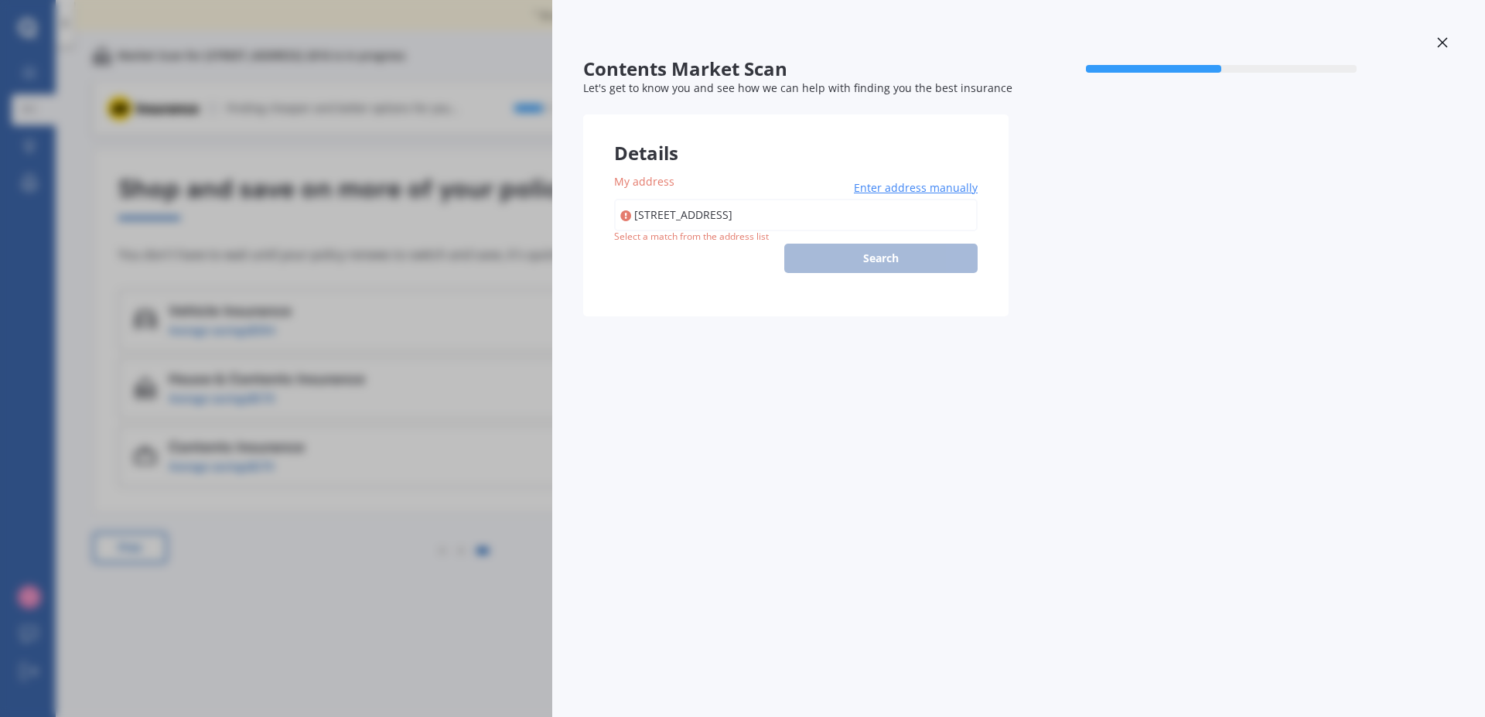
type input "[STREET_ADDRESS] 2016"
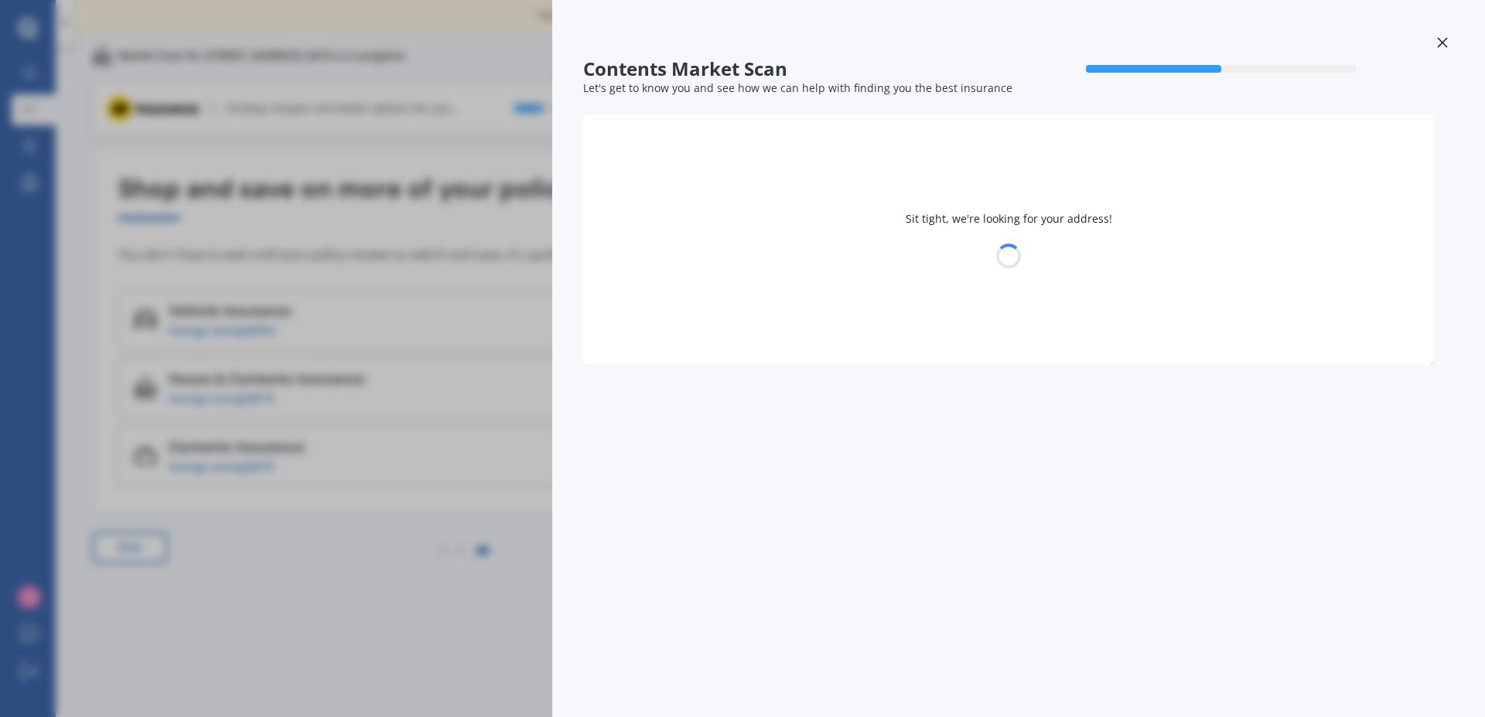
select select "08"
select select "02"
select select "1963"
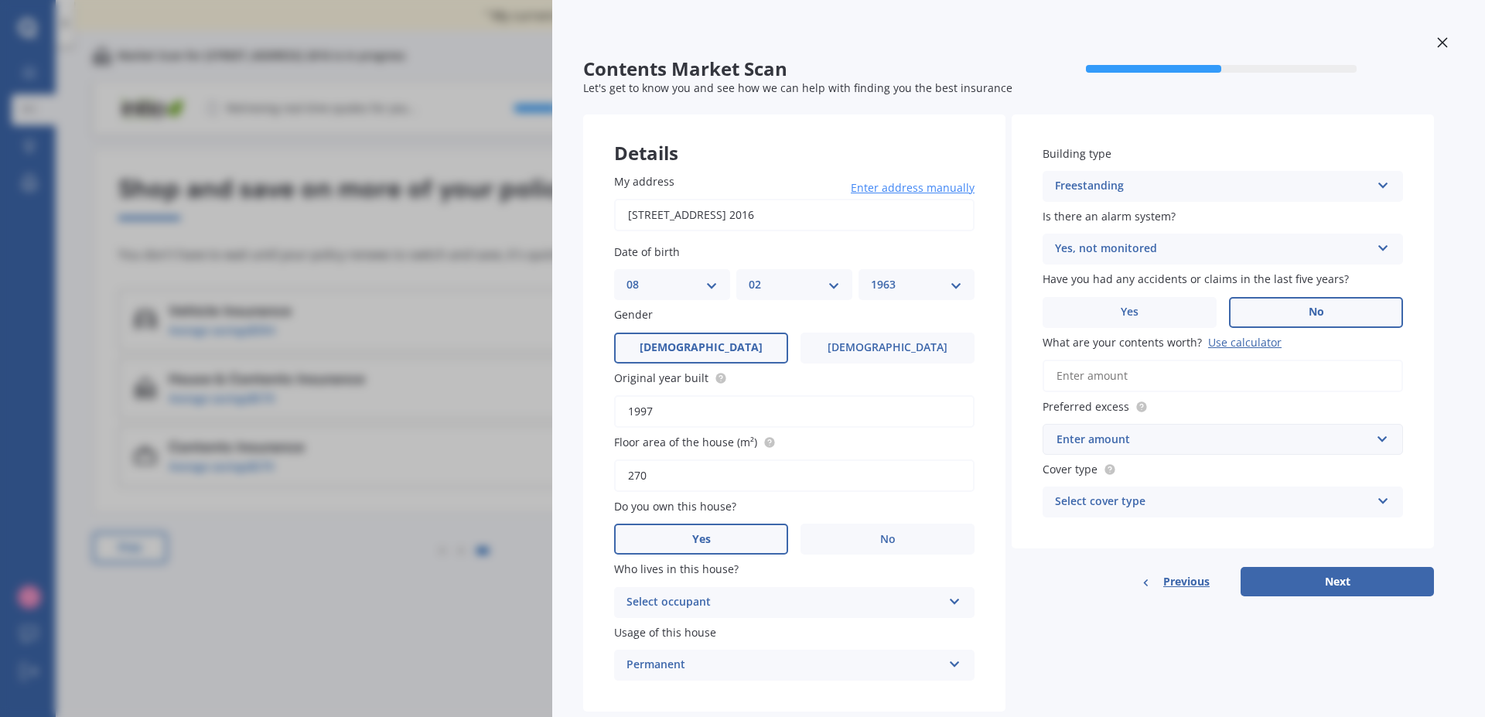
click at [1125, 376] on input "What are your contents worth? Use calculator" at bounding box center [1222, 376] width 360 height 32
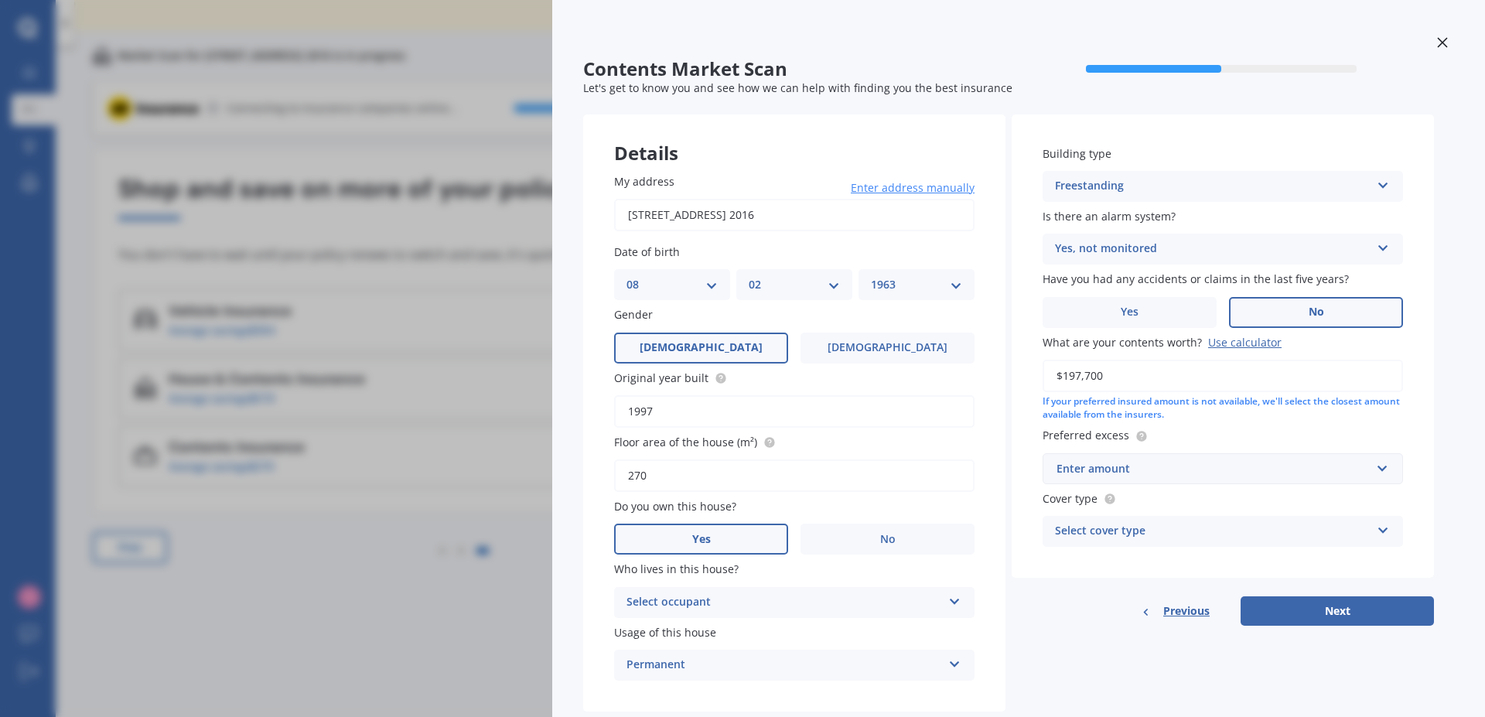
type input "$197,700"
click at [1388, 472] on div "Enter amount $250 $300 $400 $500 $750 $1,000 $2,000" at bounding box center [1222, 468] width 360 height 31
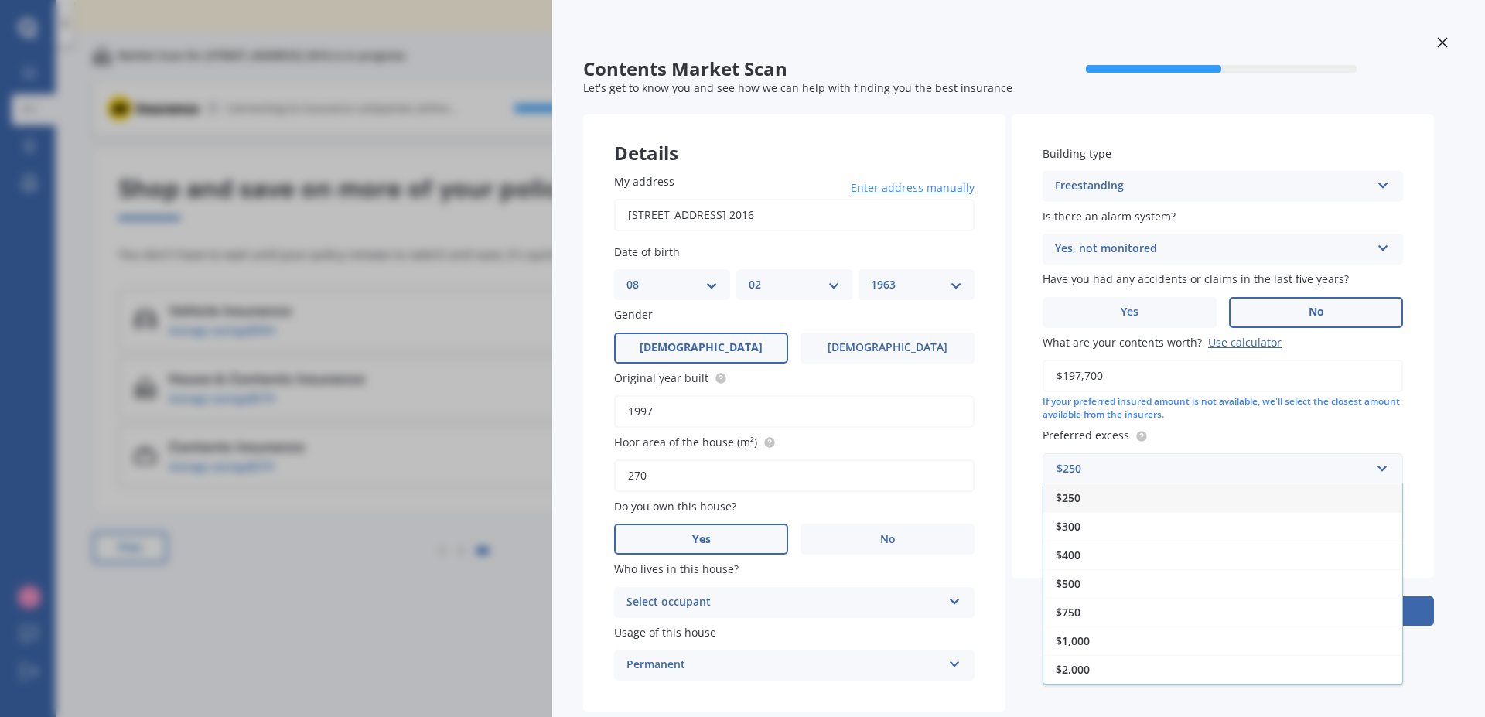
click at [1168, 589] on div "$500" at bounding box center [1222, 583] width 359 height 29
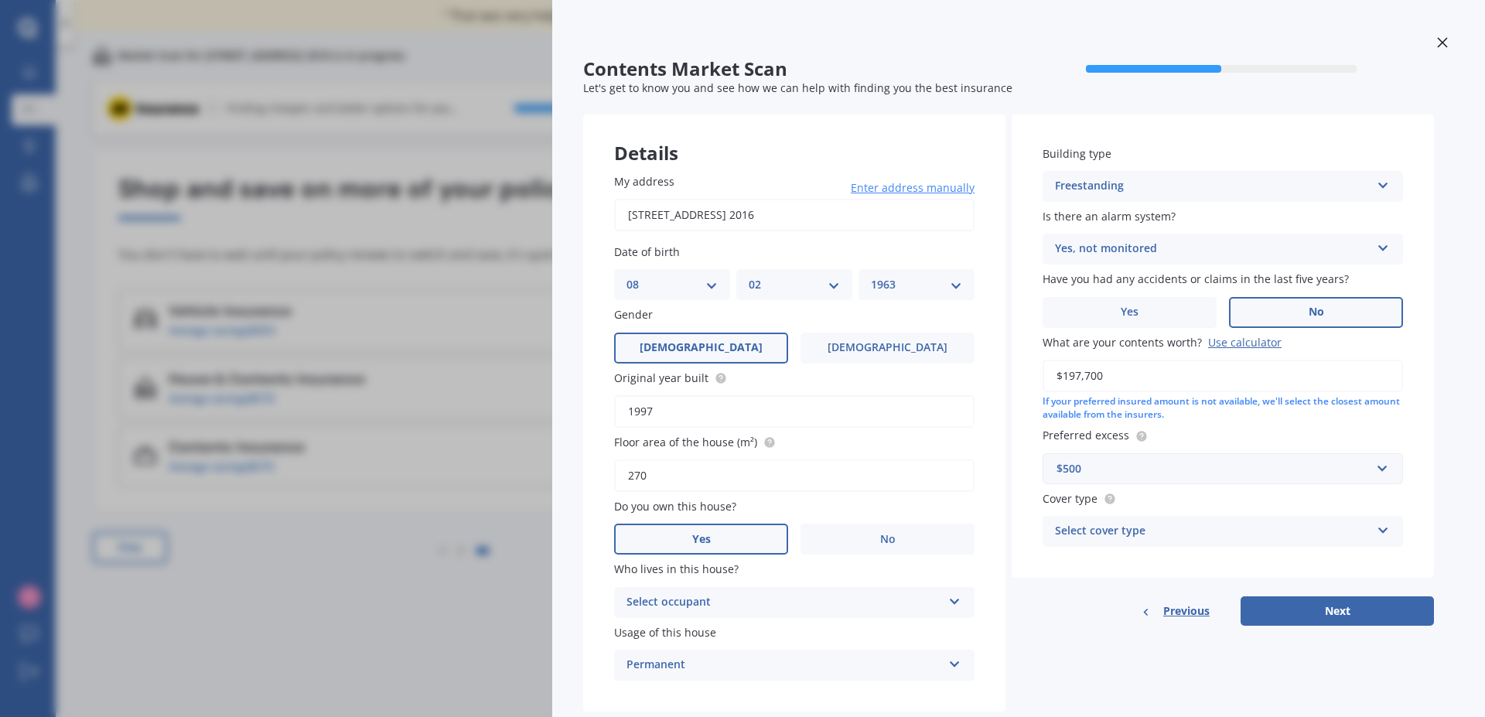
click at [1383, 533] on icon at bounding box center [1382, 527] width 13 height 11
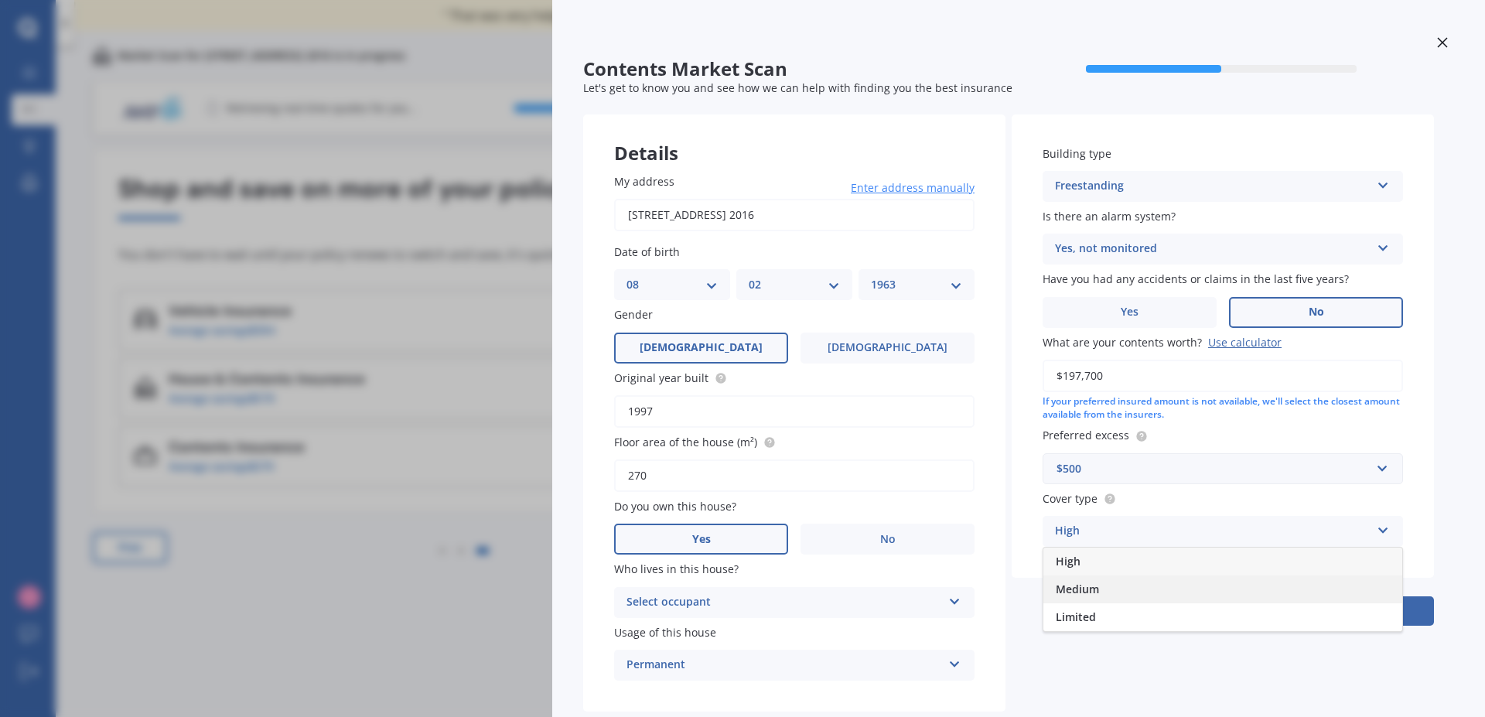
click at [1090, 589] on span "Medium" at bounding box center [1077, 589] width 43 height 15
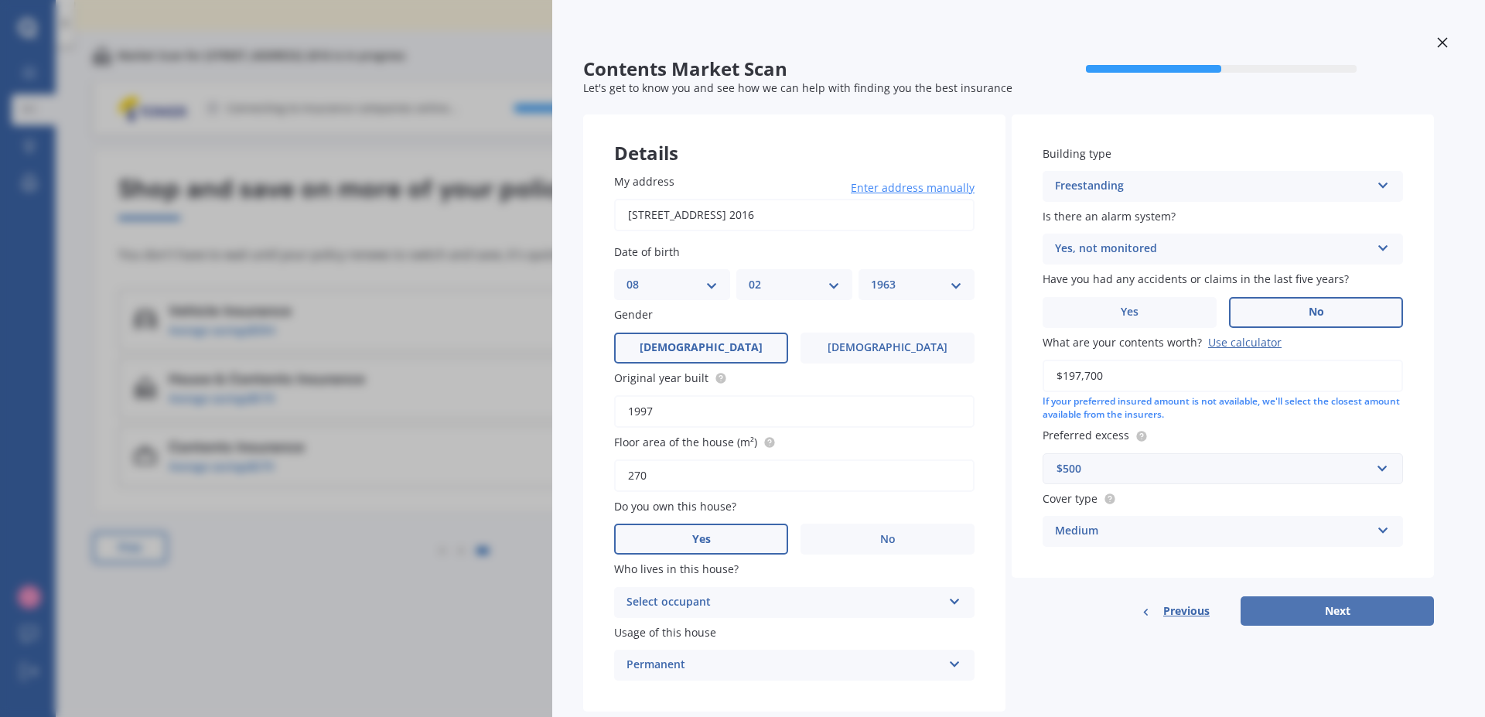
click at [1346, 609] on button "Next" at bounding box center [1336, 610] width 193 height 29
click at [954, 601] on icon at bounding box center [953, 599] width 13 height 11
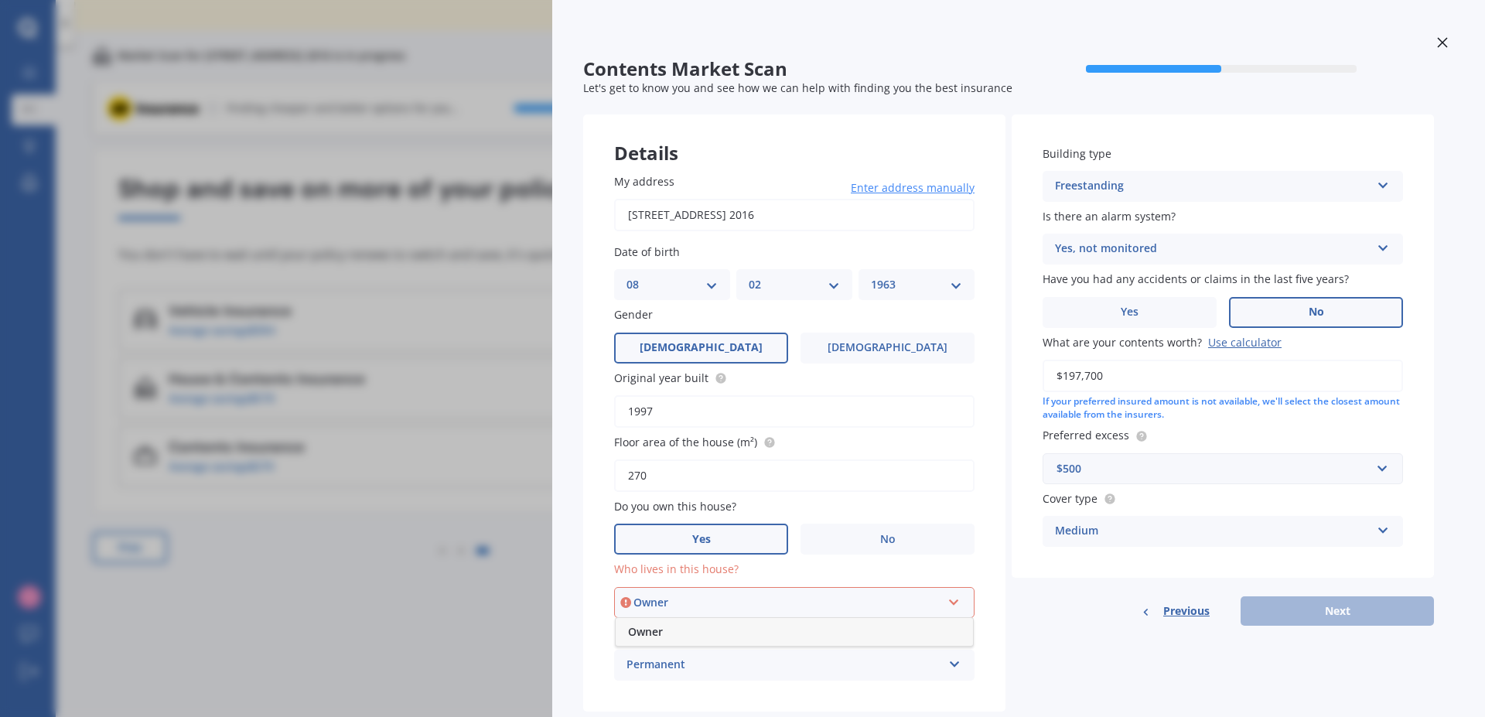
click at [655, 633] on span "Owner" at bounding box center [645, 631] width 35 height 15
click at [1359, 605] on button "Next" at bounding box center [1336, 610] width 193 height 29
select select "08"
select select "02"
select select "1963"
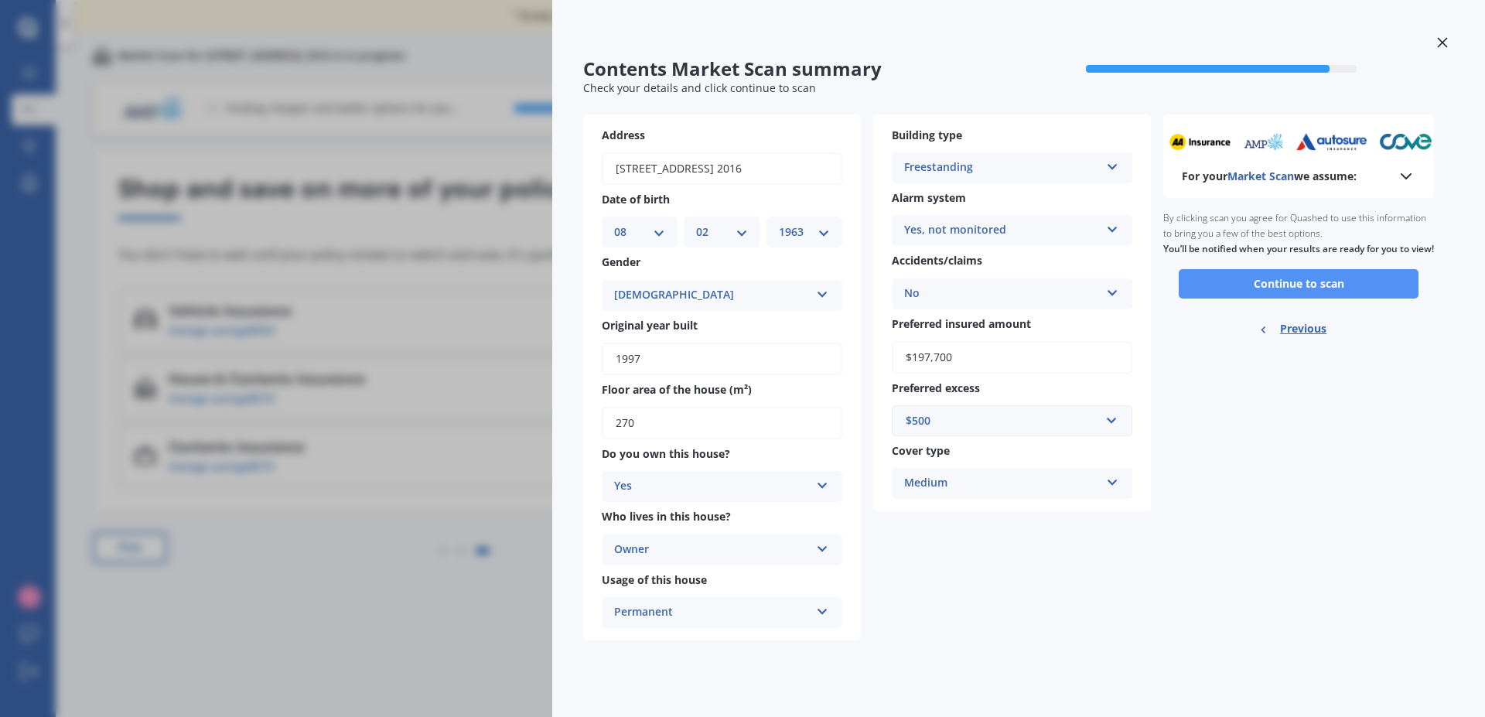
click at [1335, 292] on button "Continue to scan" at bounding box center [1298, 283] width 240 height 29
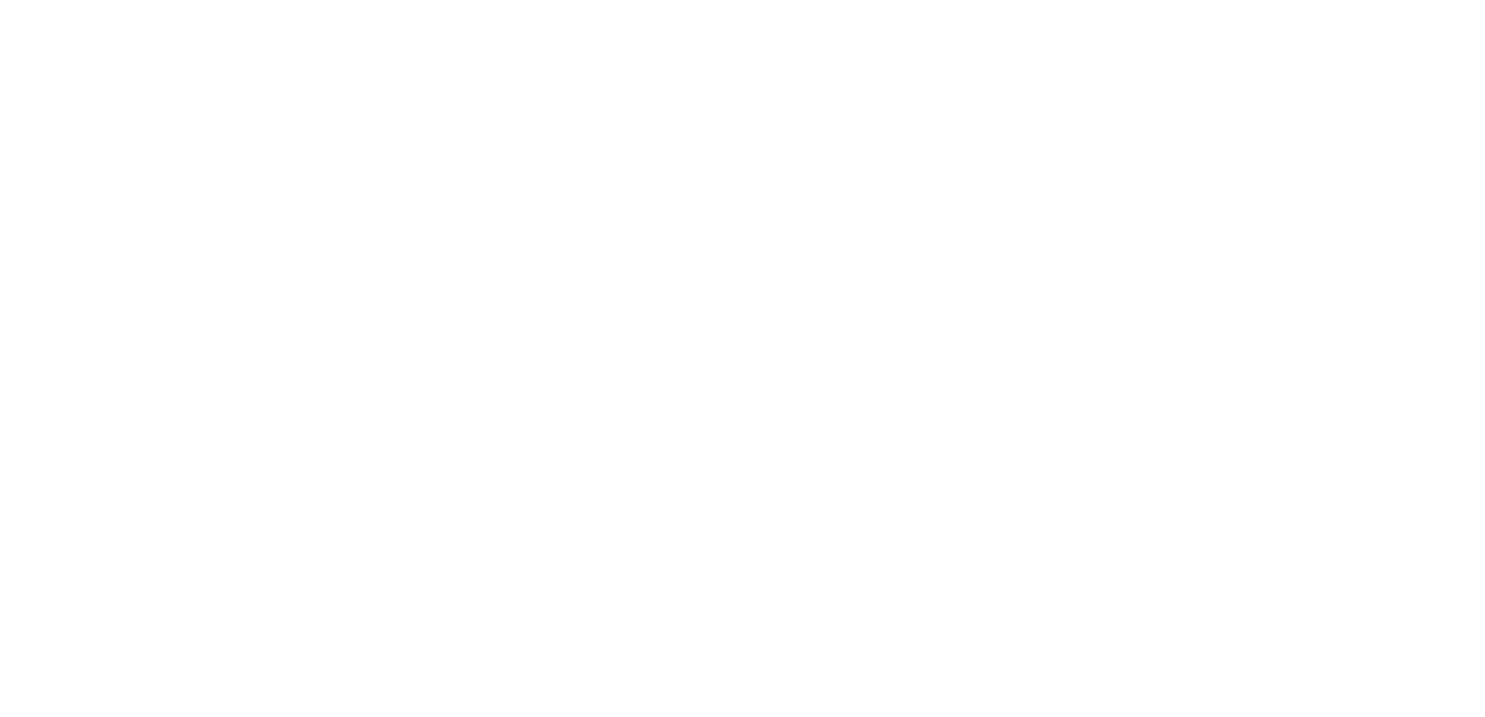
click at [322, 124] on div at bounding box center [742, 358] width 1485 height 717
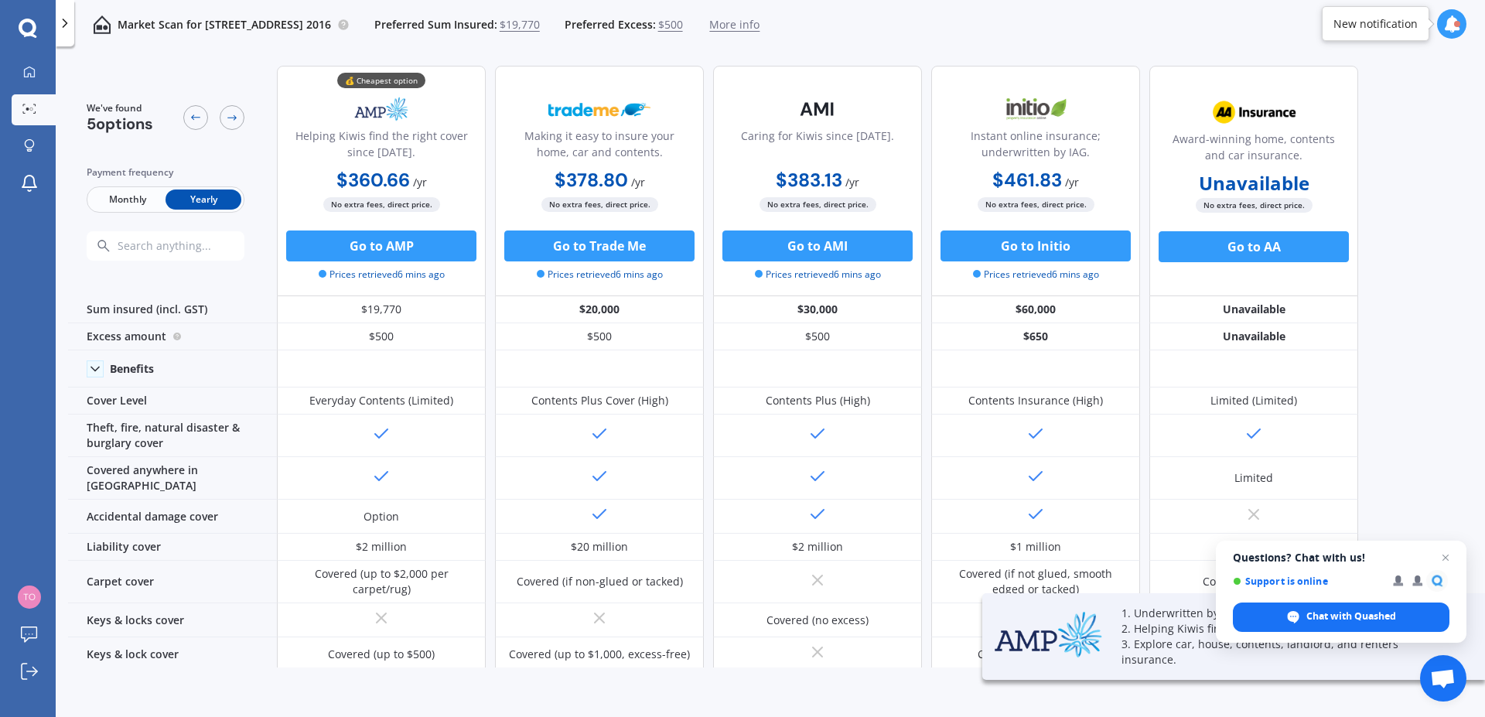
click at [66, 31] on div at bounding box center [65, 23] width 19 height 46
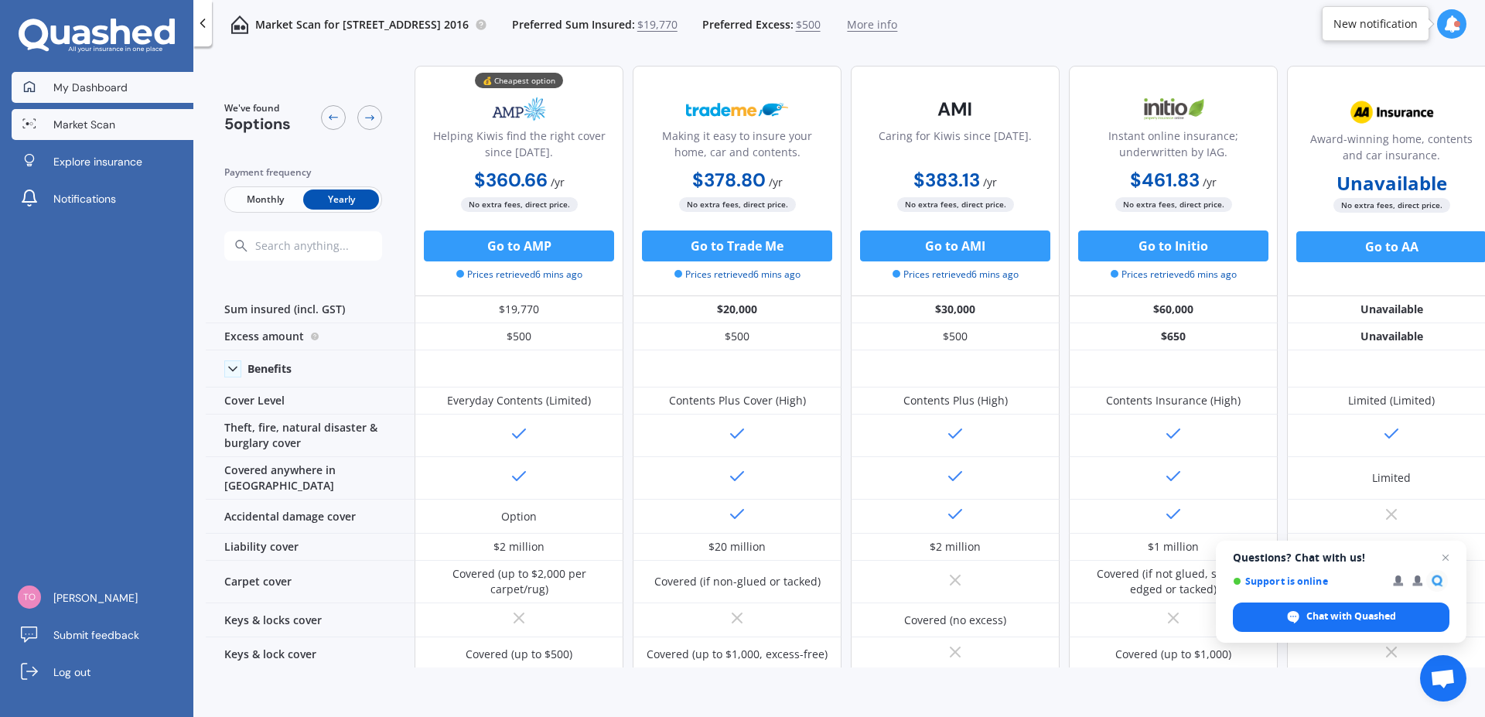
click at [107, 90] on span "My Dashboard" at bounding box center [90, 87] width 74 height 15
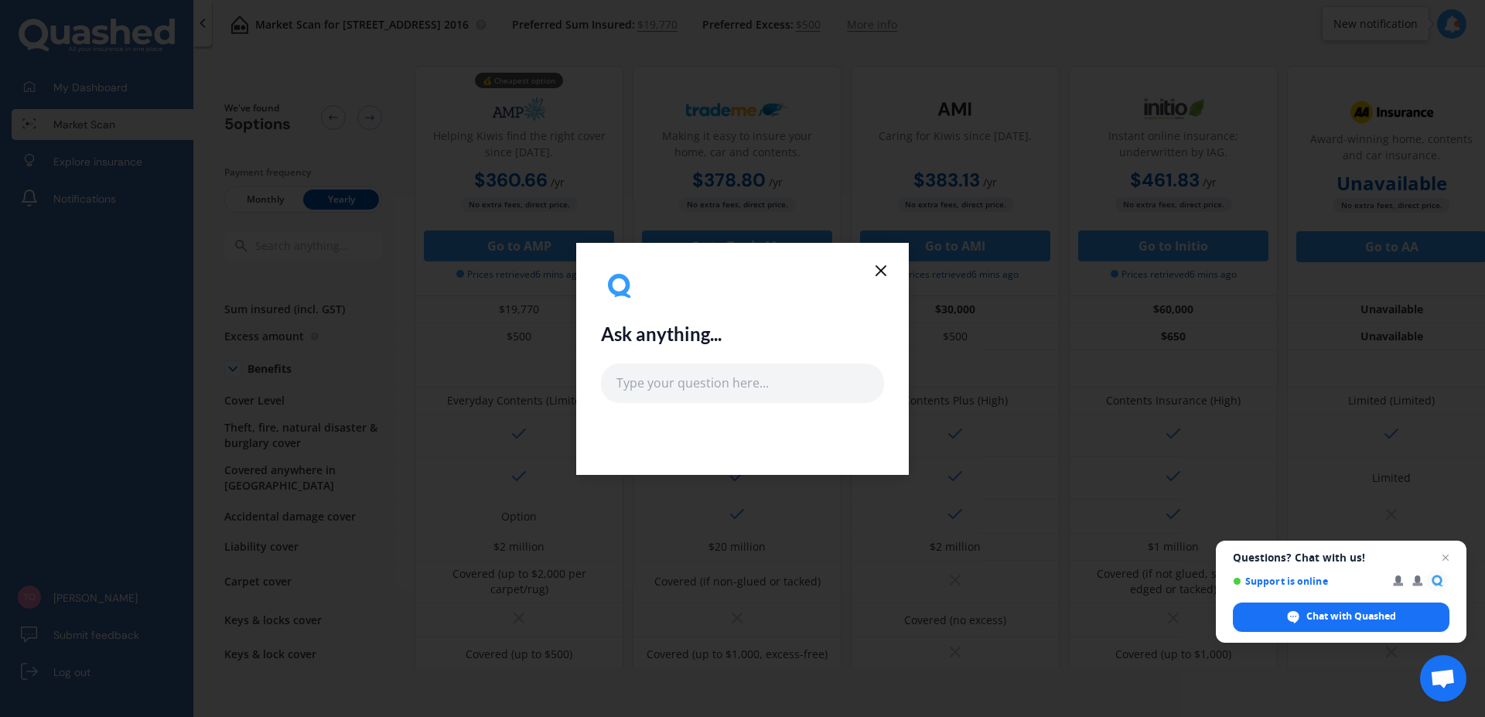
click at [884, 262] on icon at bounding box center [880, 270] width 19 height 19
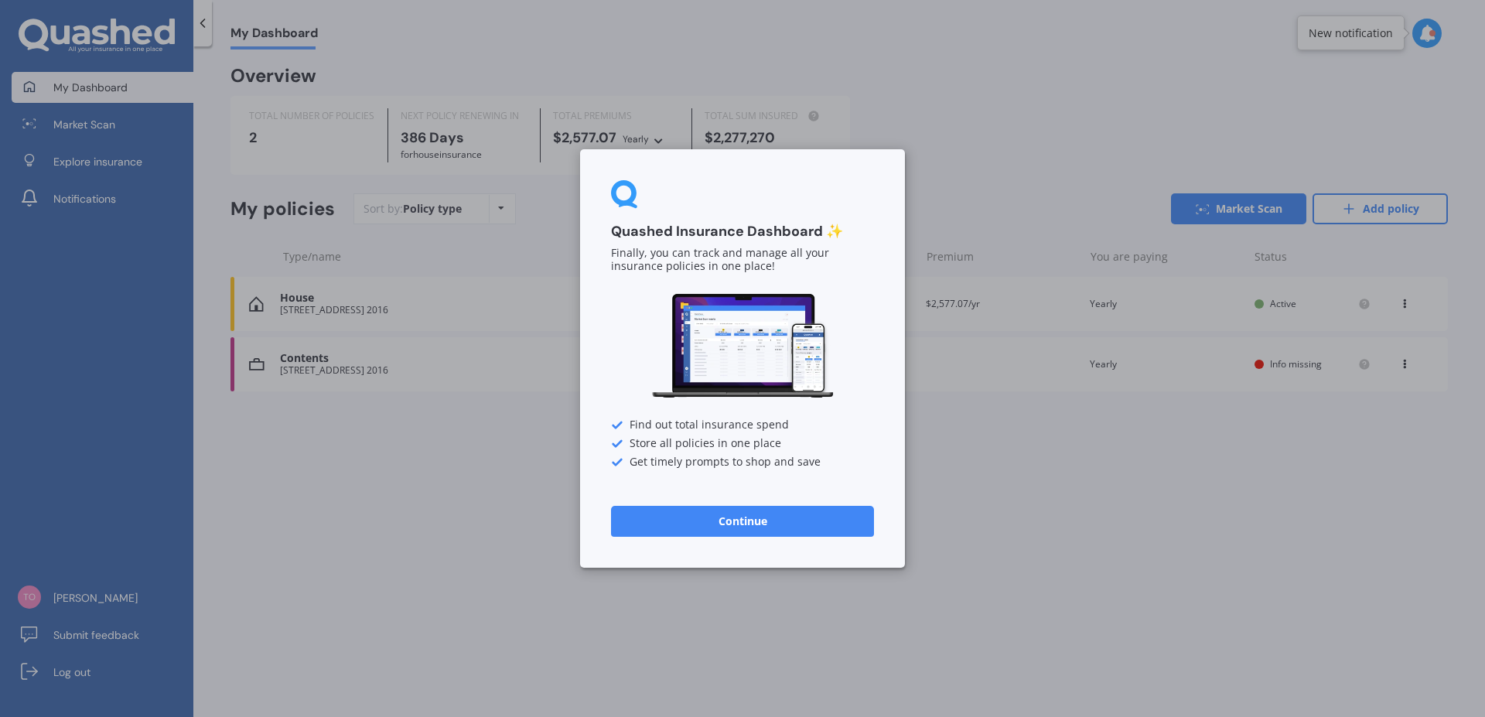
click at [938, 433] on div "Quashed Insurance Dashboard ✨ Finally, you can track and manage all your insura…" at bounding box center [742, 358] width 1485 height 717
click at [792, 517] on button "Continue" at bounding box center [742, 521] width 263 height 31
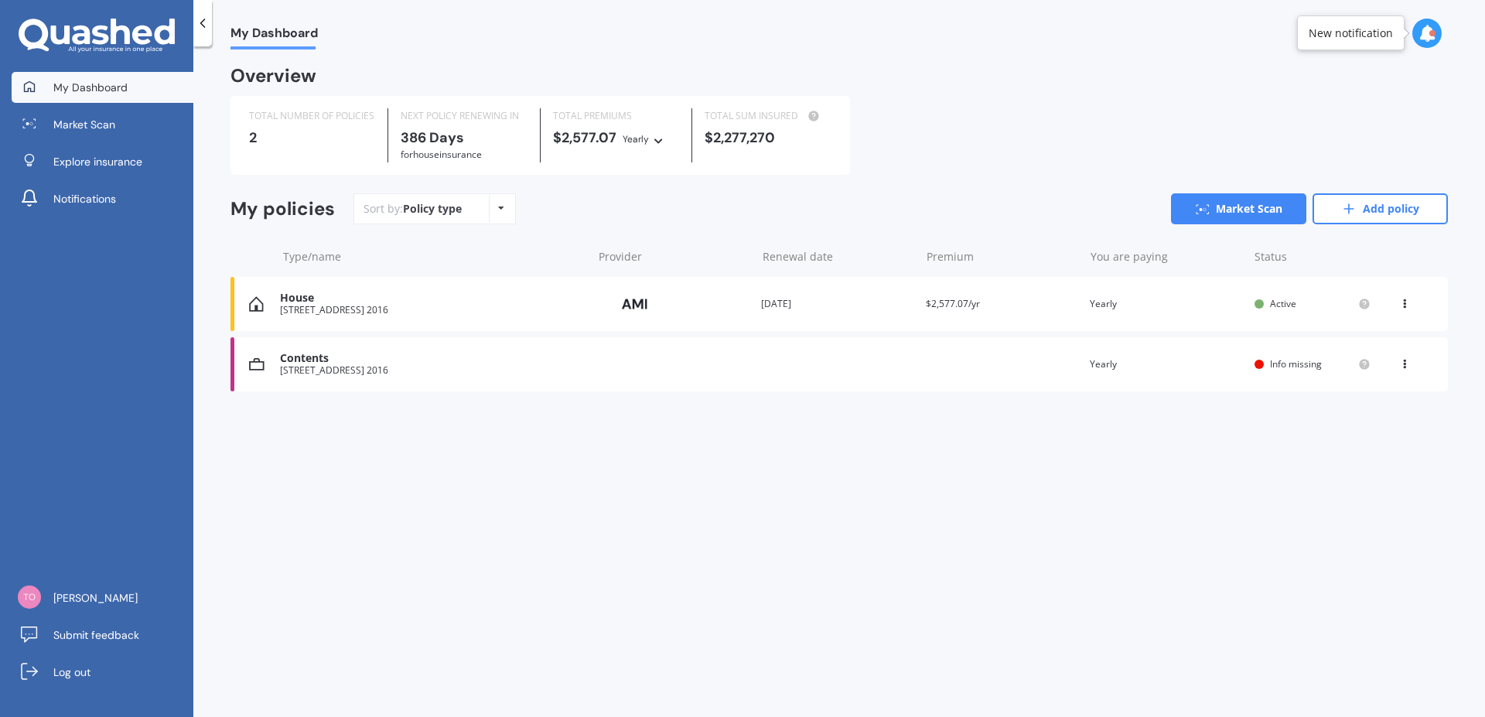
click at [1302, 361] on span "Info missing" at bounding box center [1296, 363] width 52 height 13
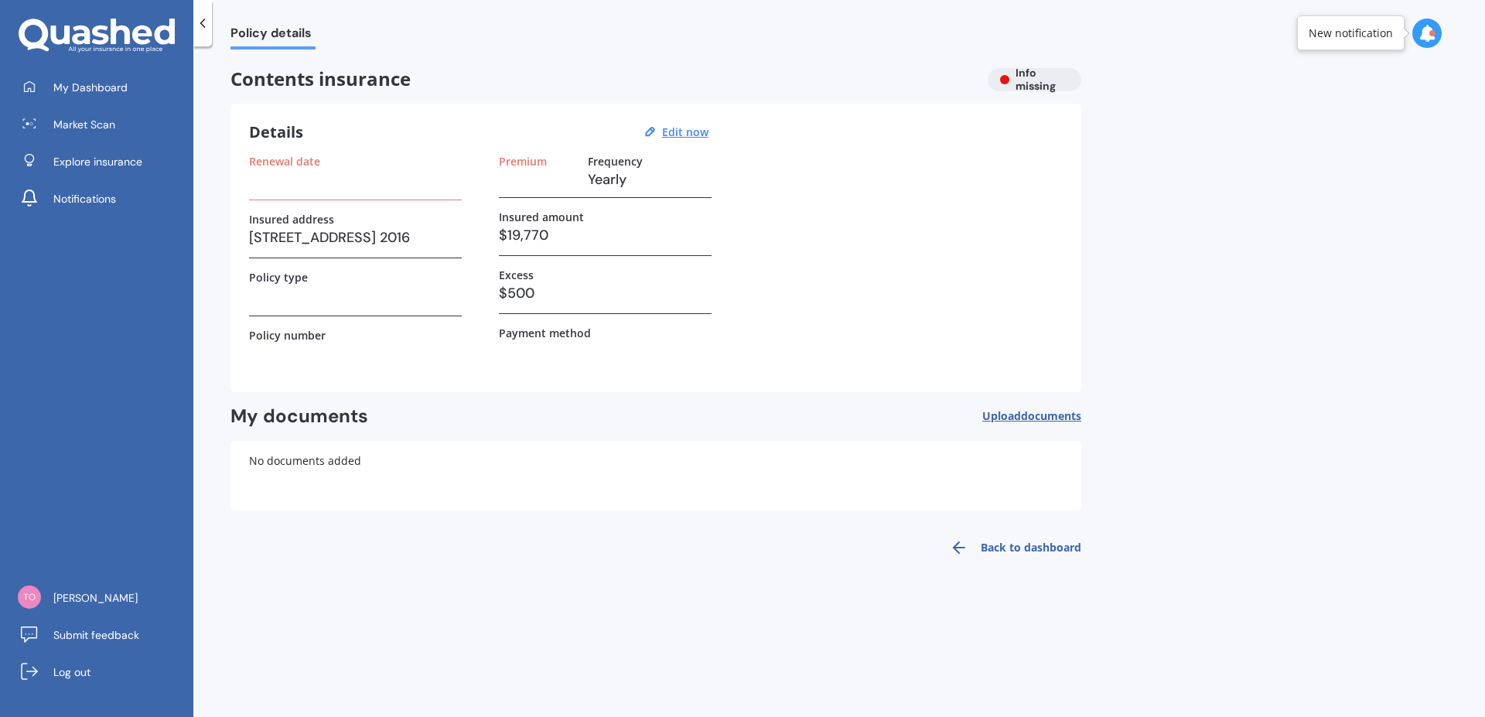
click at [518, 237] on h3 "$19,770" at bounding box center [605, 234] width 213 height 23
click at [680, 131] on u "Edit now" at bounding box center [685, 131] width 46 height 15
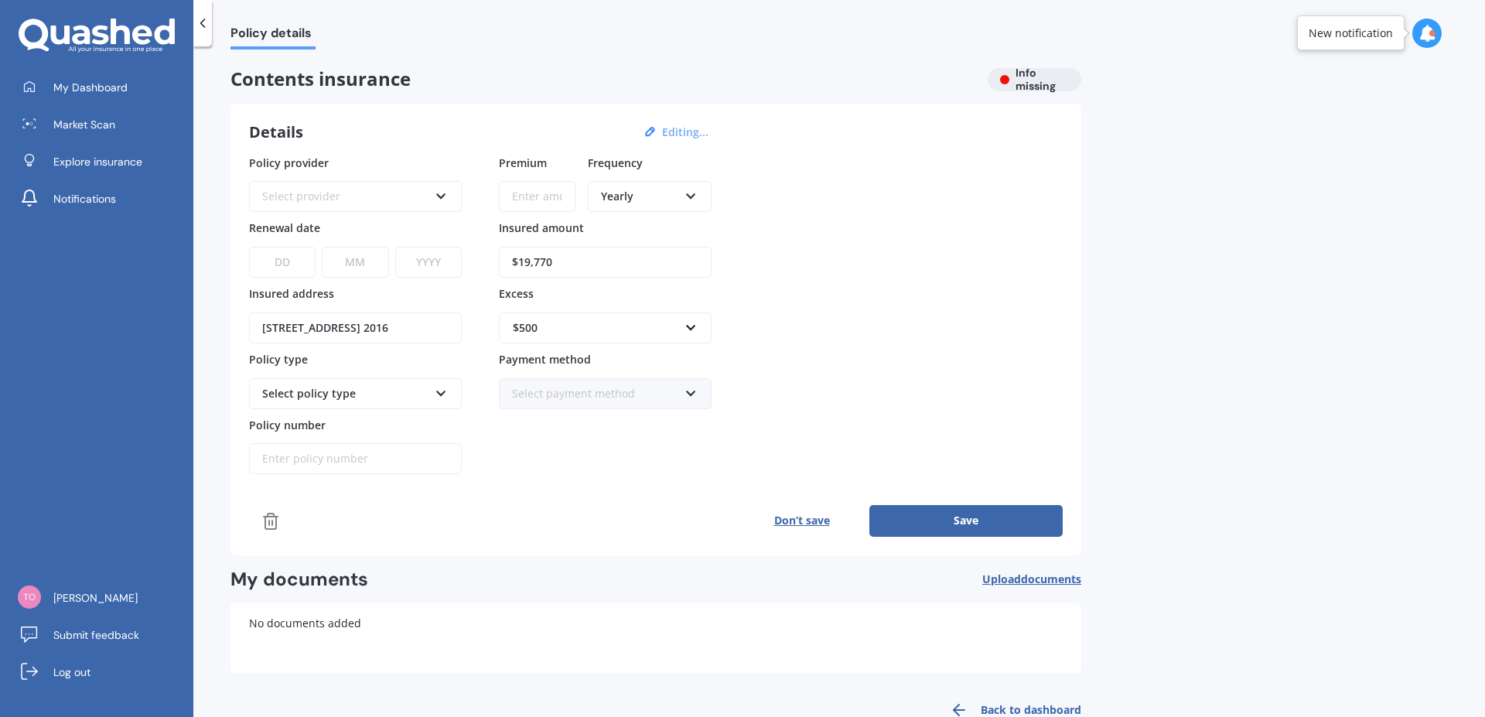
click at [442, 196] on icon at bounding box center [441, 193] width 13 height 11
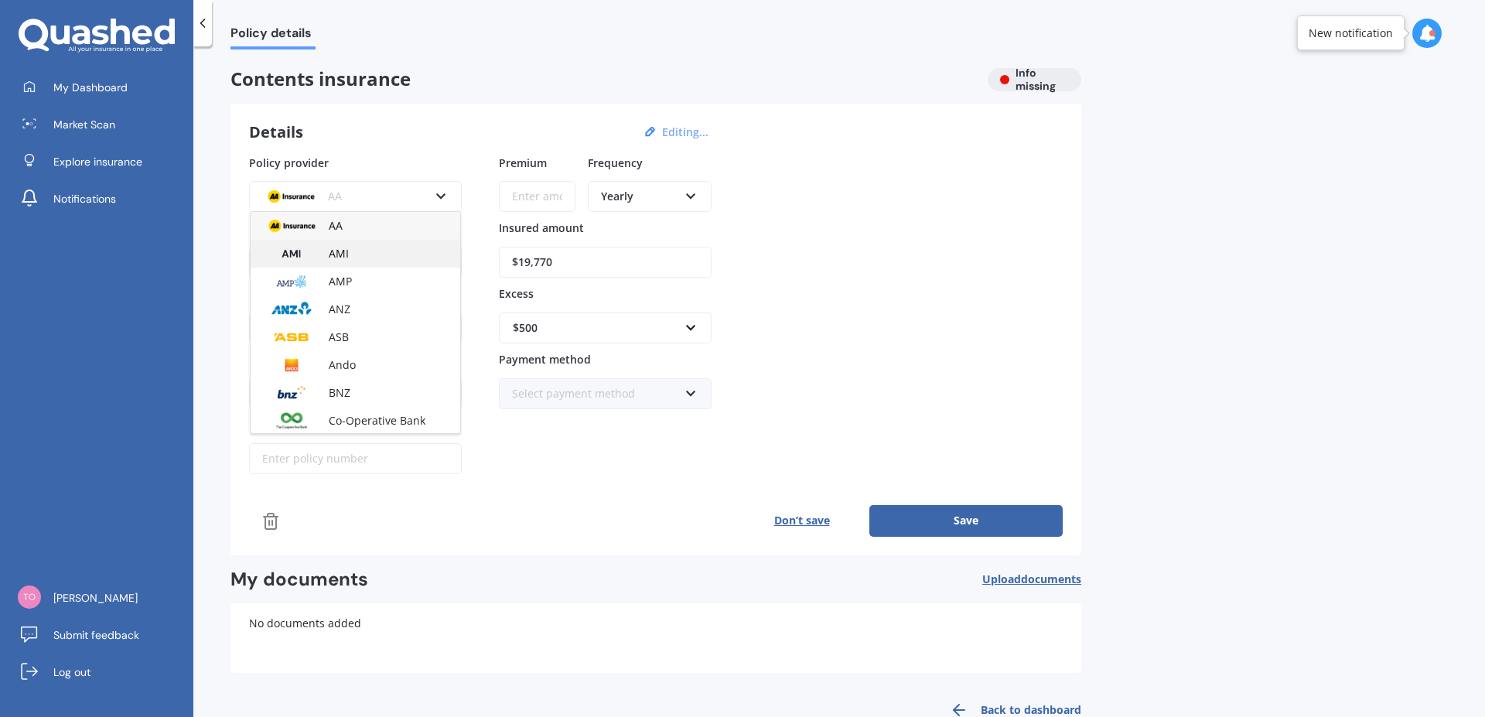
click at [338, 254] on span "AMI" at bounding box center [339, 253] width 20 height 15
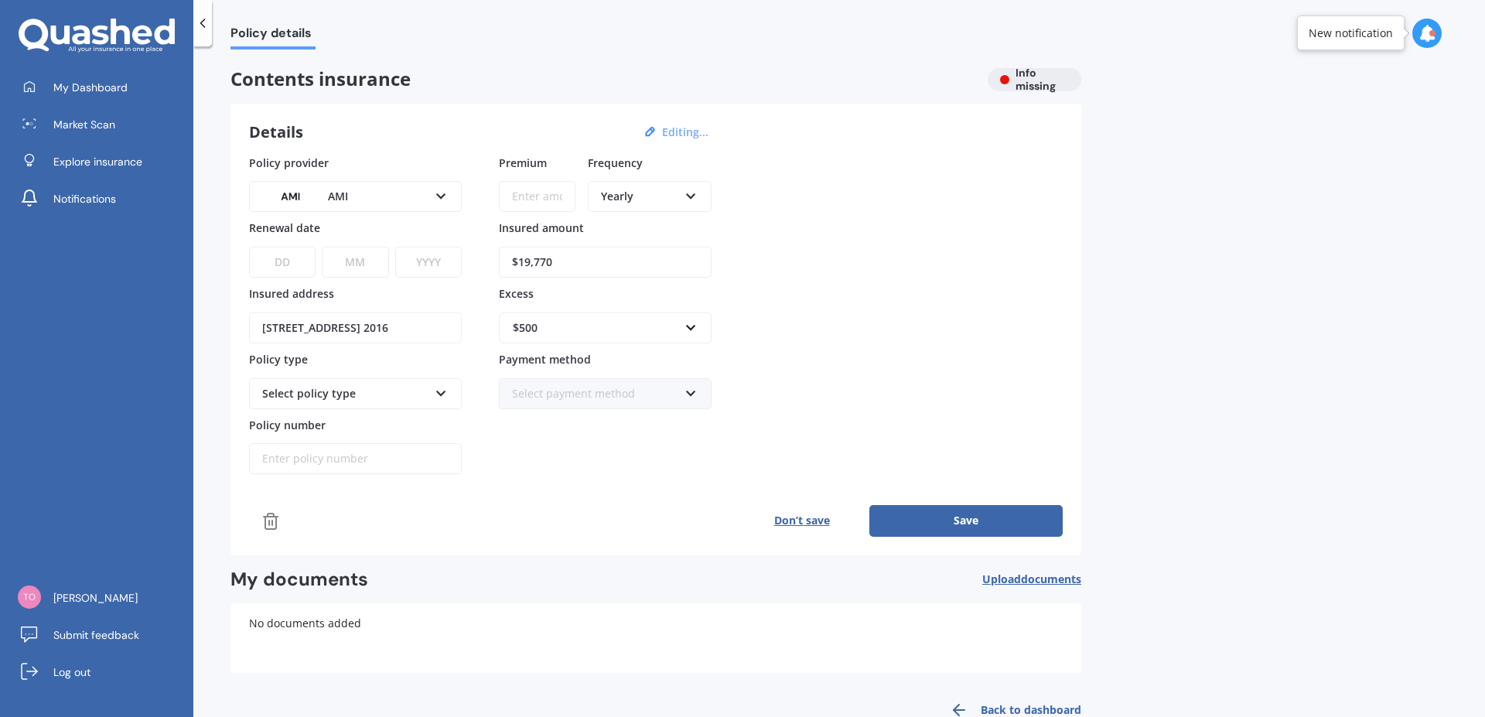
drag, startPoint x: 568, startPoint y: 261, endPoint x: 498, endPoint y: 263, distance: 69.6
click at [499, 263] on input "$19,770" at bounding box center [605, 262] width 213 height 31
drag, startPoint x: 551, startPoint y: 264, endPoint x: 618, endPoint y: 262, distance: 67.3
click at [618, 262] on input "$19,770,000" at bounding box center [605, 262] width 213 height 31
click at [534, 261] on input "$19,770" at bounding box center [605, 262] width 213 height 31
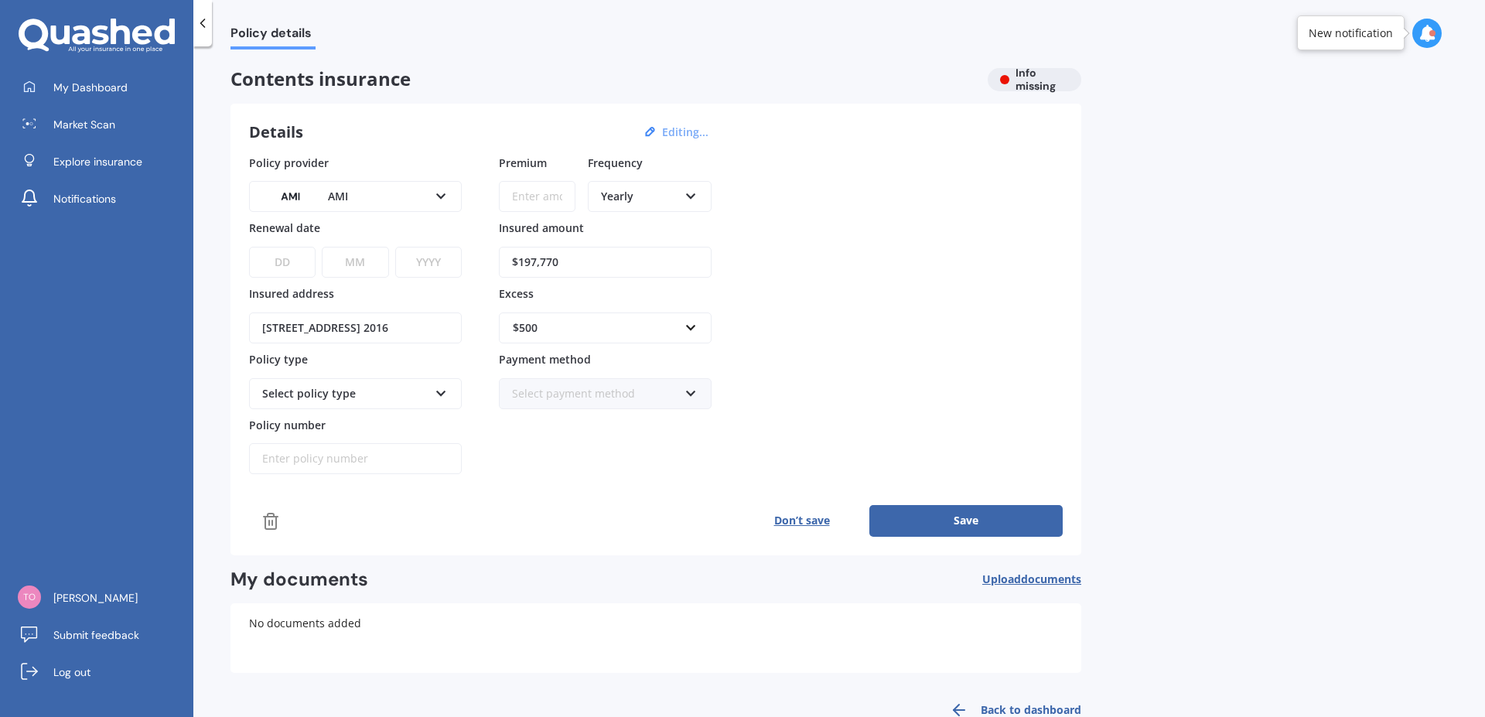
type input "$197,770"
click at [443, 391] on icon at bounding box center [441, 390] width 13 height 11
click at [887, 405] on div "Policy provider AMI AA AMI AMP ANZ ASB Ando BNZ Co-Operative Bank FMG Initio Ki…" at bounding box center [655, 315] width 813 height 320
click at [964, 521] on button "Save" at bounding box center [965, 520] width 193 height 31
click at [103, 94] on span "My Dashboard" at bounding box center [90, 87] width 74 height 15
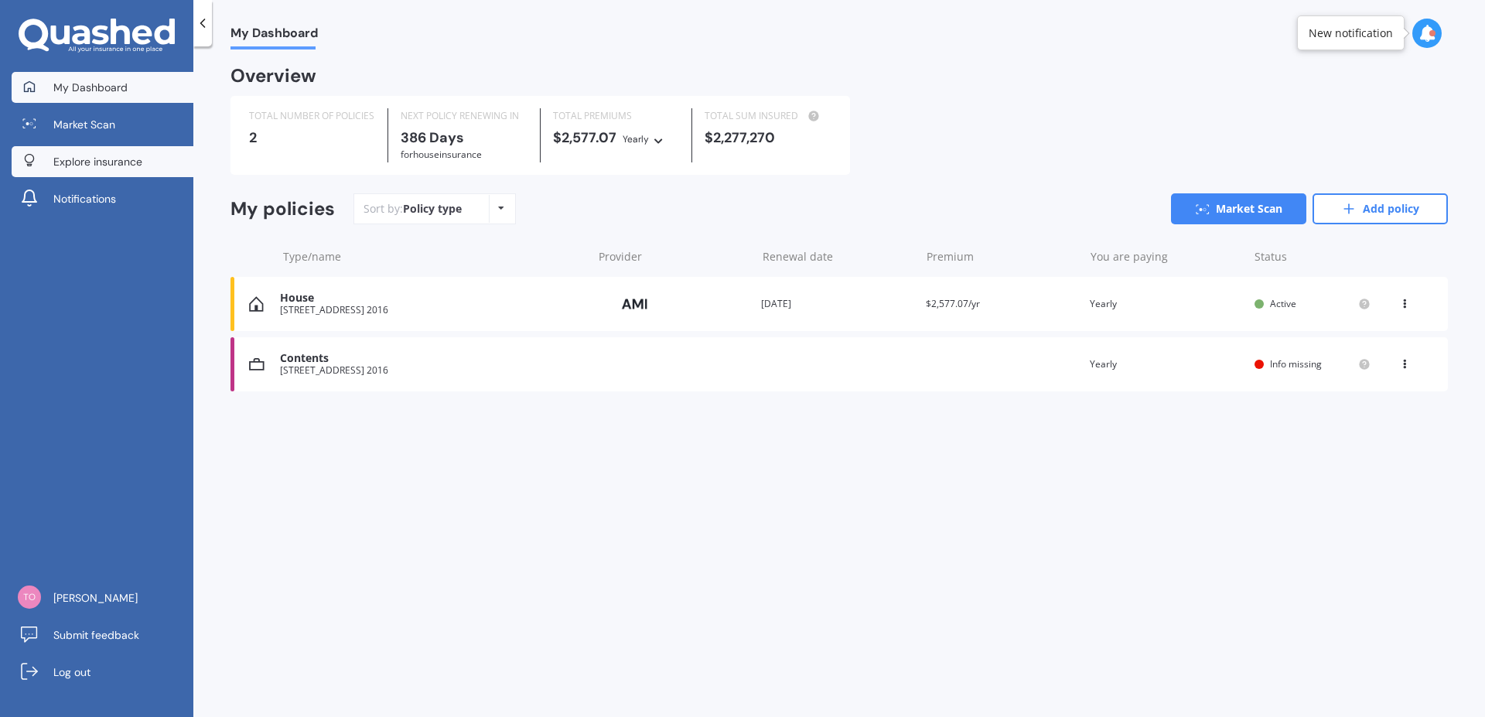
click at [99, 162] on span "Explore insurance" at bounding box center [97, 161] width 89 height 15
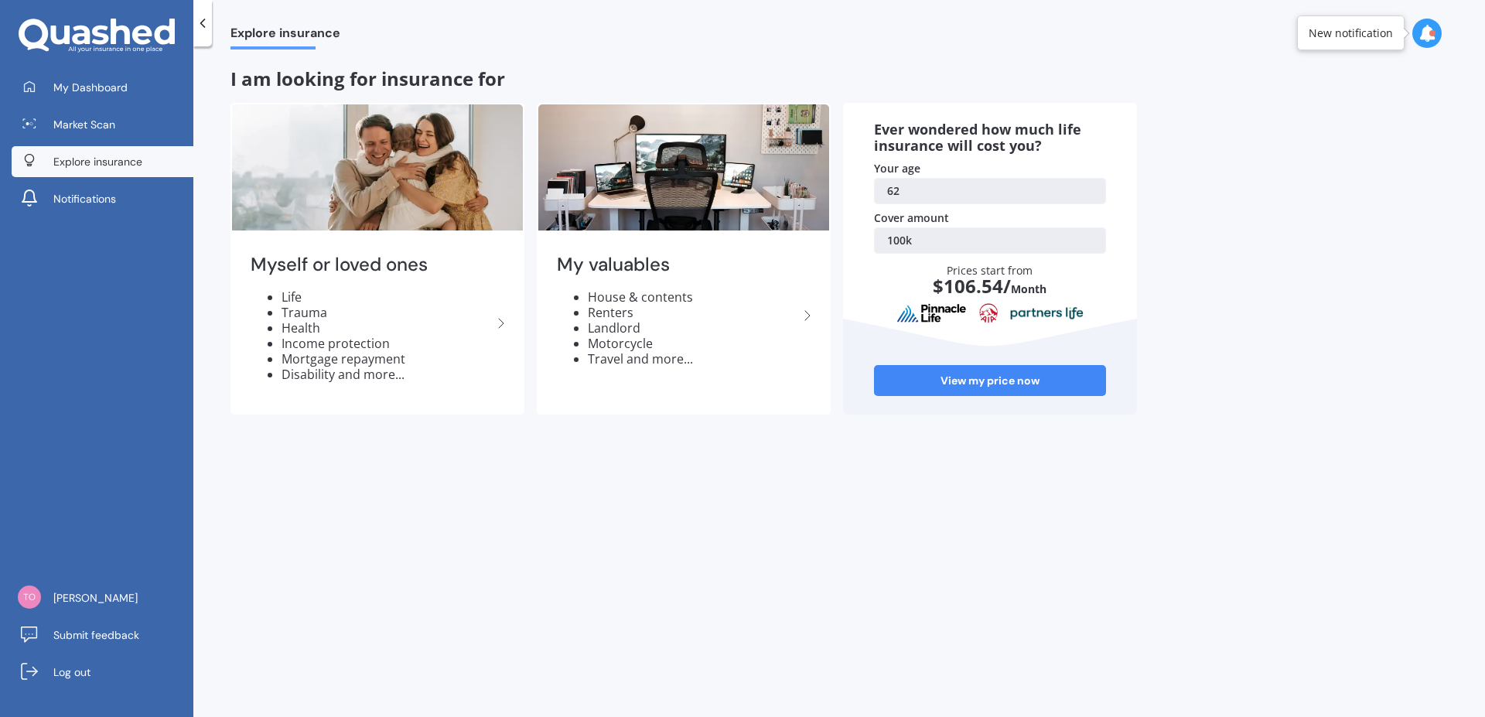
click at [1391, 96] on div "Explore insurance I am looking for insurance for Myself or loved ones Life Trau…" at bounding box center [838, 384] width 1291 height 670
click at [117, 82] on span "My Dashboard" at bounding box center [90, 87] width 74 height 15
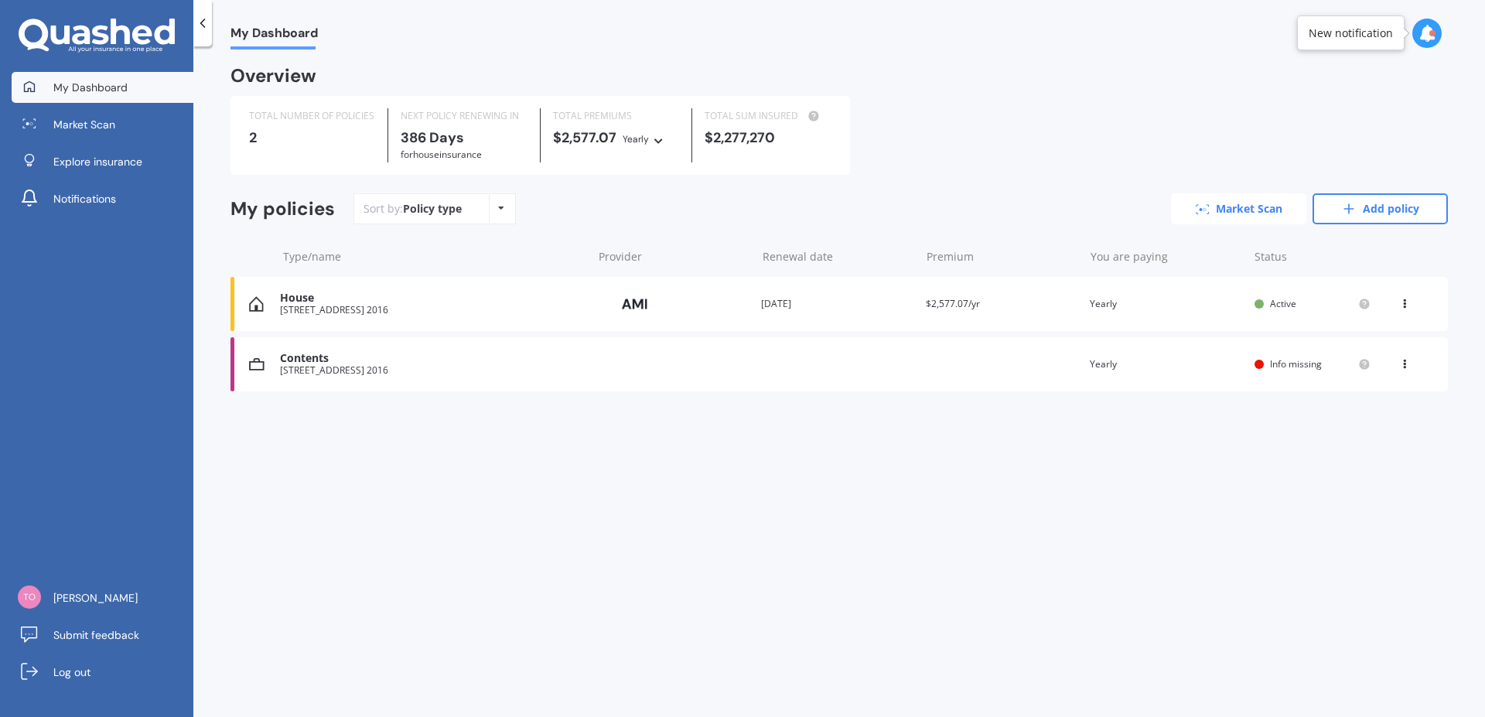
click at [1239, 208] on link "Market Scan" at bounding box center [1238, 208] width 135 height 31
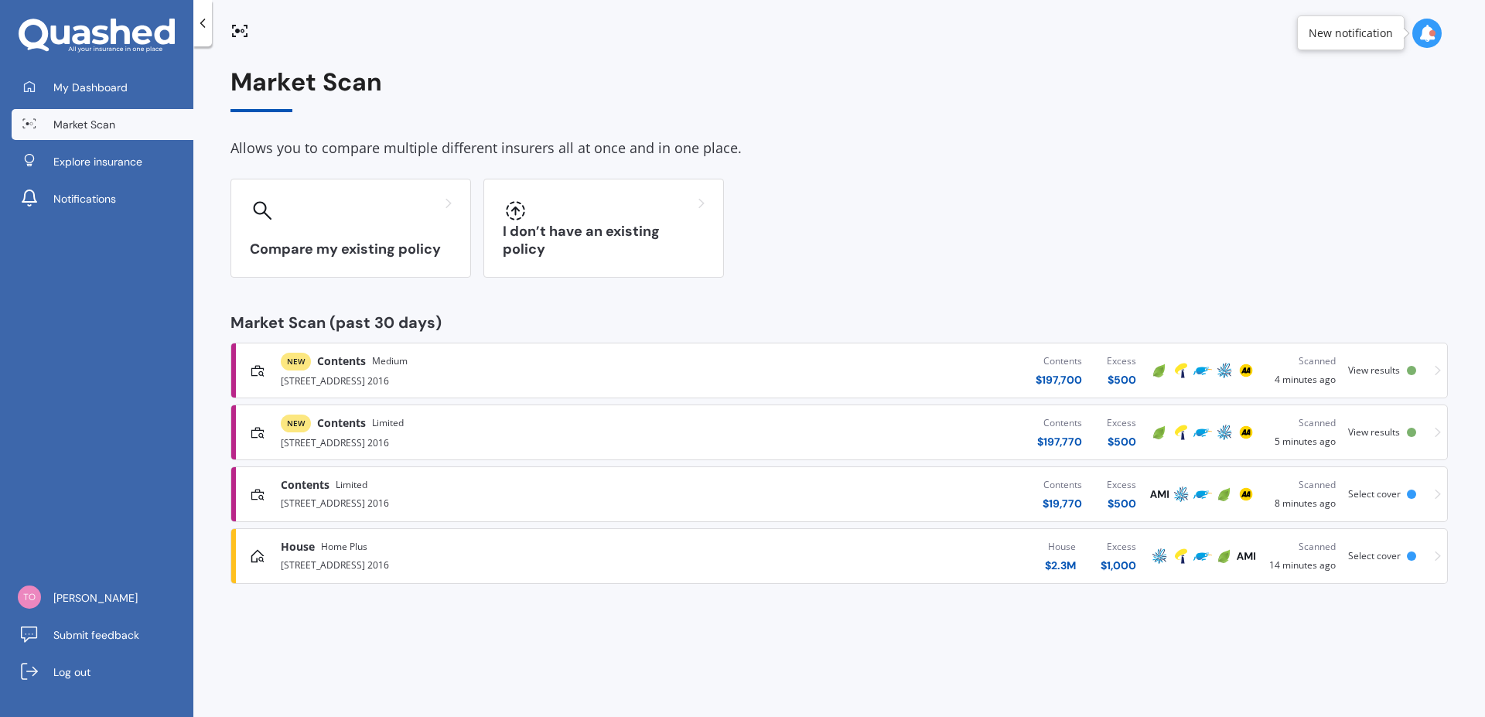
click at [883, 367] on div "Contents $ 197,700 Excess $ 500" at bounding box center [923, 370] width 449 height 46
